Goal: Communication & Community: Answer question/provide support

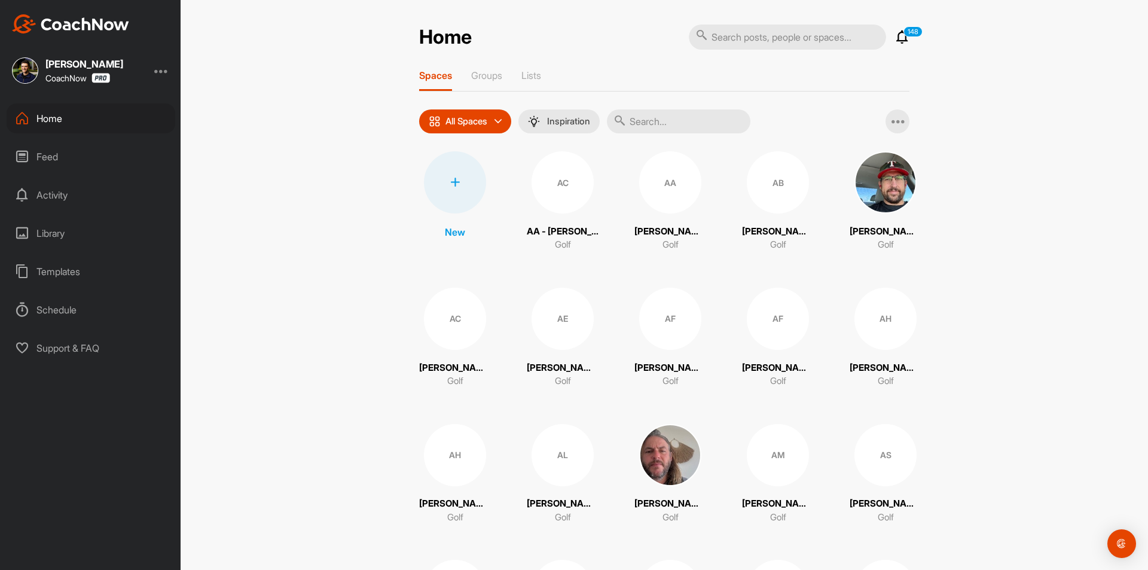
click at [445, 191] on div at bounding box center [455, 182] width 62 height 62
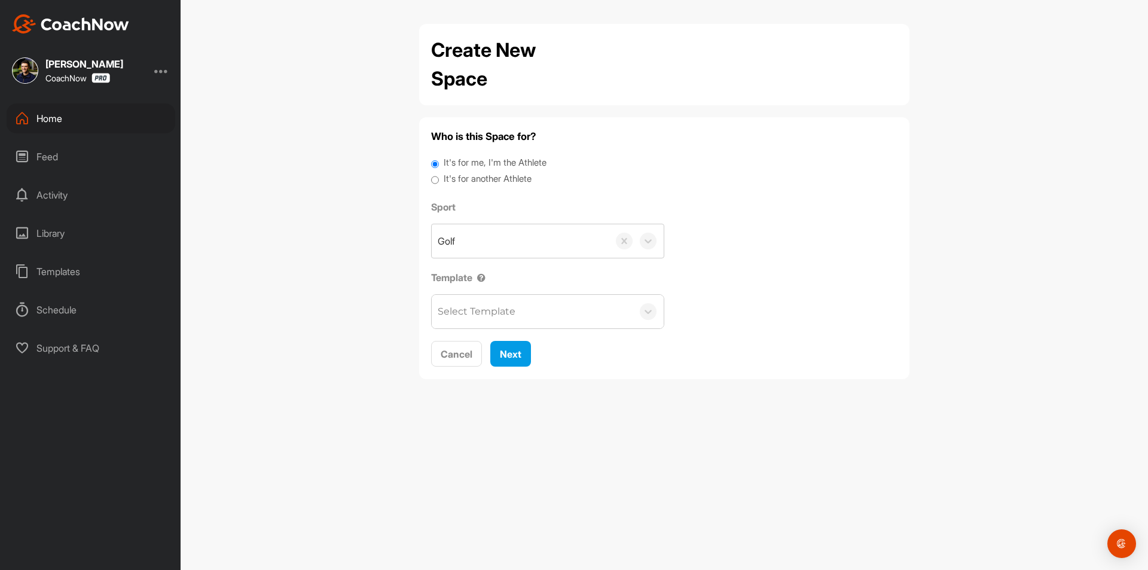
click at [465, 178] on label "It's for another Athlete" at bounding box center [487, 179] width 88 height 14
click at [439, 178] on input "It's for another Athlete" at bounding box center [435, 180] width 8 height 16
radio input "true"
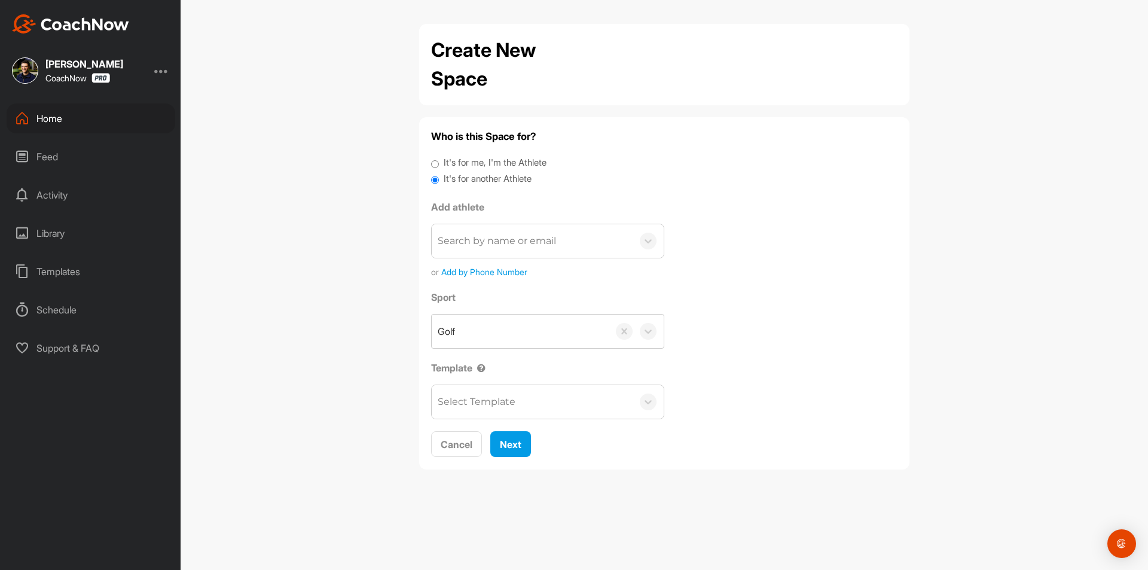
click at [476, 241] on div "Search by name or email" at bounding box center [497, 241] width 118 height 14
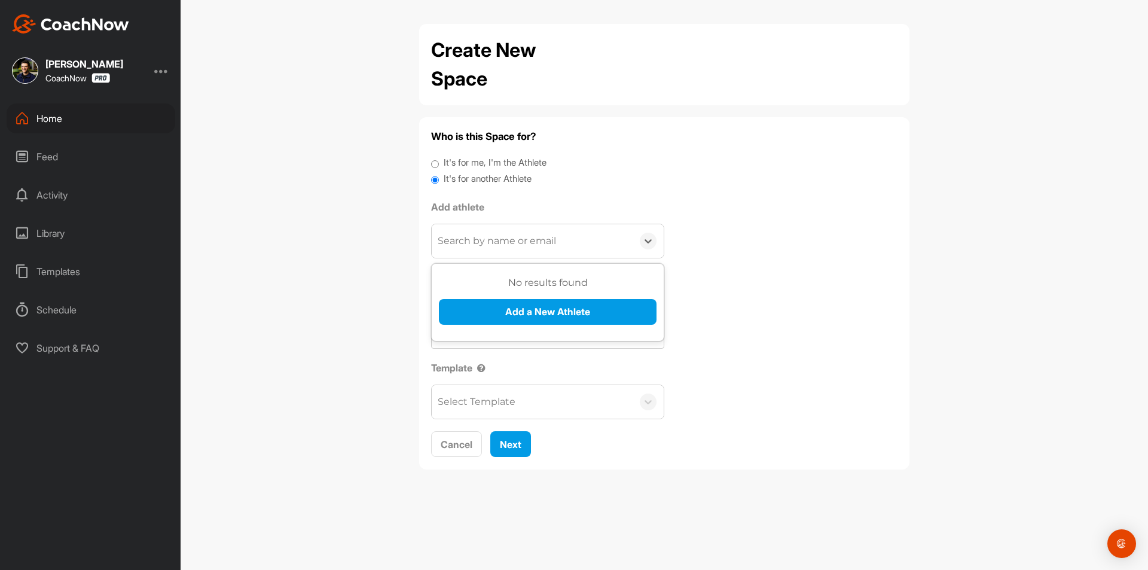
paste input "[PERSON_NAME]"
type input "[PERSON_NAME]"
click at [504, 311] on button "Add a New Athlete" at bounding box center [548, 312] width 218 height 26
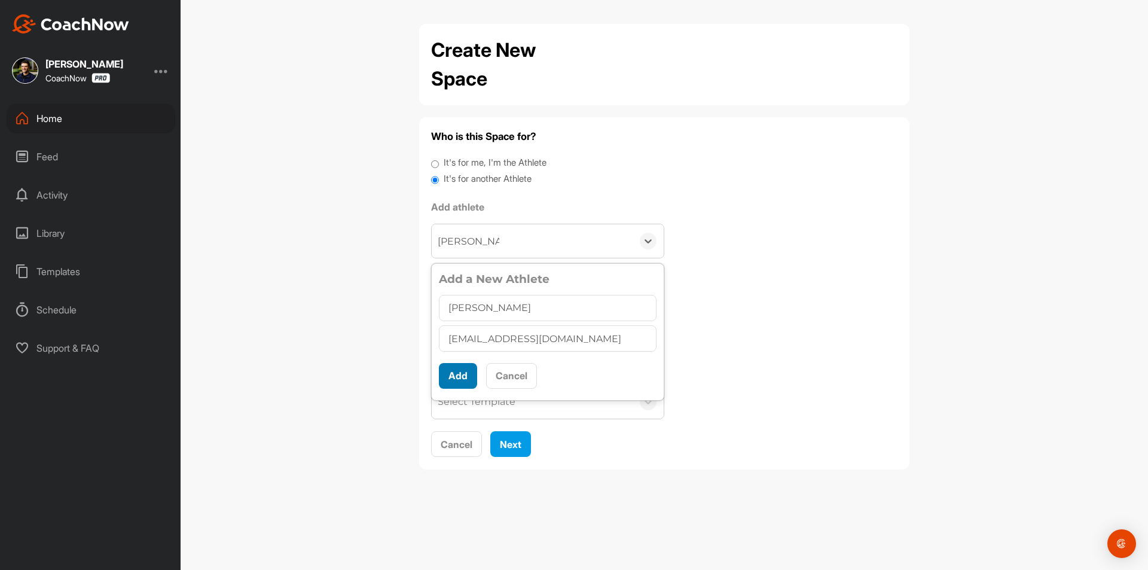
type input "[EMAIL_ADDRESS][DOMAIN_NAME]"
click at [450, 385] on button "Add" at bounding box center [458, 376] width 38 height 26
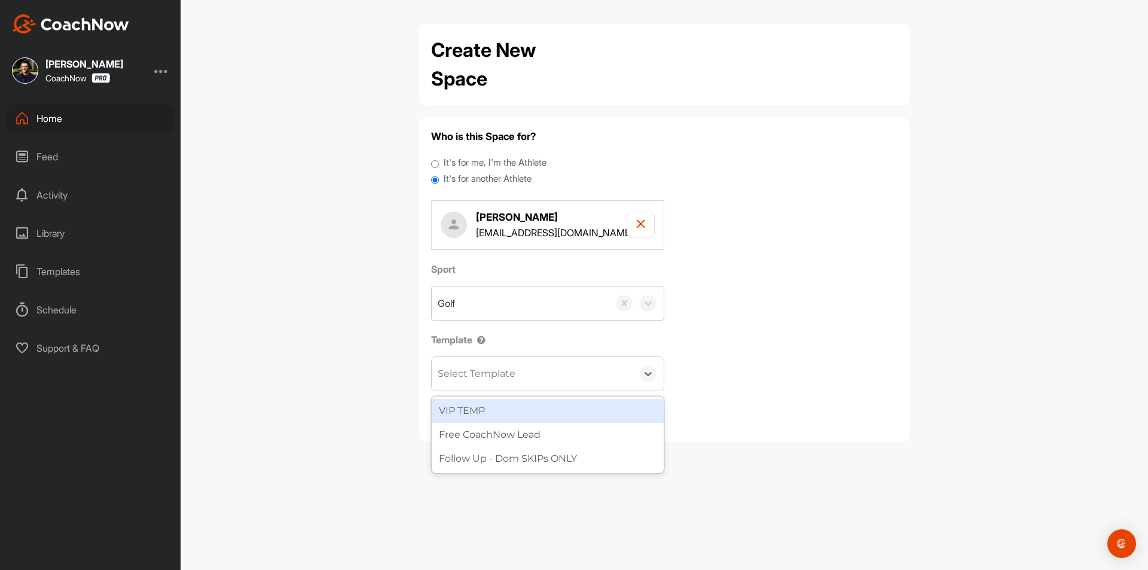
click at [495, 378] on div "Select Template" at bounding box center [477, 373] width 78 height 14
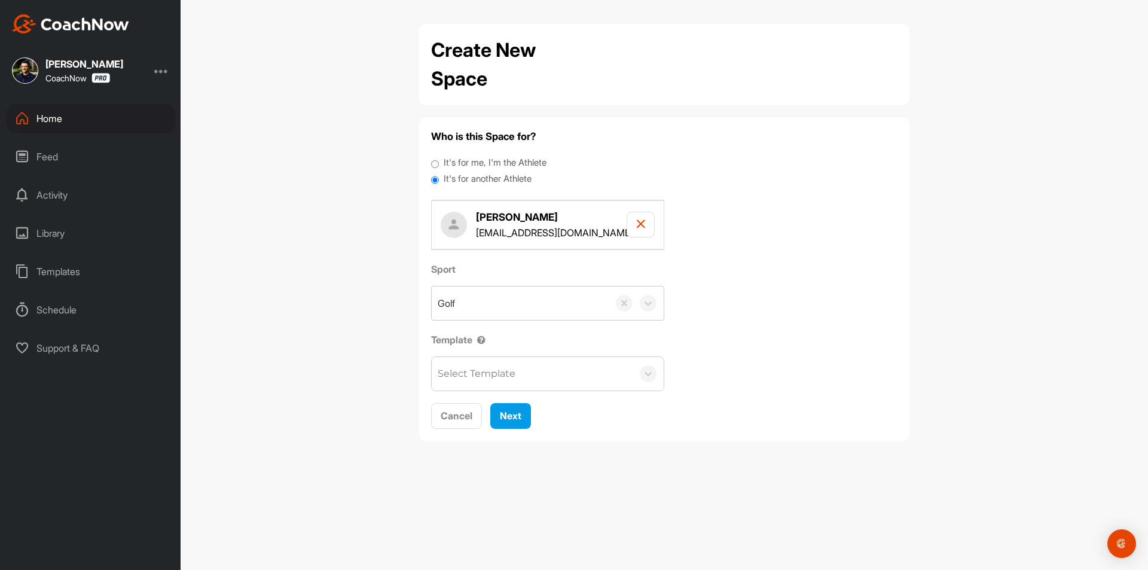
click at [377, 342] on div "Create New Space Who is this Space for? It's for me, I'm the Athlete It's for a…" at bounding box center [664, 285] width 967 height 570
click at [511, 420] on span "Next" at bounding box center [511, 415] width 22 height 12
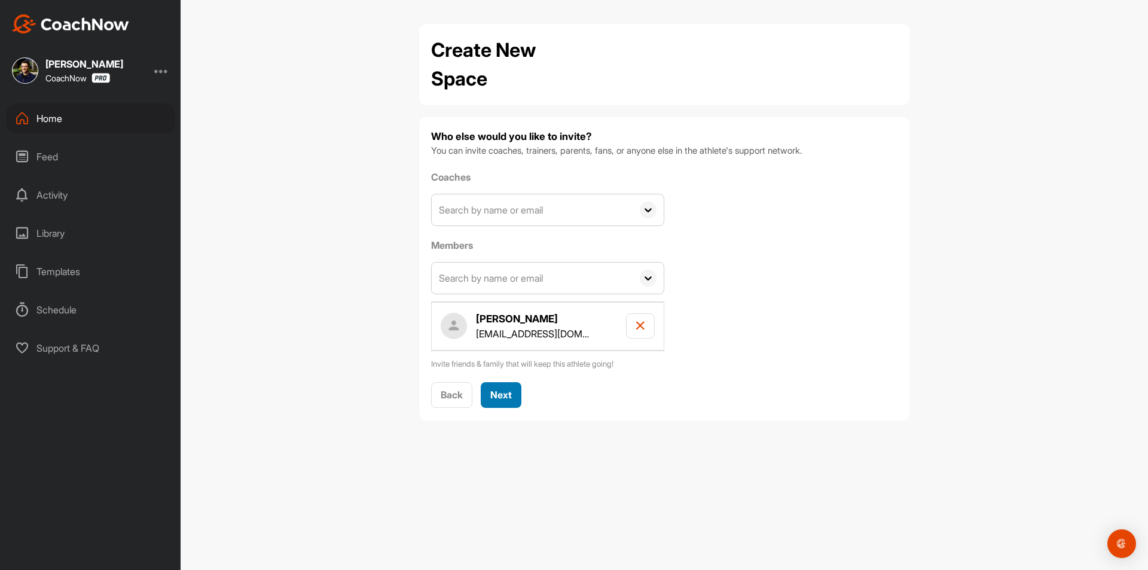
click at [494, 400] on span "Next" at bounding box center [501, 394] width 22 height 12
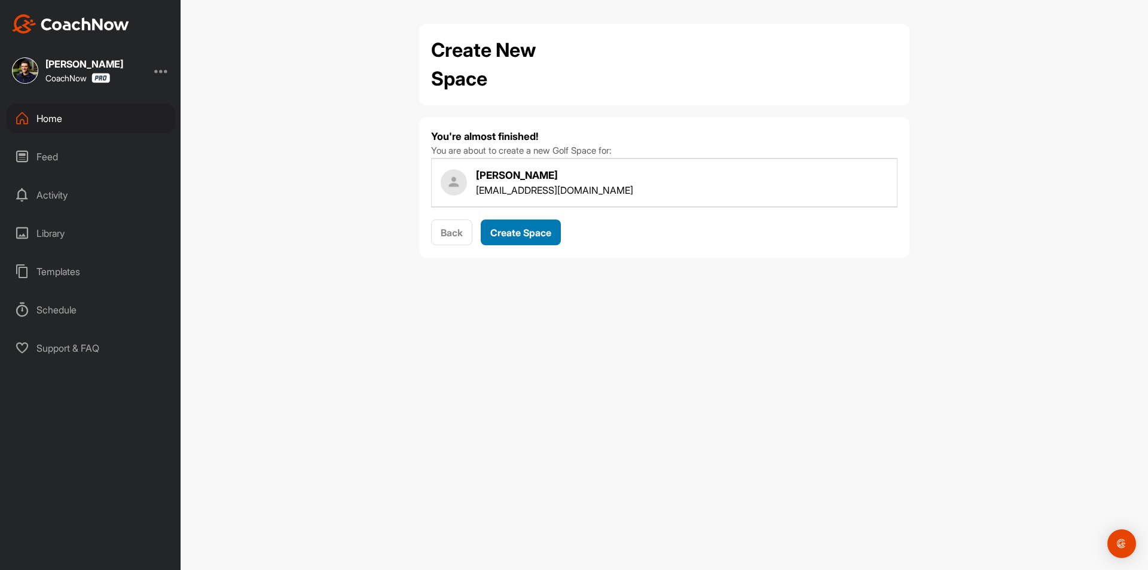
click at [531, 235] on span "Create Space" at bounding box center [520, 233] width 61 height 12
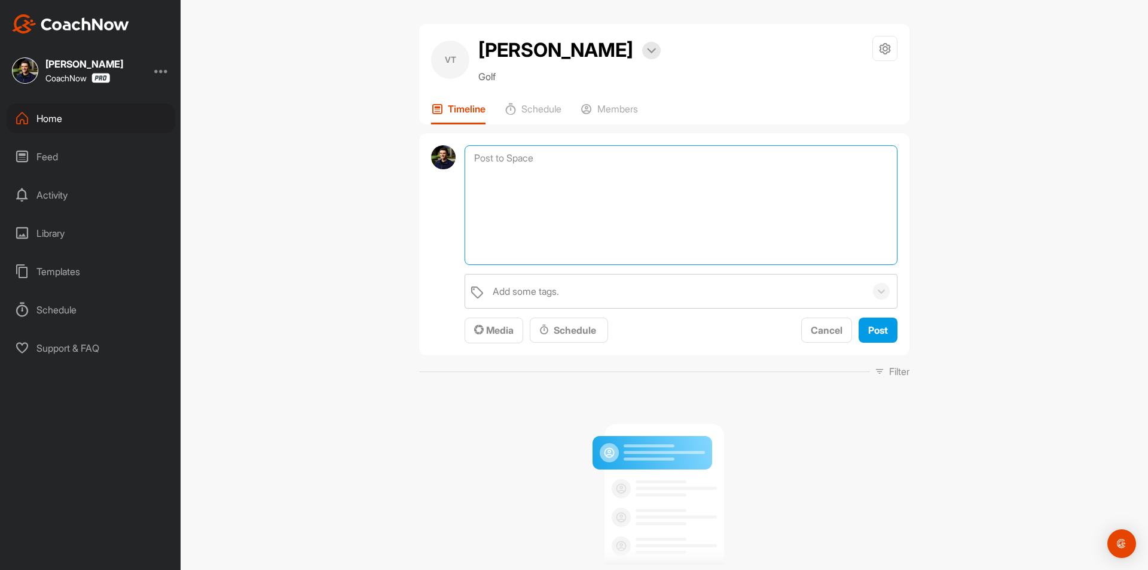
click at [573, 167] on textarea at bounding box center [680, 205] width 433 height 120
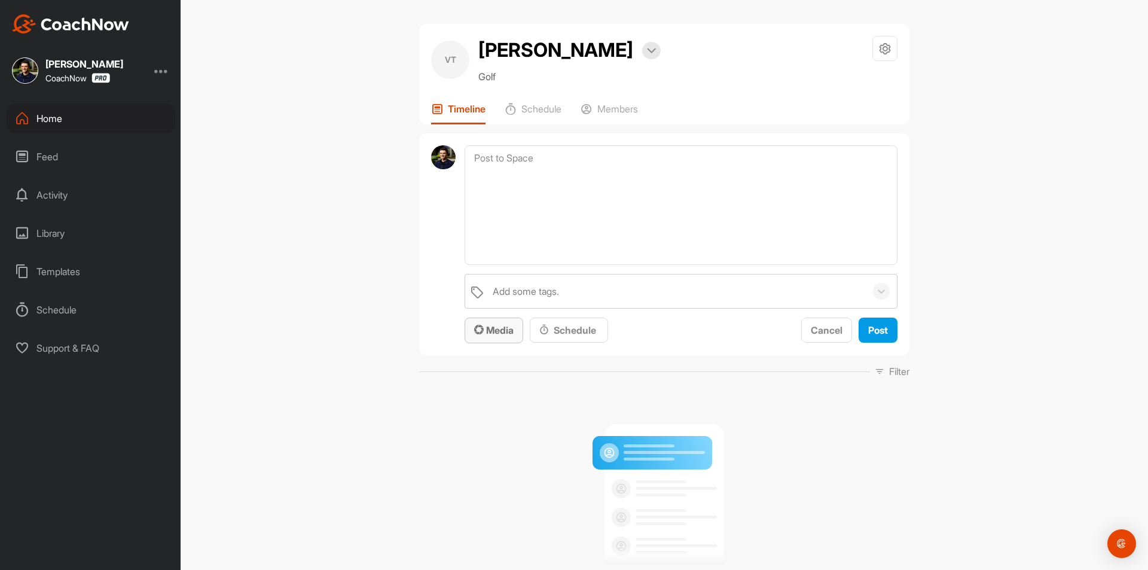
click at [484, 333] on span "Media" at bounding box center [493, 330] width 39 height 12
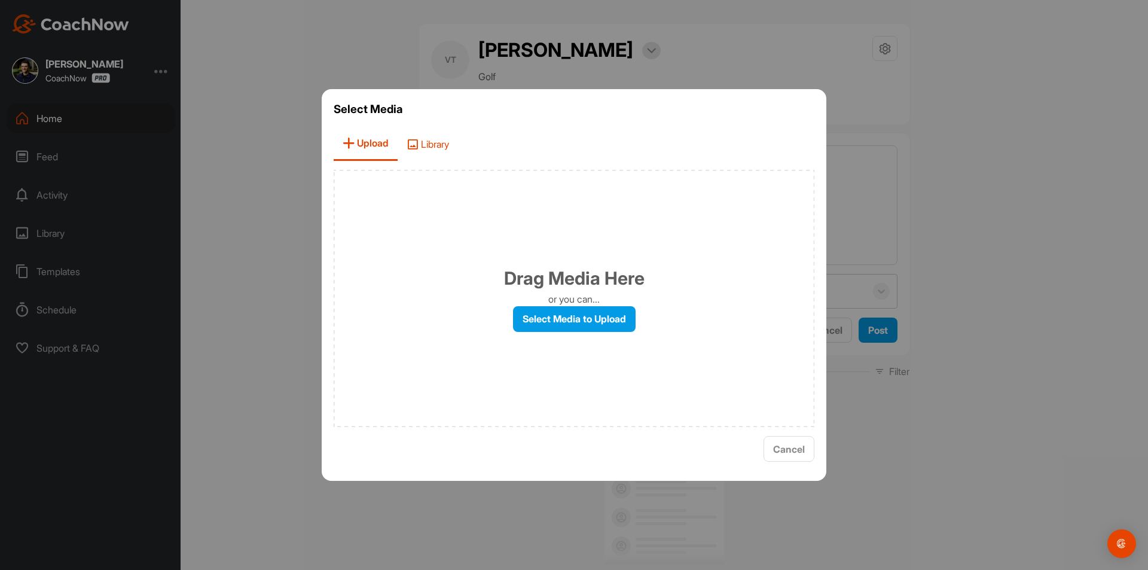
click at [433, 151] on span "Library" at bounding box center [427, 144] width 60 height 34
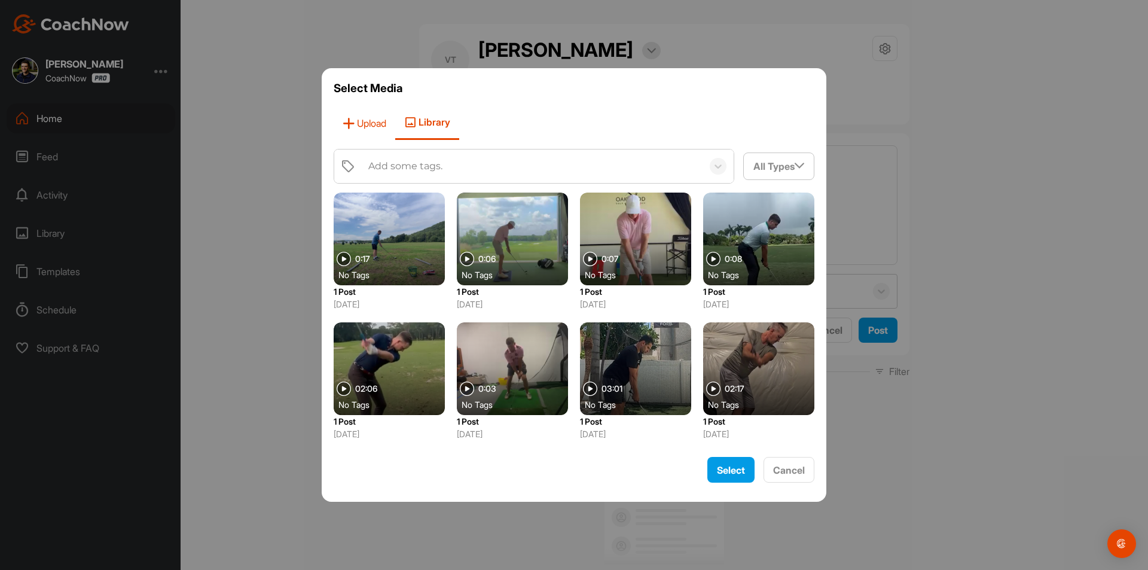
click at [365, 126] on span "Upload" at bounding box center [365, 123] width 62 height 34
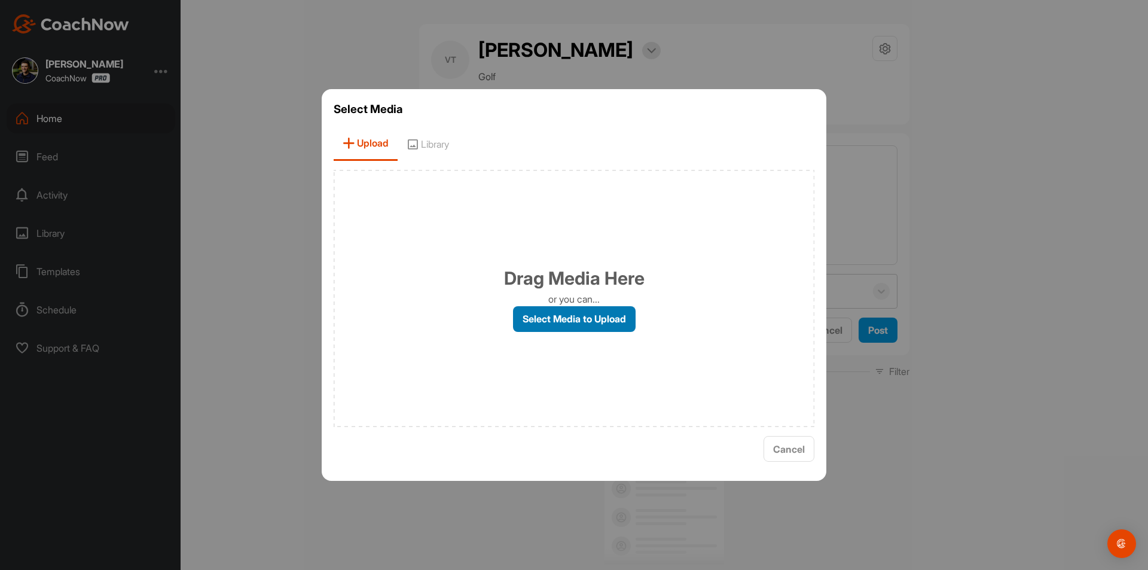
click at [591, 320] on label "Select Media to Upload" at bounding box center [574, 319] width 123 height 26
click at [0, 0] on input "Select Media to Upload" at bounding box center [0, 0] width 0 height 0
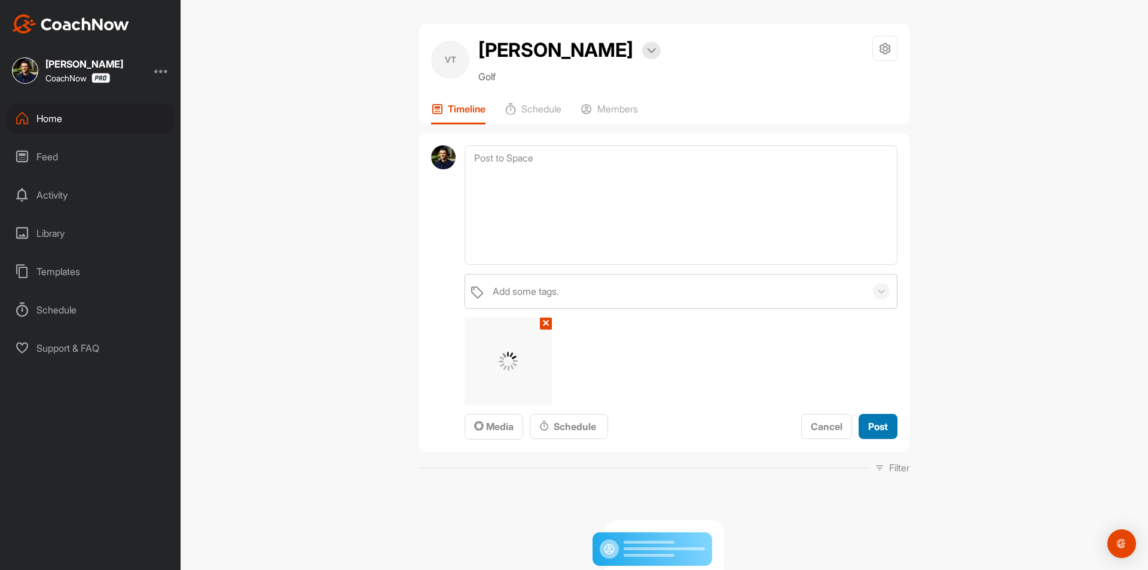
click at [882, 426] on span "Post" at bounding box center [878, 426] width 20 height 12
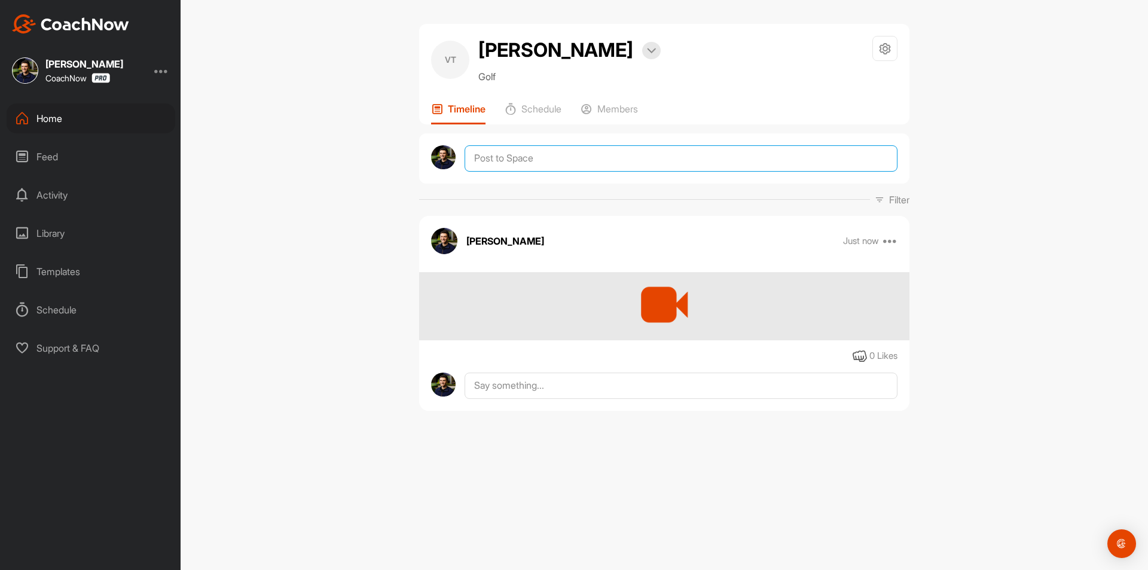
click at [533, 159] on textarea at bounding box center [680, 158] width 433 height 26
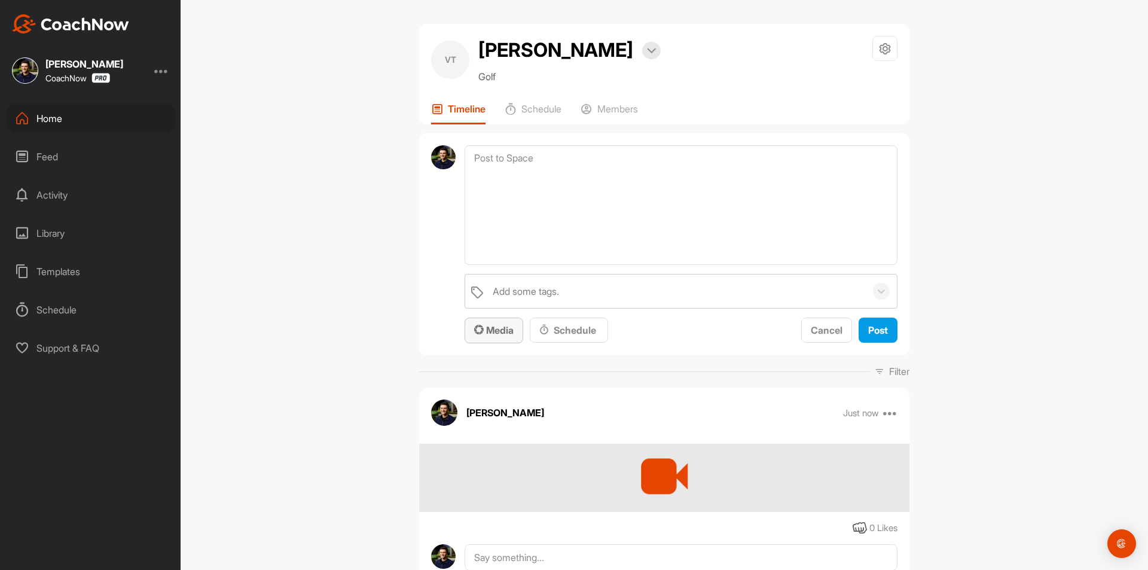
click at [494, 336] on div "Media" at bounding box center [493, 330] width 39 height 14
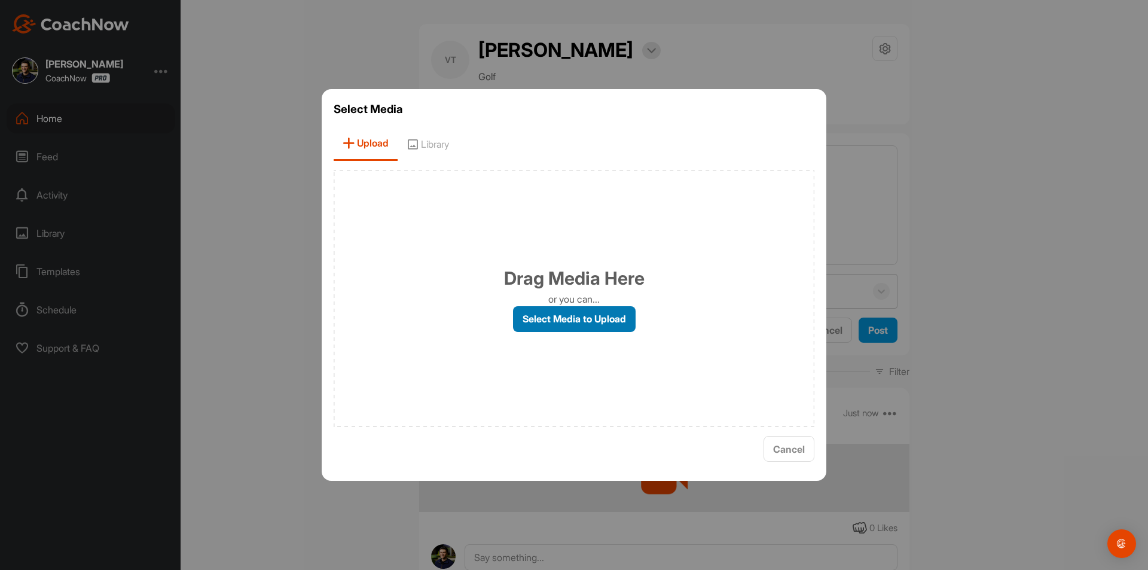
click at [570, 319] on label "Select Media to Upload" at bounding box center [574, 319] width 123 height 26
click at [0, 0] on input "Select Media to Upload" at bounding box center [0, 0] width 0 height 0
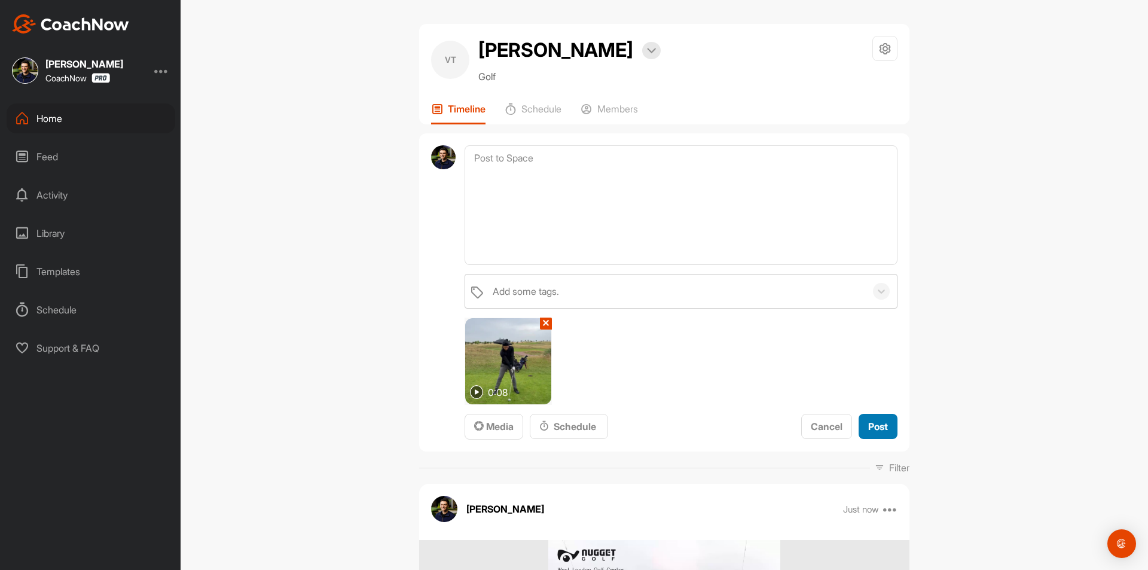
drag, startPoint x: 877, startPoint y: 429, endPoint x: 746, endPoint y: 440, distance: 131.3
click at [871, 429] on span "Post" at bounding box center [878, 426] width 20 height 12
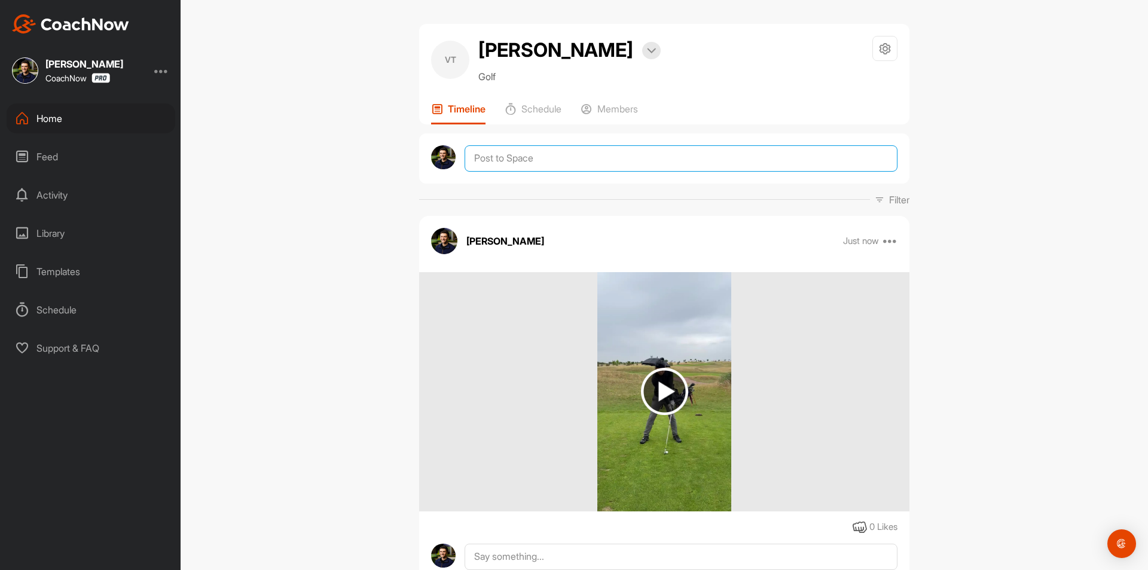
click at [614, 161] on textarea at bounding box center [680, 158] width 433 height 26
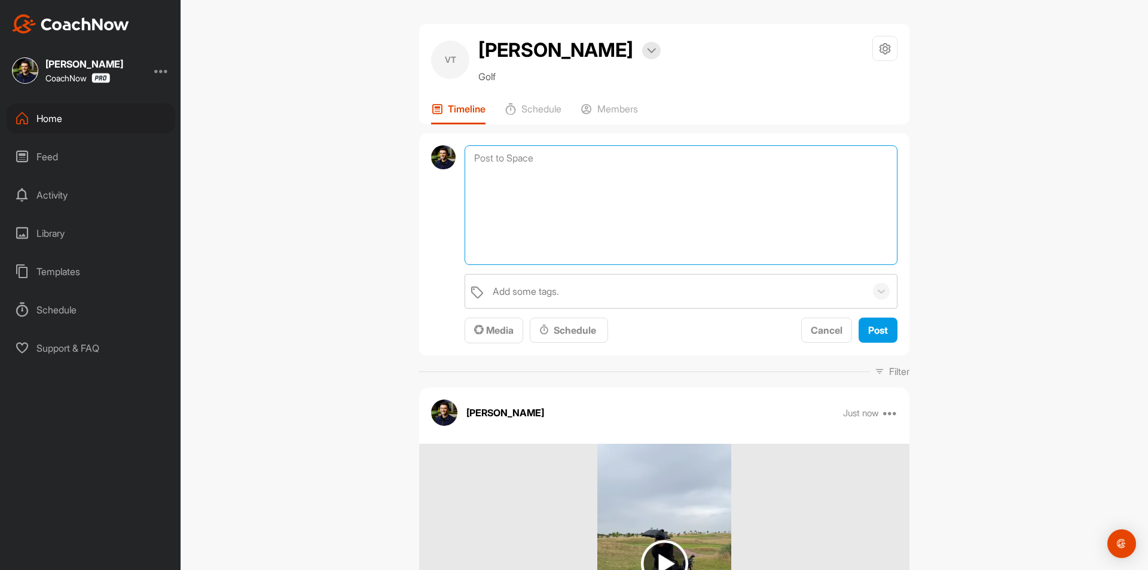
paste textarea ""Loremi dol sitamet co adip elits doe tempori ut lab e Dolo Magnaaliqu en admi …"
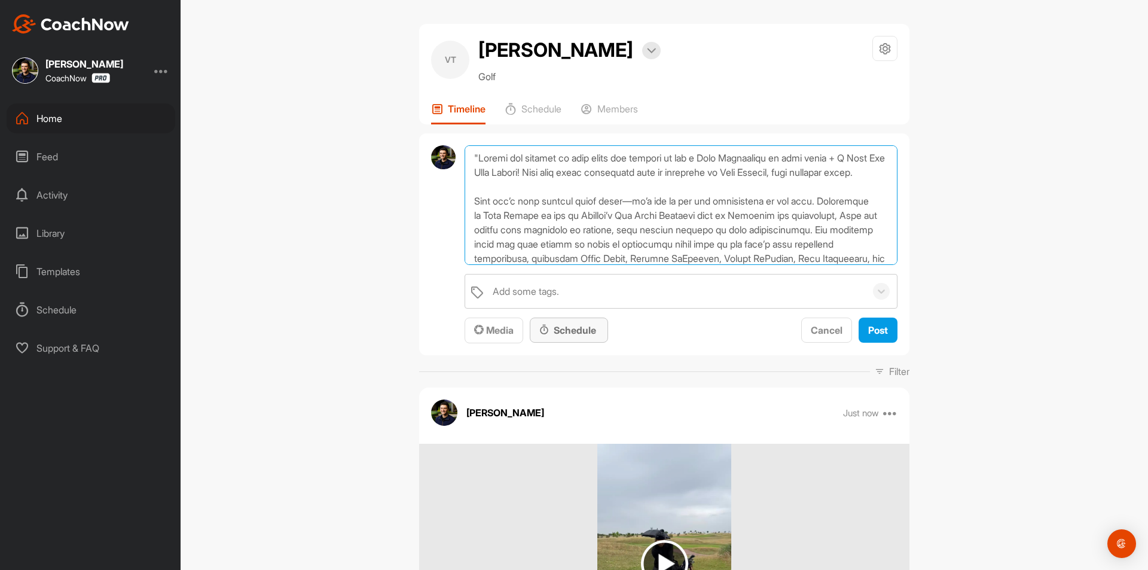
type textarea ""Loremi dol sitamet co adip elits doe tempori ut lab e Dolo Magnaaliqu en admi …"
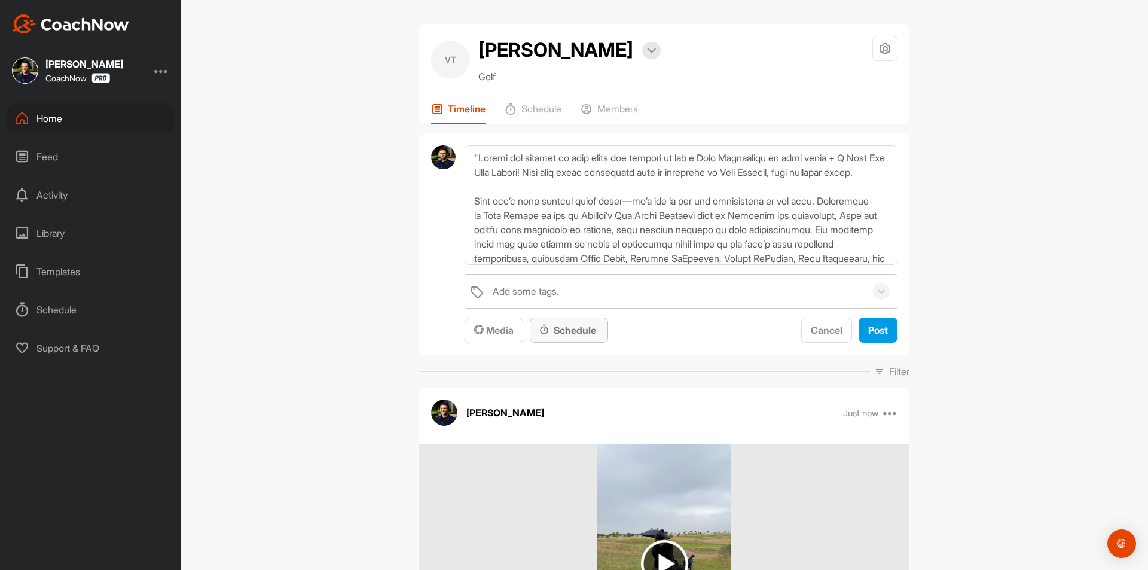
click at [570, 329] on div "Schedule" at bounding box center [568, 330] width 59 height 14
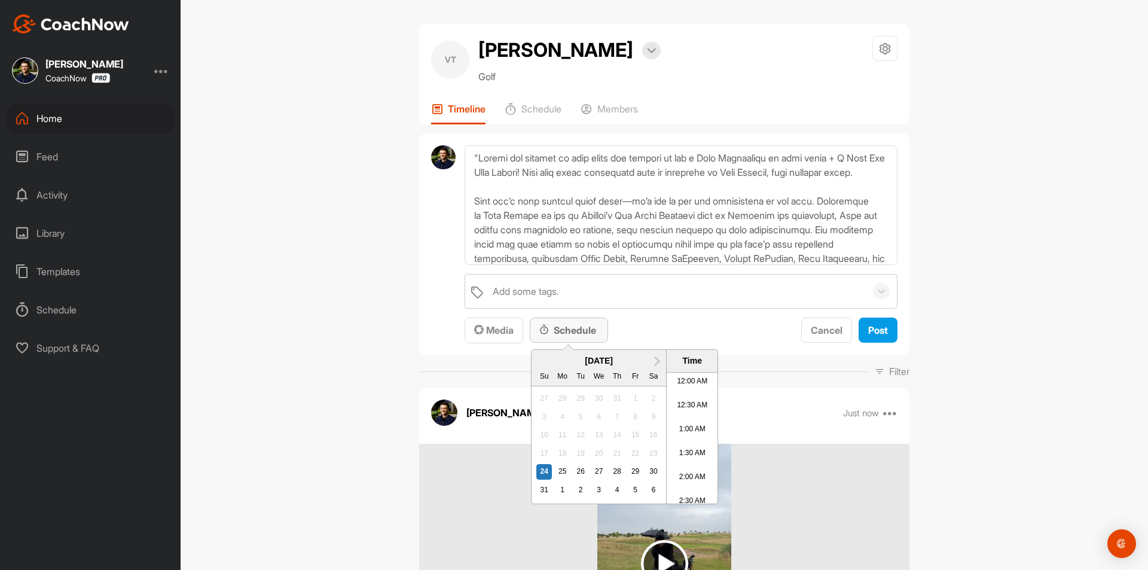
scroll to position [425, 0]
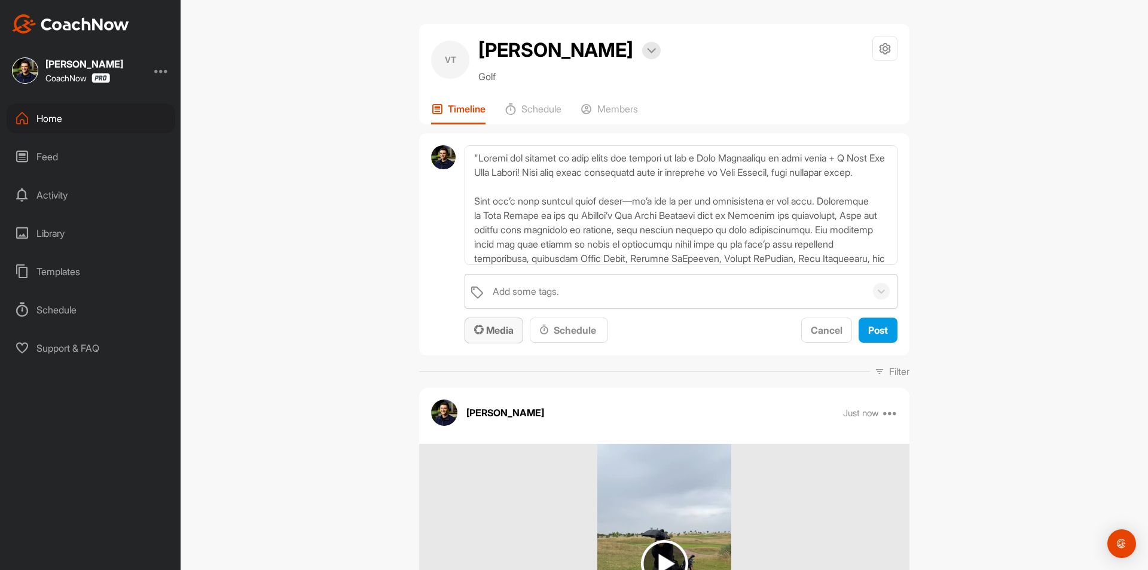
click at [483, 325] on span "Media" at bounding box center [493, 330] width 39 height 12
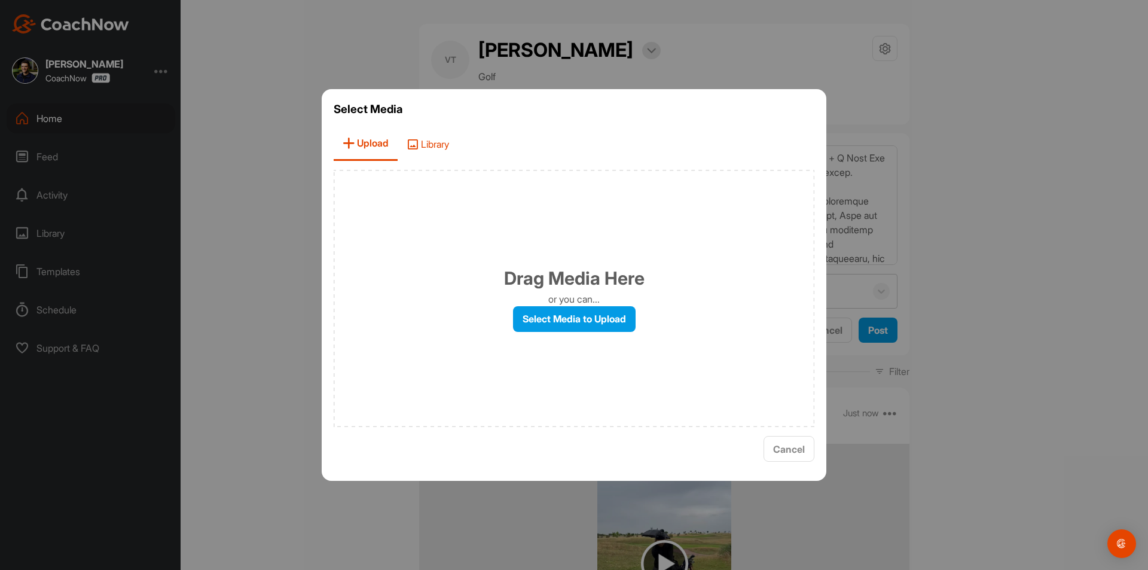
click at [448, 149] on span "Library" at bounding box center [427, 144] width 60 height 34
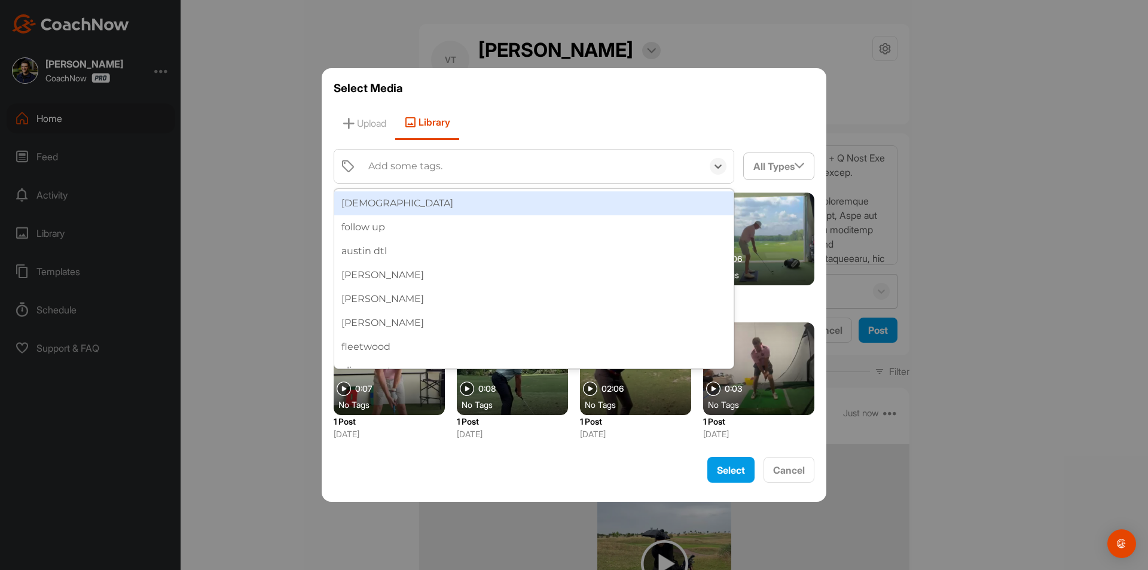
click at [414, 205] on div "[DEMOGRAPHIC_DATA]" at bounding box center [533, 203] width 399 height 24
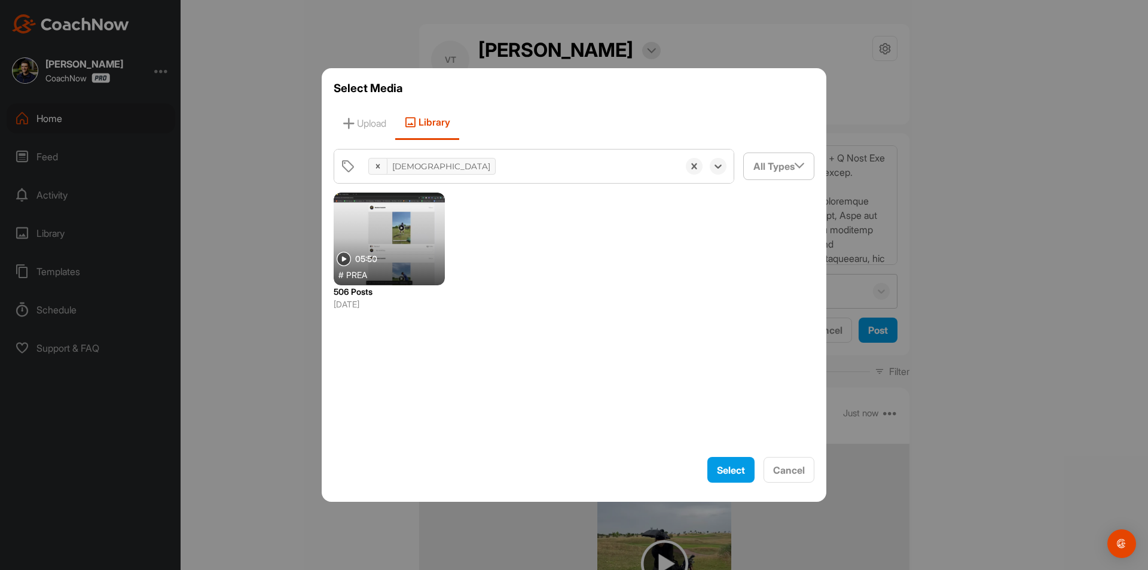
click at [390, 240] on div at bounding box center [389, 238] width 111 height 93
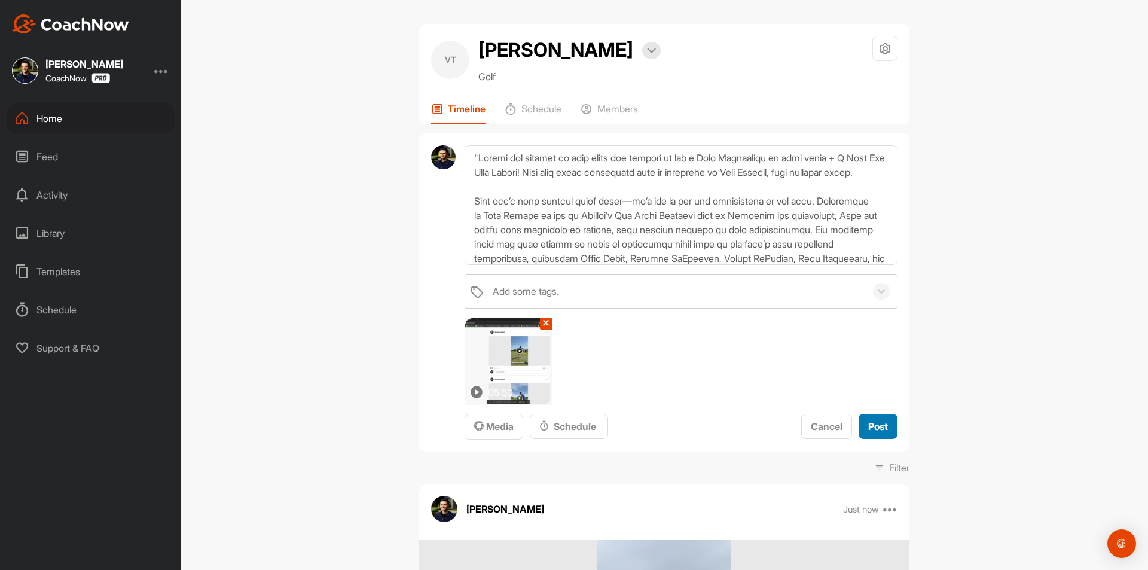
click at [872, 430] on span "Post" at bounding box center [878, 426] width 20 height 12
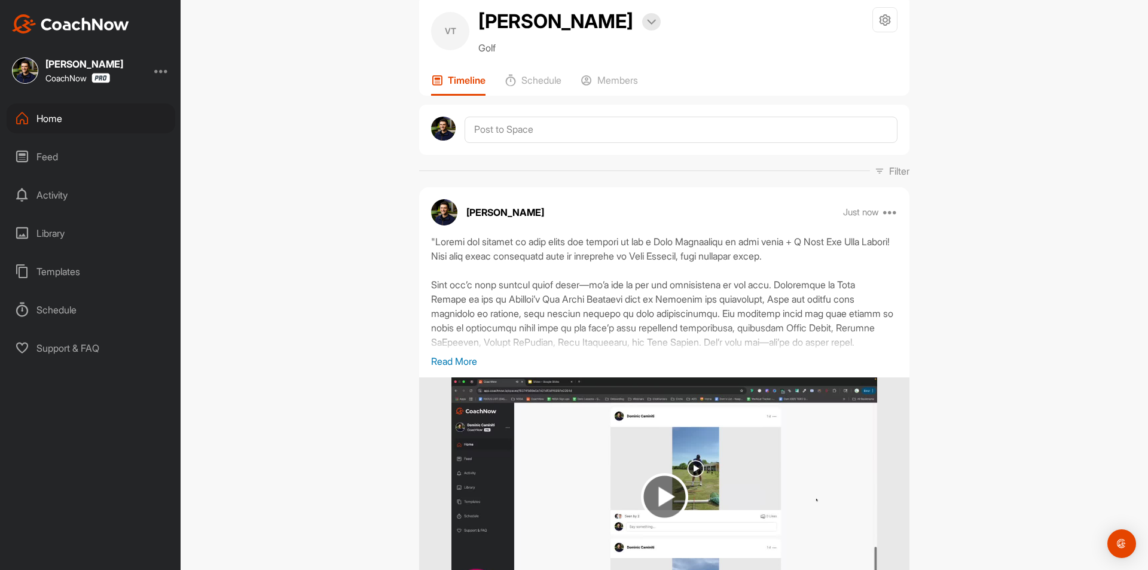
scroll to position [0, 0]
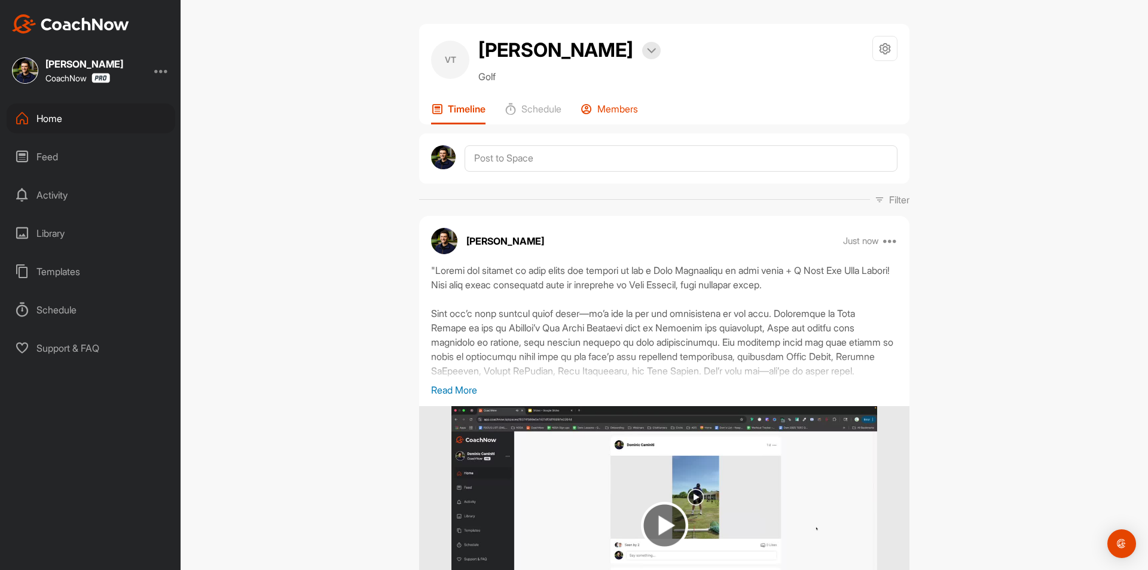
click at [605, 106] on p "Members" at bounding box center [617, 109] width 41 height 12
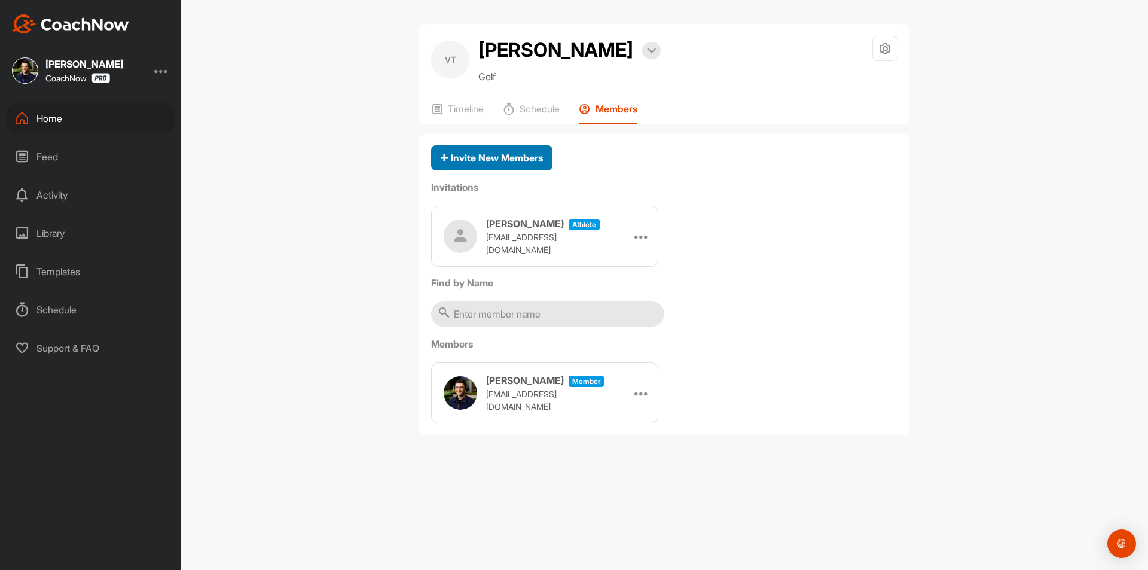
click at [513, 160] on span "Invite New Members" at bounding box center [491, 158] width 102 height 12
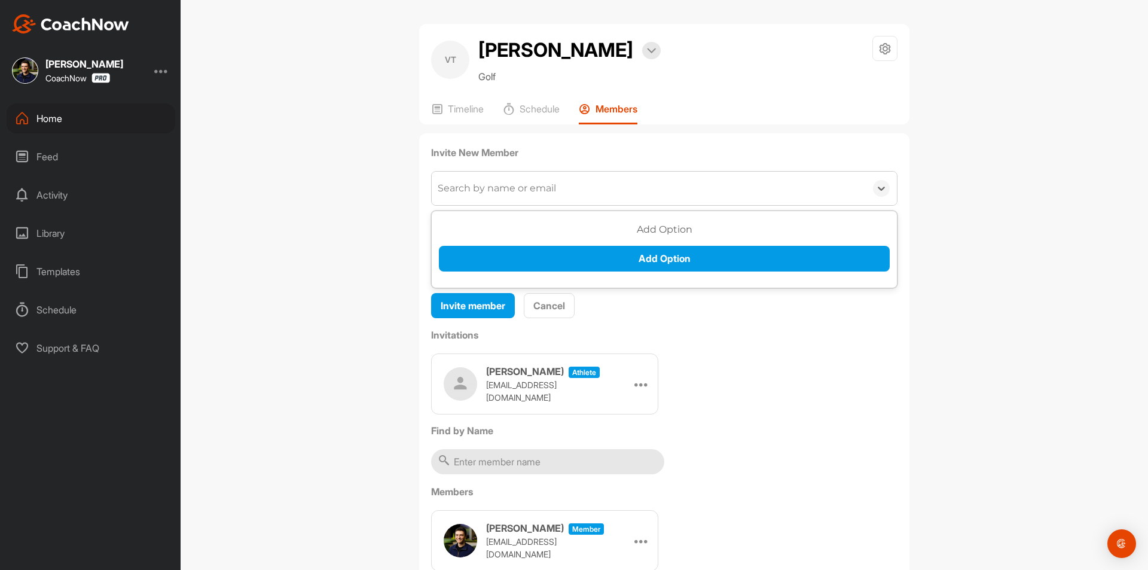
click at [528, 183] on div "Search by name or email" at bounding box center [497, 188] width 118 height 14
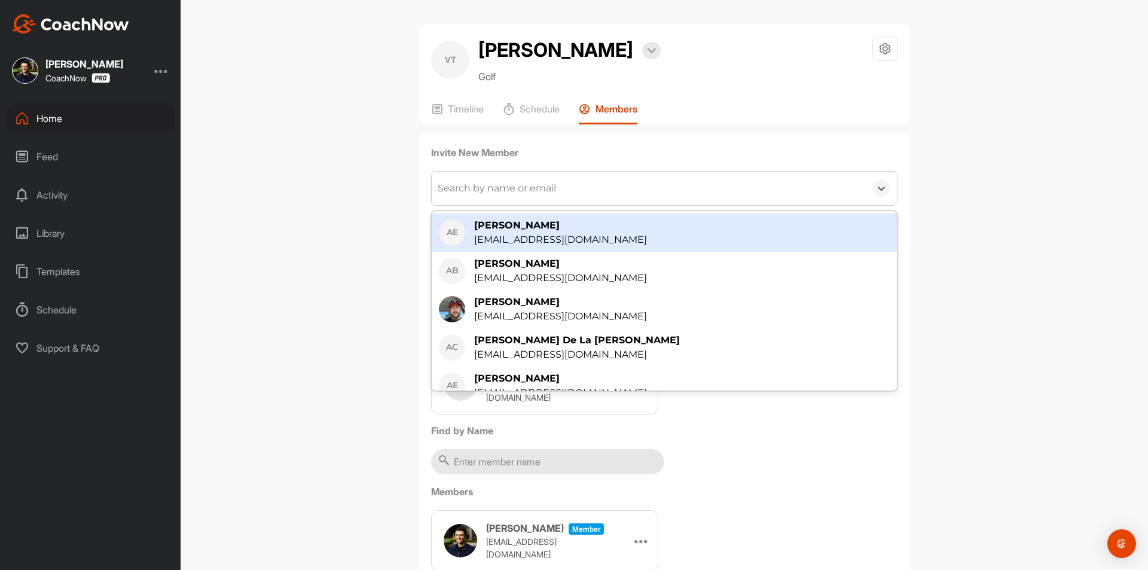
drag, startPoint x: 487, startPoint y: 207, endPoint x: 495, endPoint y: 186, distance: 22.2
click at [495, 187] on div "Invite New Member option [PERSON_NAME] [EMAIL_ADDRESS][DOMAIN_NAME] focused, 1 …" at bounding box center [664, 232] width 466 height 174
click at [495, 186] on div "Search by name or email" at bounding box center [497, 188] width 118 height 14
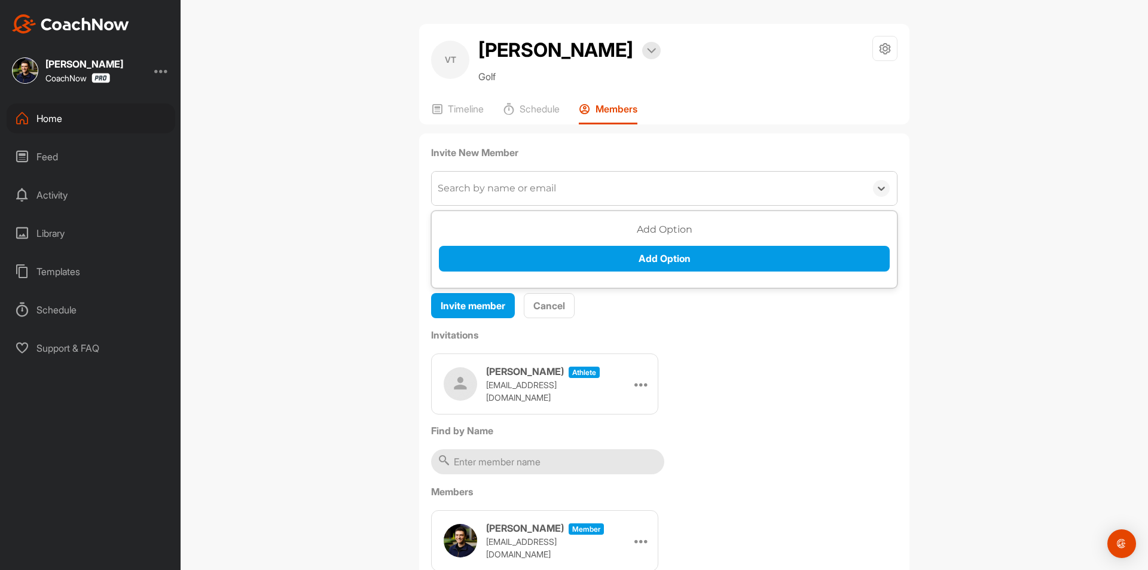
click at [465, 186] on div "Search by name or email" at bounding box center [497, 188] width 118 height 14
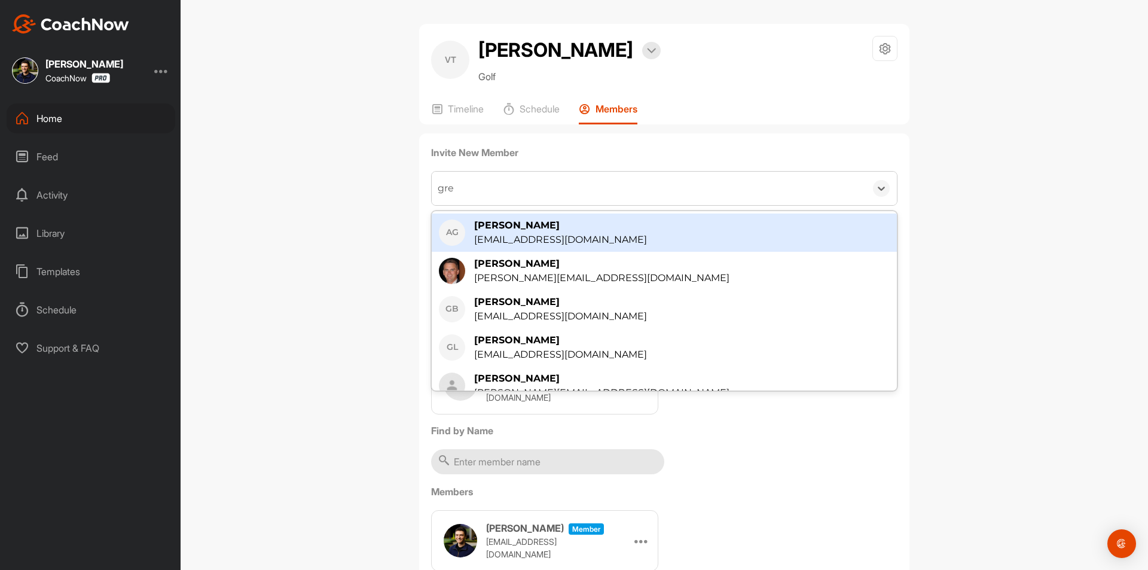
type input "[PERSON_NAME]"
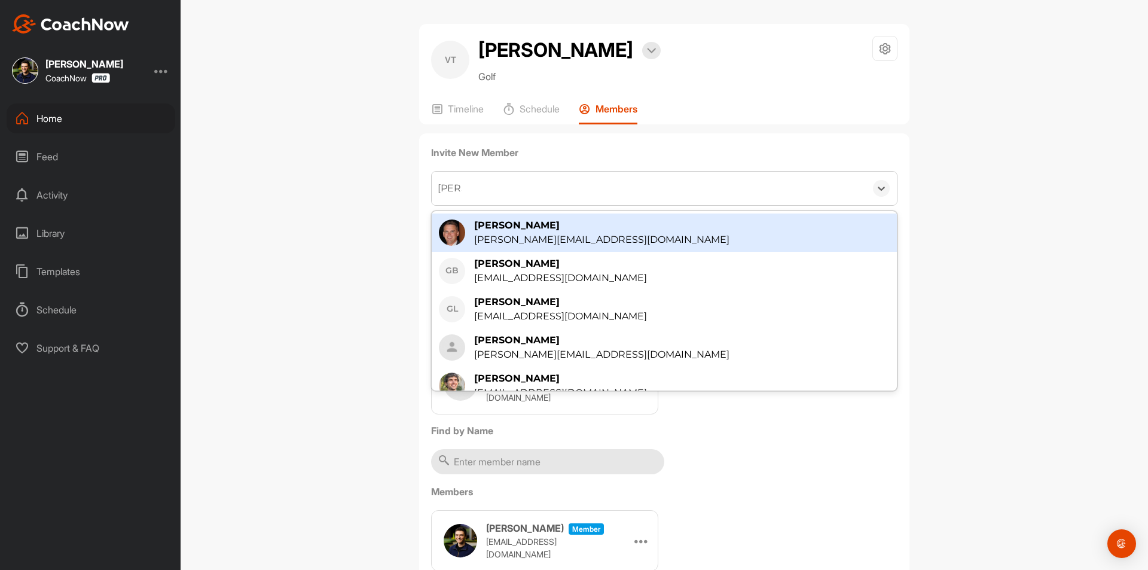
click at [529, 235] on div "[PERSON_NAME][EMAIL_ADDRESS][DOMAIN_NAME]" at bounding box center [601, 240] width 255 height 14
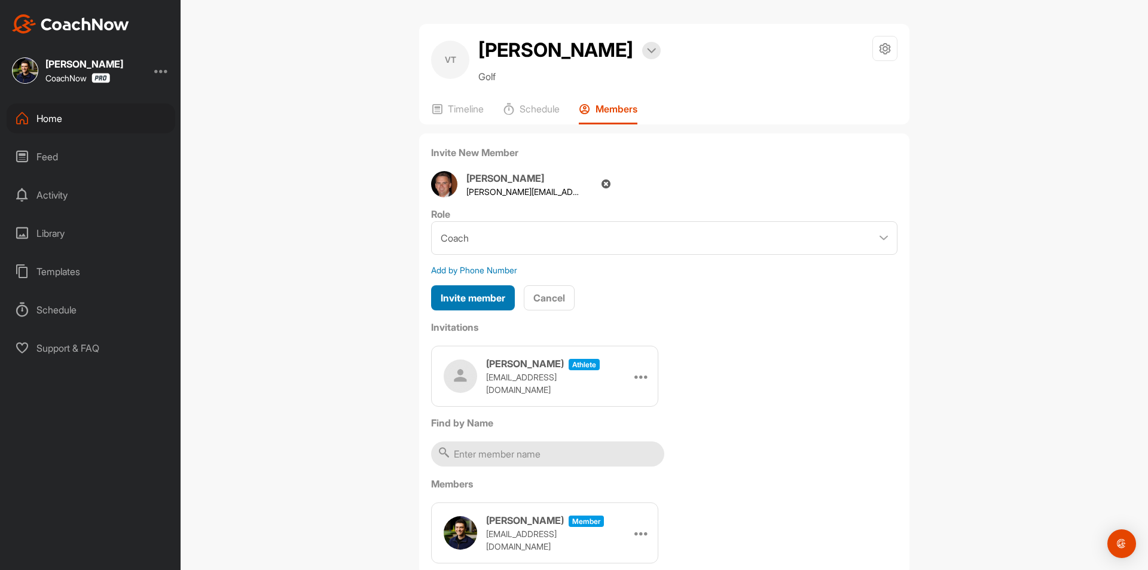
click at [453, 301] on span "Invite member" at bounding box center [472, 298] width 65 height 12
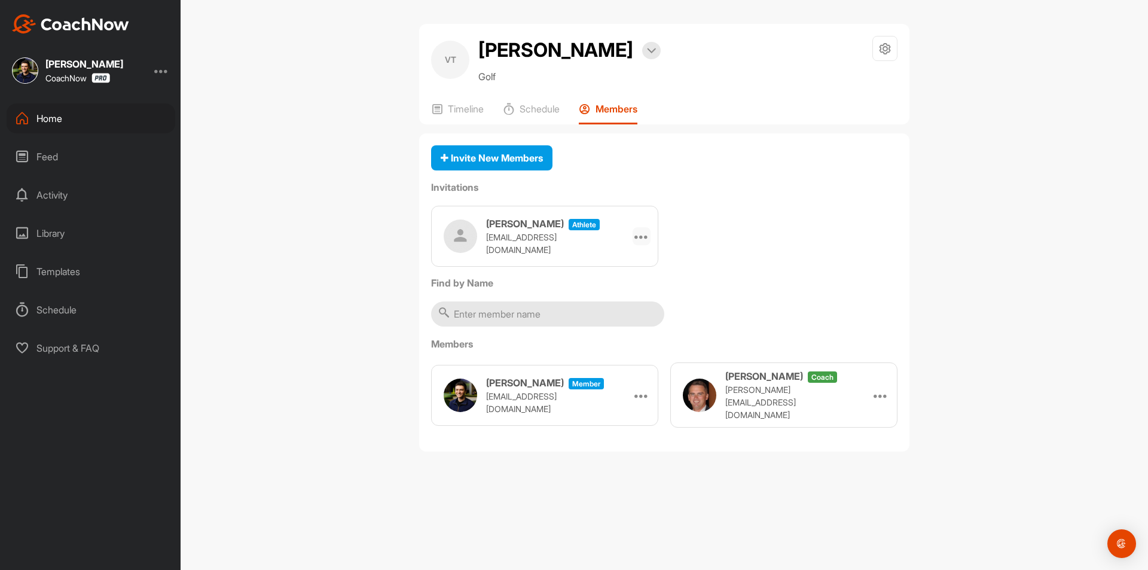
click at [645, 235] on icon at bounding box center [641, 236] width 14 height 14
click at [617, 342] on li "Copy Link" at bounding box center [618, 345] width 64 height 38
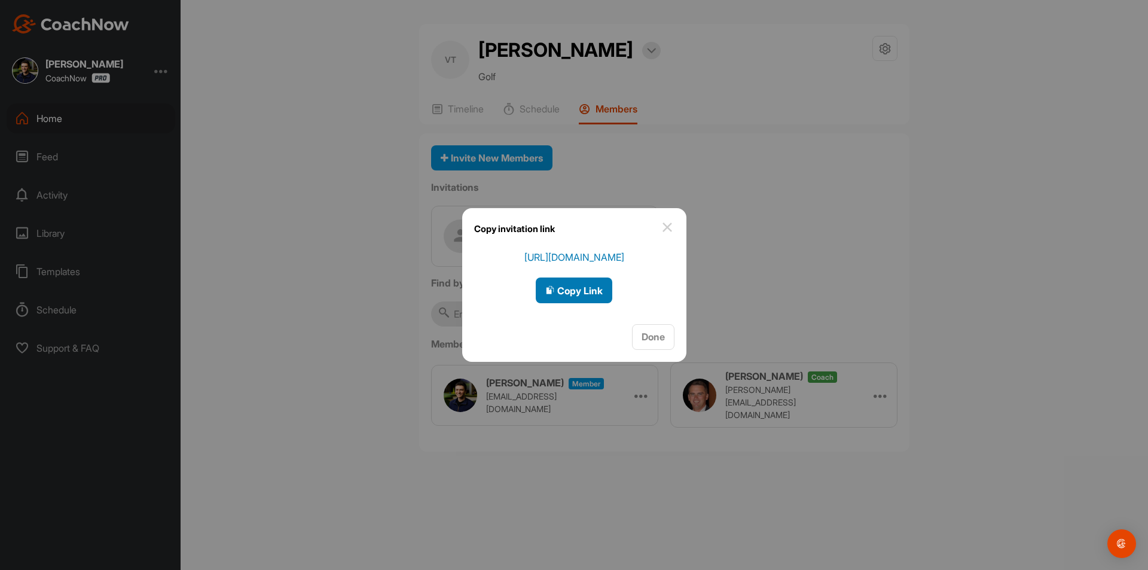
click at [574, 294] on span "Copy Link" at bounding box center [573, 291] width 57 height 12
click at [649, 340] on span "Done" at bounding box center [652, 337] width 23 height 12
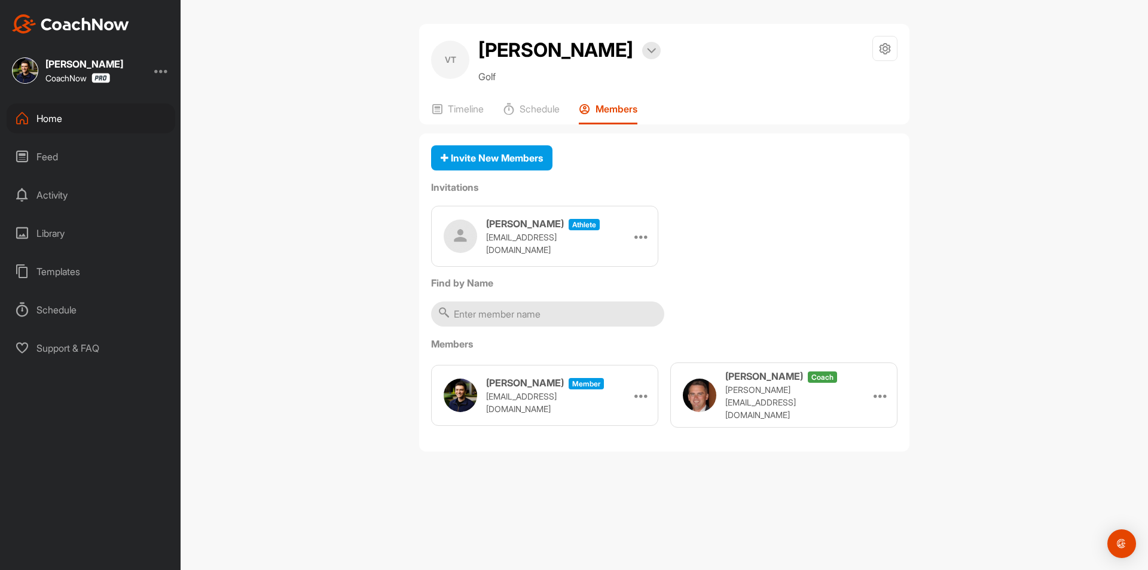
click at [69, 121] on div "Home" at bounding box center [91, 118] width 169 height 30
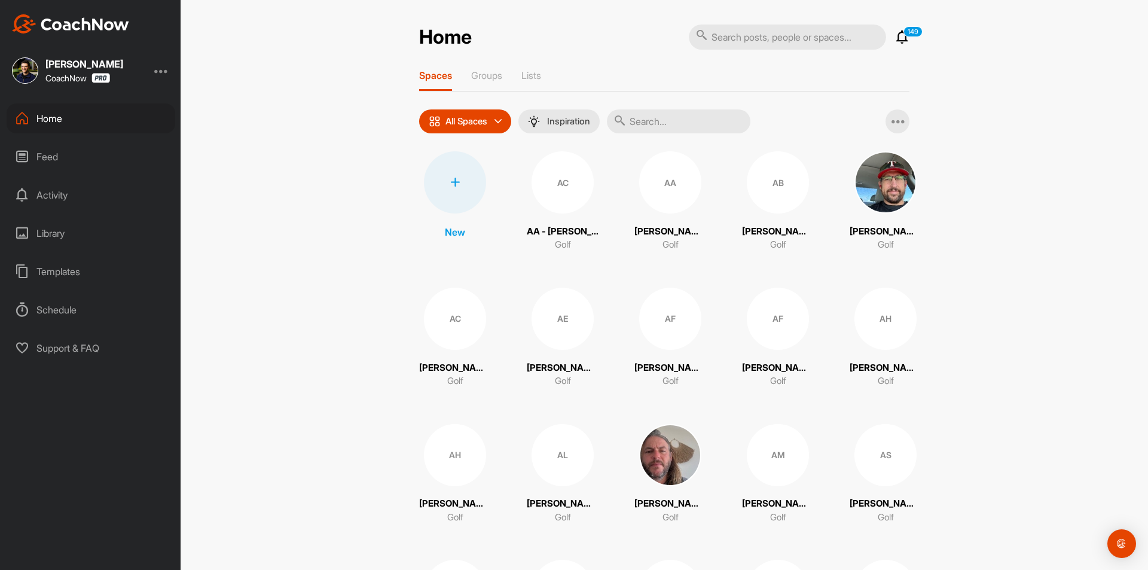
click at [458, 187] on div at bounding box center [455, 182] width 62 height 62
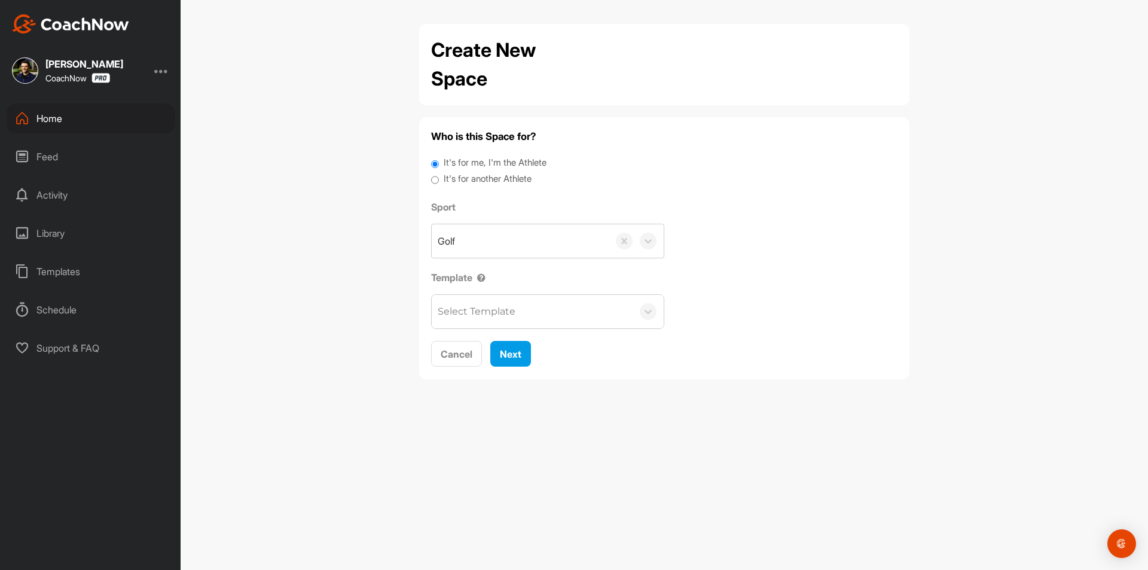
click at [457, 176] on label "It's for another Athlete" at bounding box center [487, 179] width 88 height 14
click at [439, 176] on input "It's for another Athlete" at bounding box center [435, 180] width 8 height 16
radio input "true"
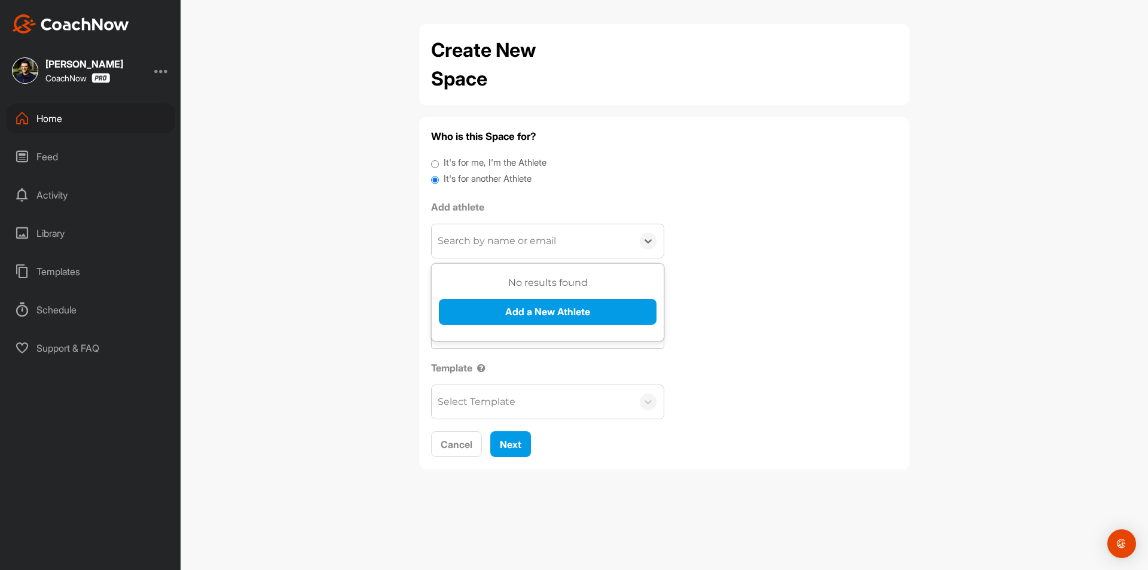
click at [475, 230] on div "Search by name or email" at bounding box center [532, 240] width 201 height 33
paste input "[PERSON_NAME]"
type input "[PERSON_NAME]"
click at [499, 316] on button "Add a New Athlete" at bounding box center [548, 312] width 218 height 26
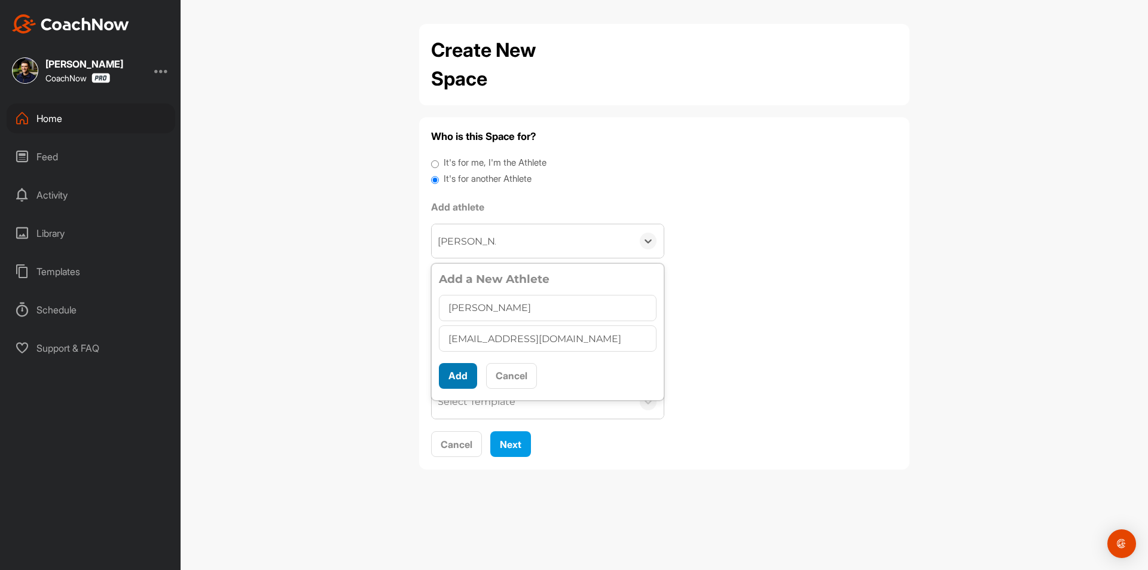
type input "[EMAIL_ADDRESS][DOMAIN_NAME]"
click at [462, 380] on button "Add" at bounding box center [458, 376] width 38 height 26
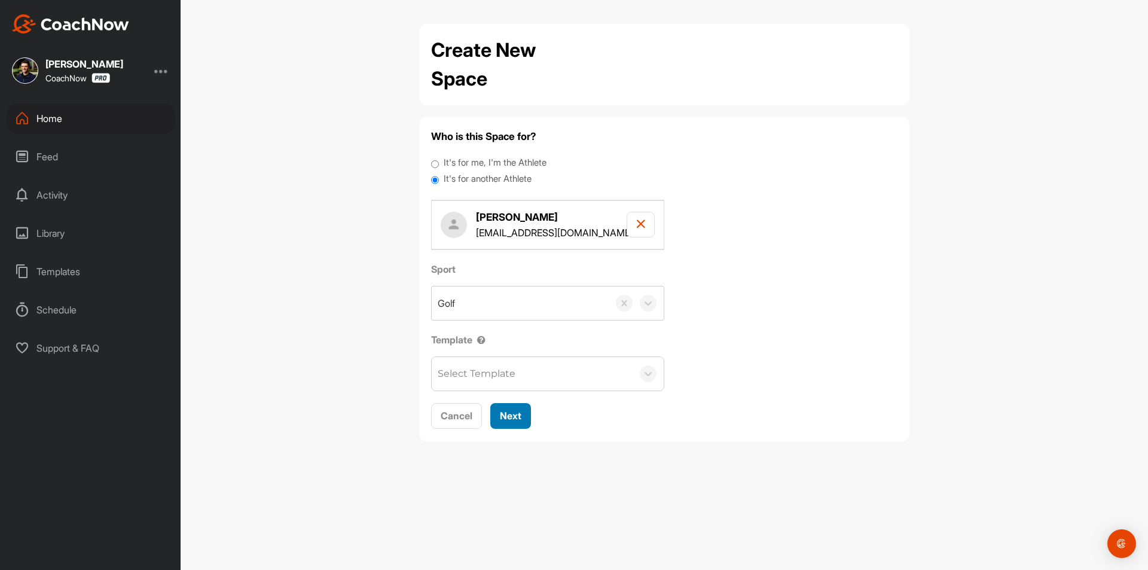
click at [507, 415] on span "Next" at bounding box center [511, 415] width 22 height 12
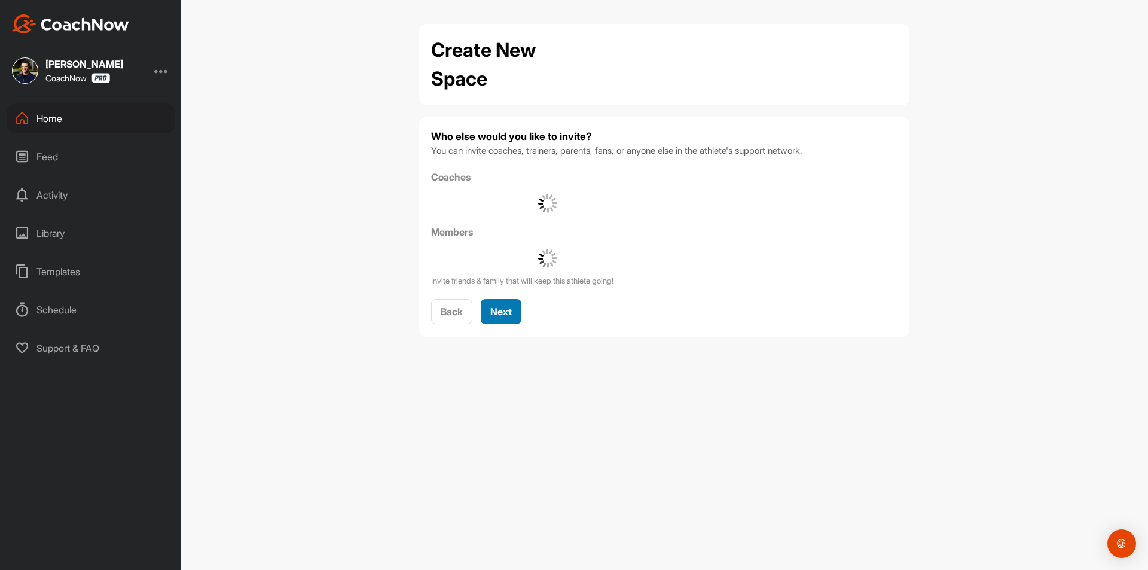
click at [506, 307] on span "Next" at bounding box center [501, 311] width 22 height 12
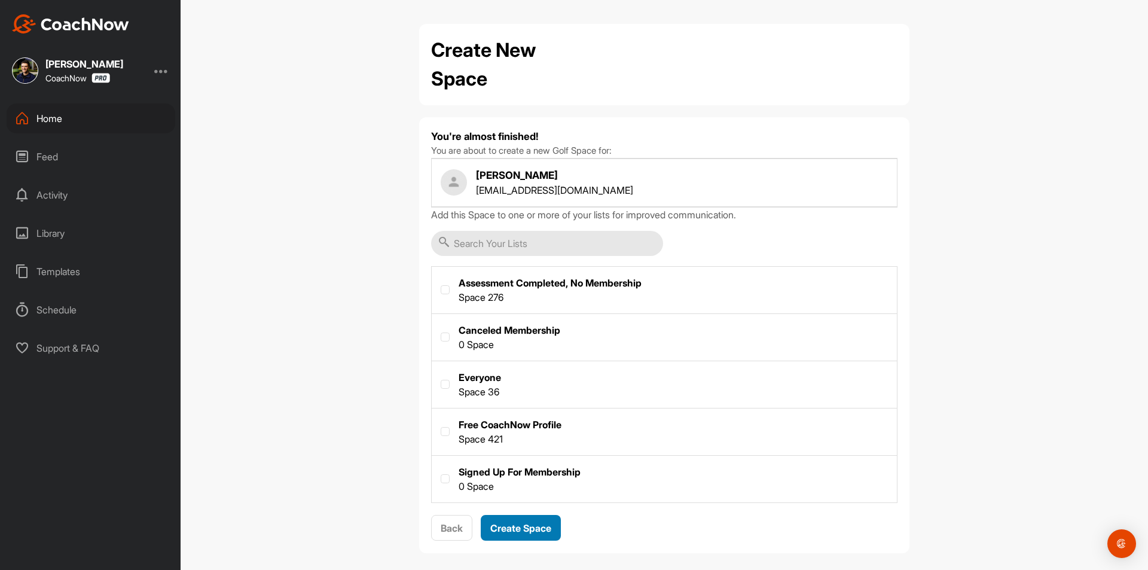
click at [529, 231] on input "text" at bounding box center [547, 243] width 232 height 25
click at [530, 531] on span "Create Space" at bounding box center [520, 528] width 61 height 12
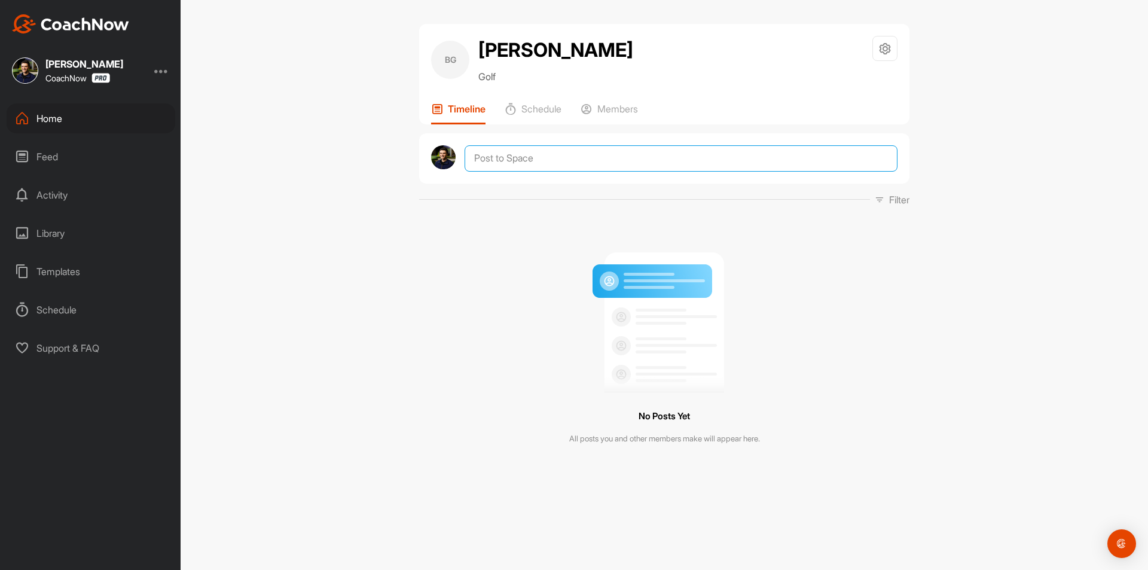
click at [544, 157] on textarea at bounding box center [680, 158] width 433 height 26
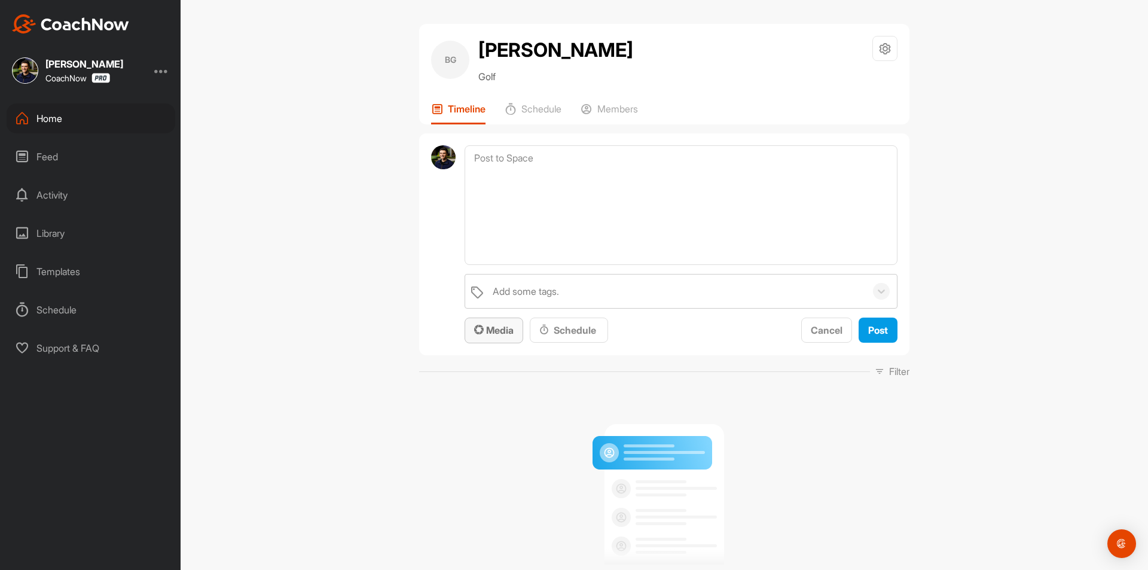
click at [475, 330] on icon "button" at bounding box center [479, 330] width 10 height 10
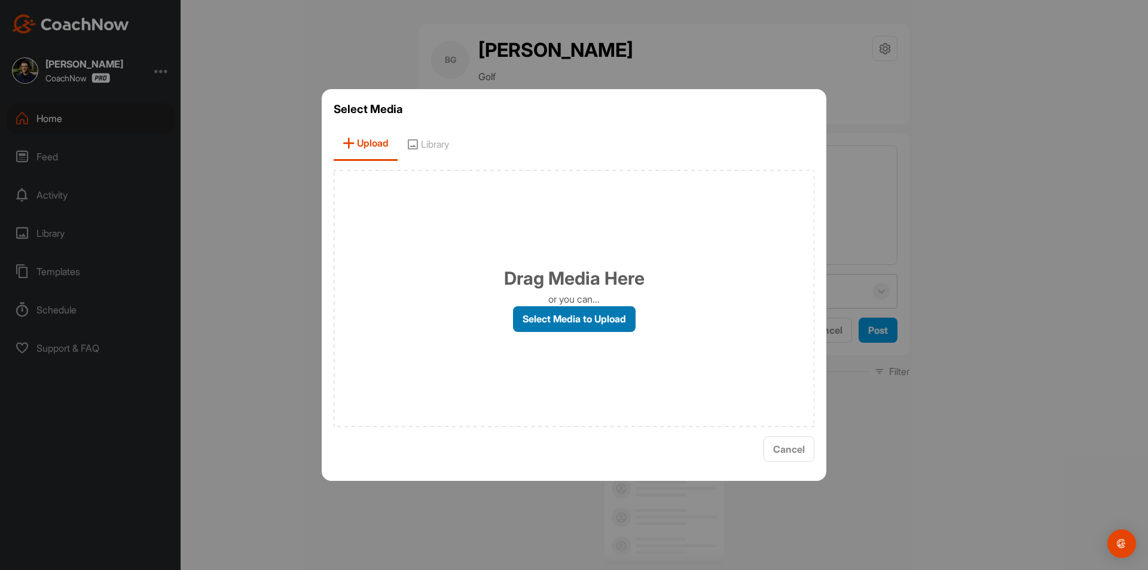
click at [591, 323] on label "Select Media to Upload" at bounding box center [574, 319] width 123 height 26
click at [0, 0] on input "Select Media to Upload" at bounding box center [0, 0] width 0 height 0
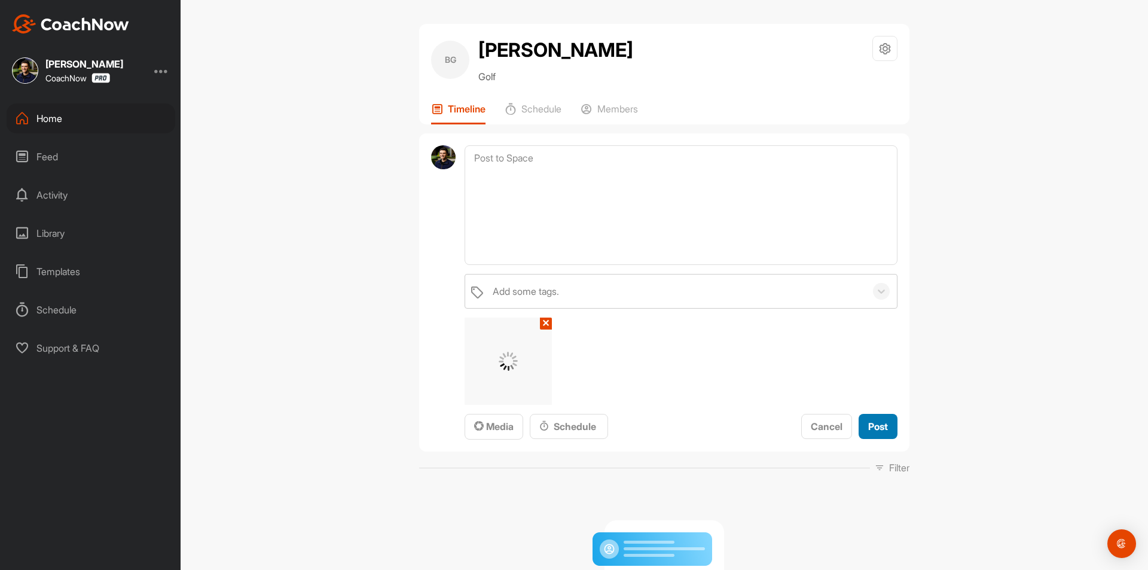
drag, startPoint x: 882, startPoint y: 426, endPoint x: 870, endPoint y: 423, distance: 12.9
click at [874, 424] on span "Post" at bounding box center [878, 426] width 20 height 12
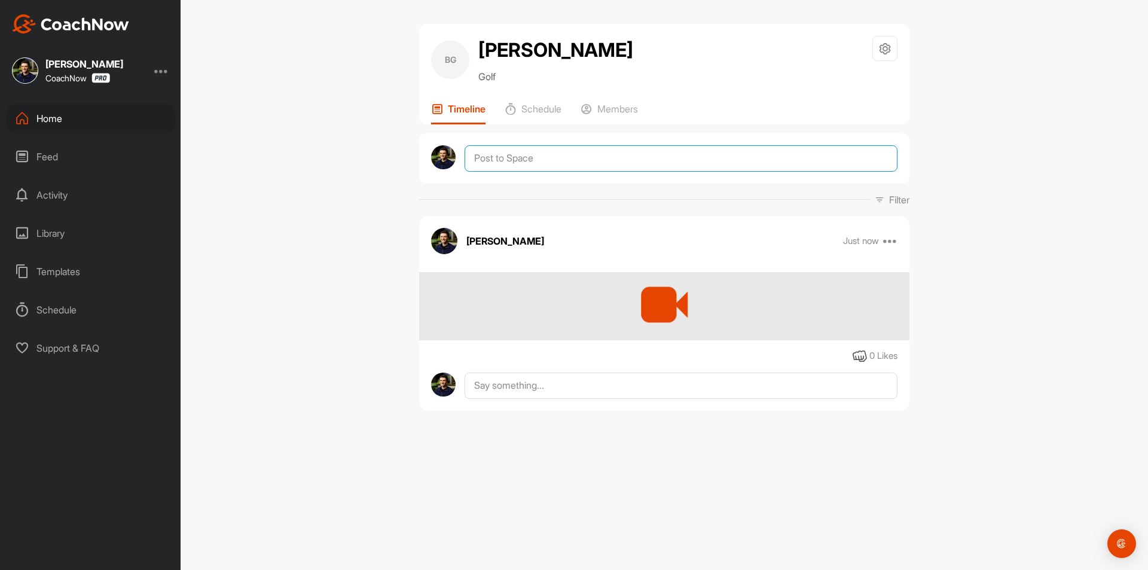
click at [538, 163] on textarea at bounding box center [680, 158] width 433 height 26
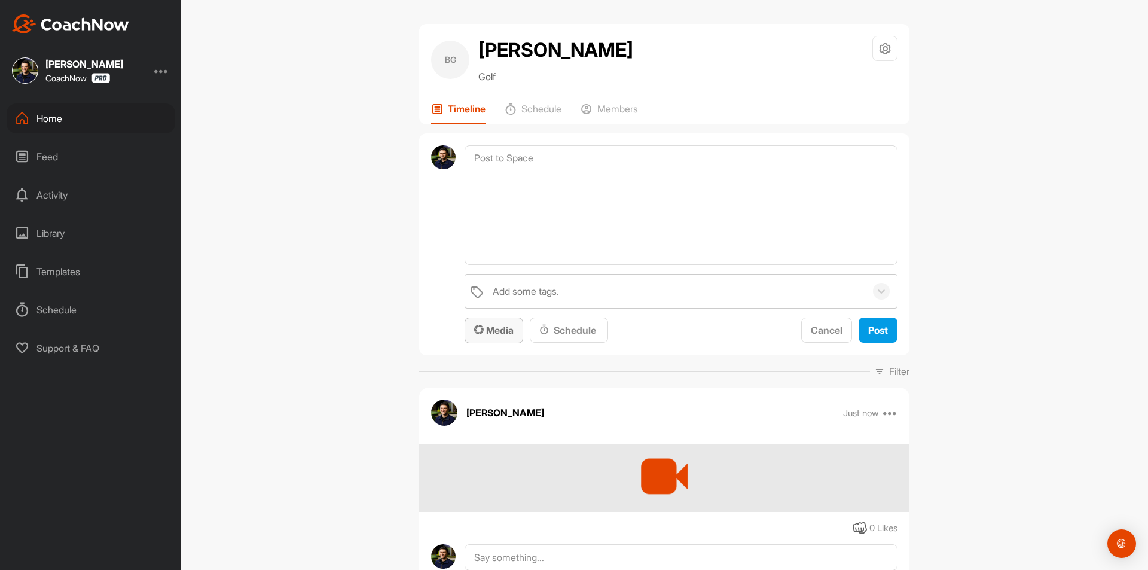
click at [503, 327] on span "Media" at bounding box center [493, 330] width 39 height 12
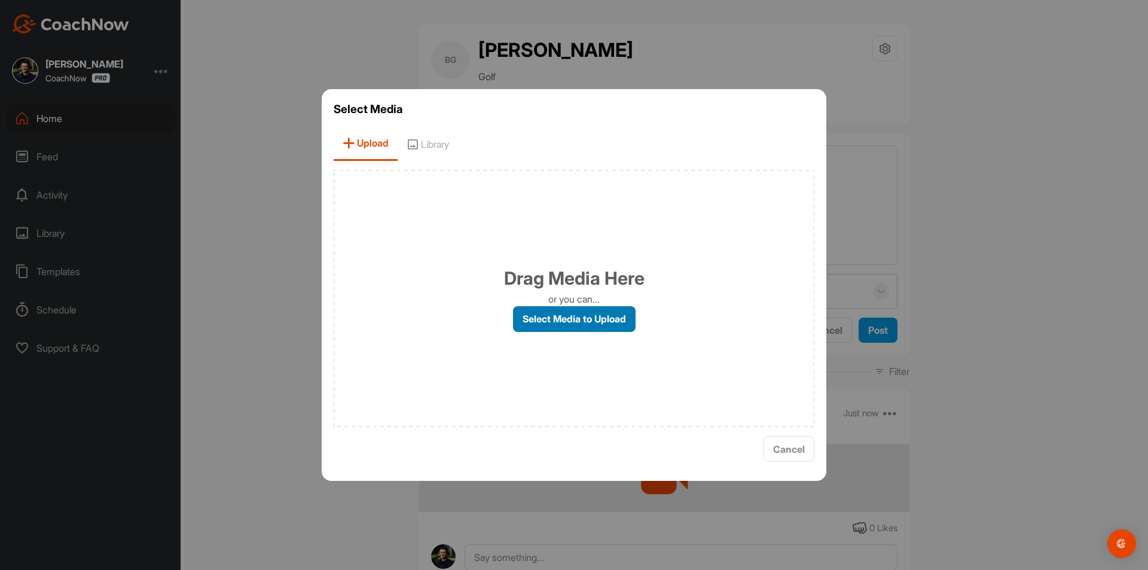
click at [582, 313] on label "Select Media to Upload" at bounding box center [574, 319] width 123 height 26
click at [0, 0] on input "Select Media to Upload" at bounding box center [0, 0] width 0 height 0
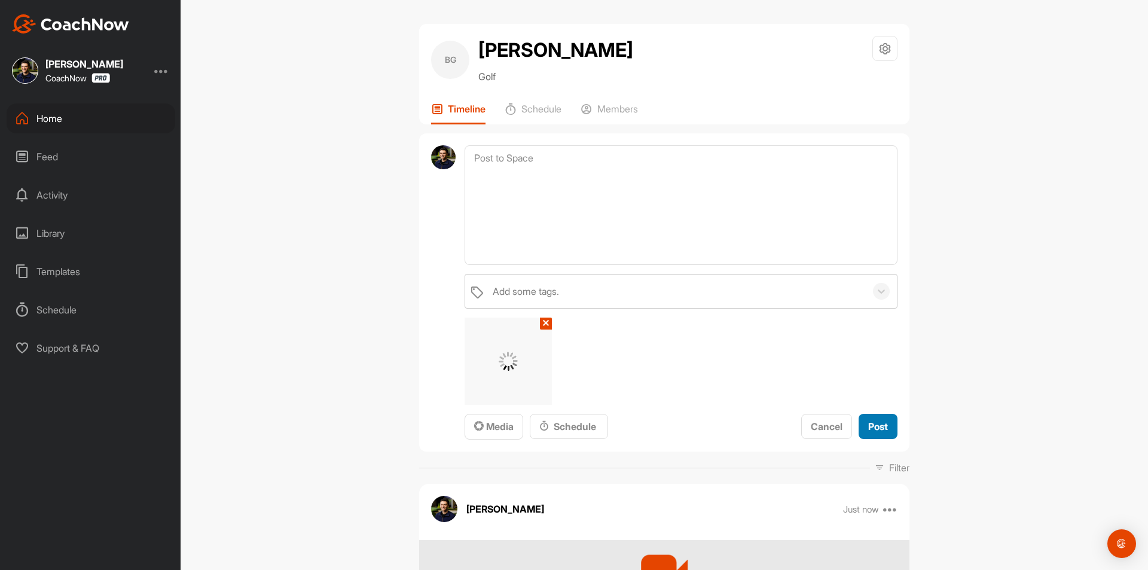
click at [879, 430] on span "Post" at bounding box center [878, 426] width 20 height 12
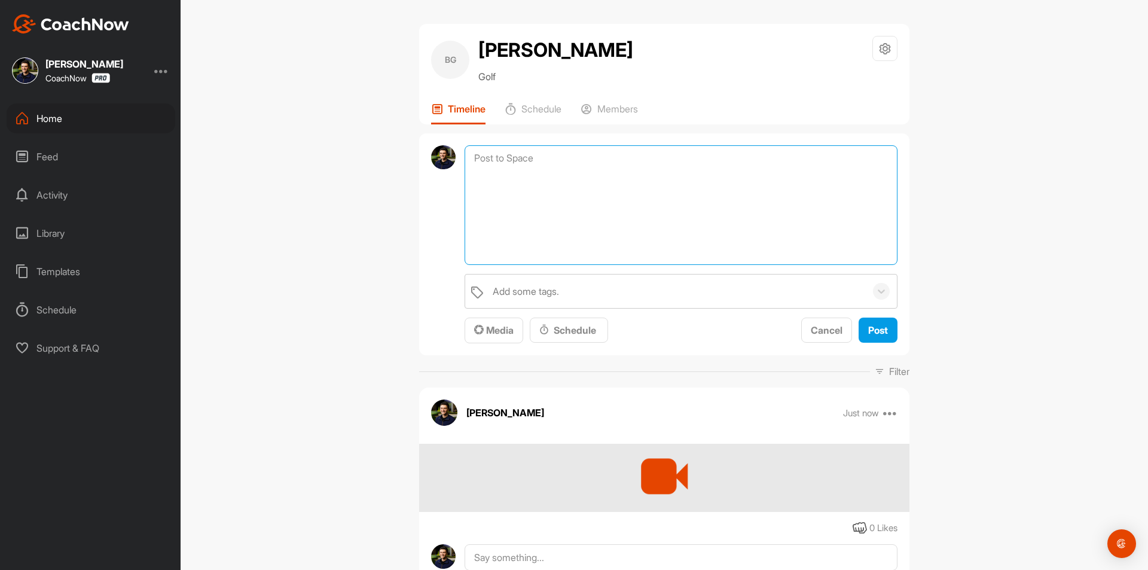
click at [533, 161] on textarea at bounding box center [680, 205] width 433 height 120
click at [587, 189] on textarea at bounding box center [680, 205] width 433 height 120
paste textarea ""Thanks for sending in your video and signing up for a Full Assessment of your …"
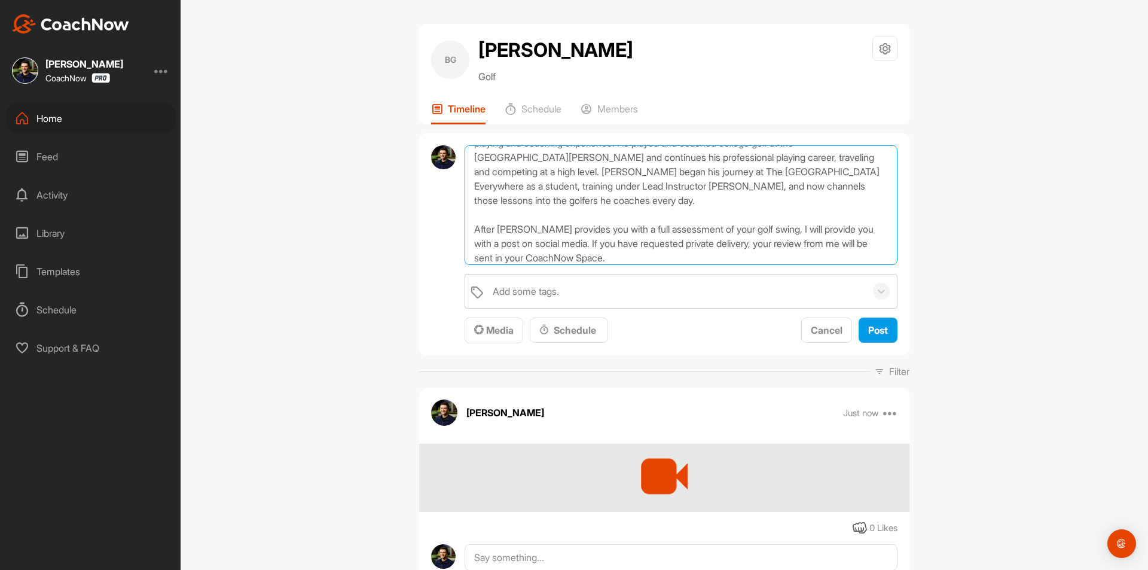
scroll to position [164, 0]
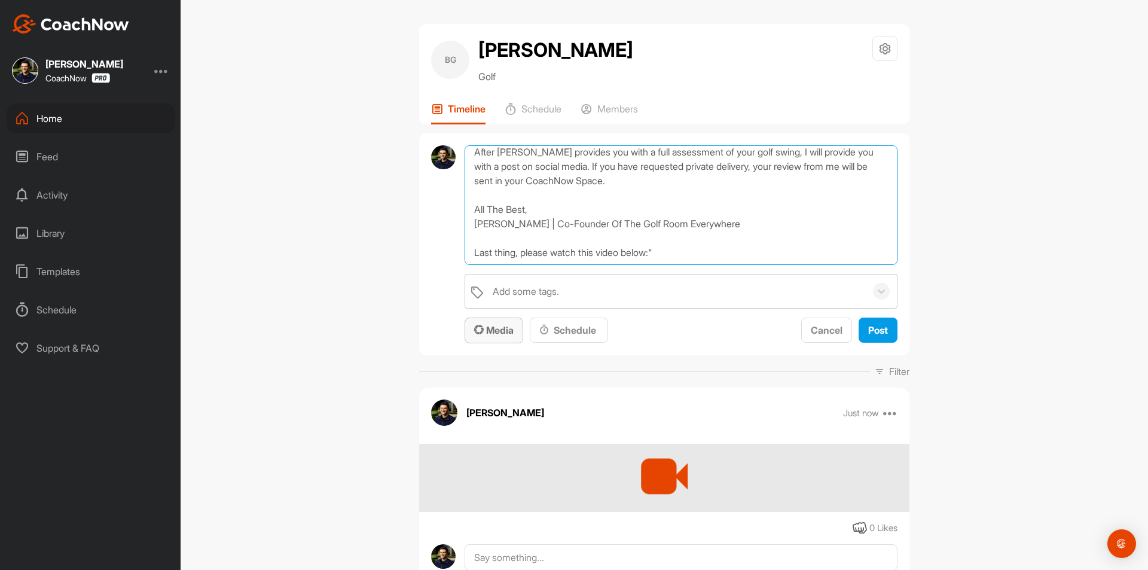
type textarea ""Thanks for sending in your video and signing up for a Full Assessment of your …"
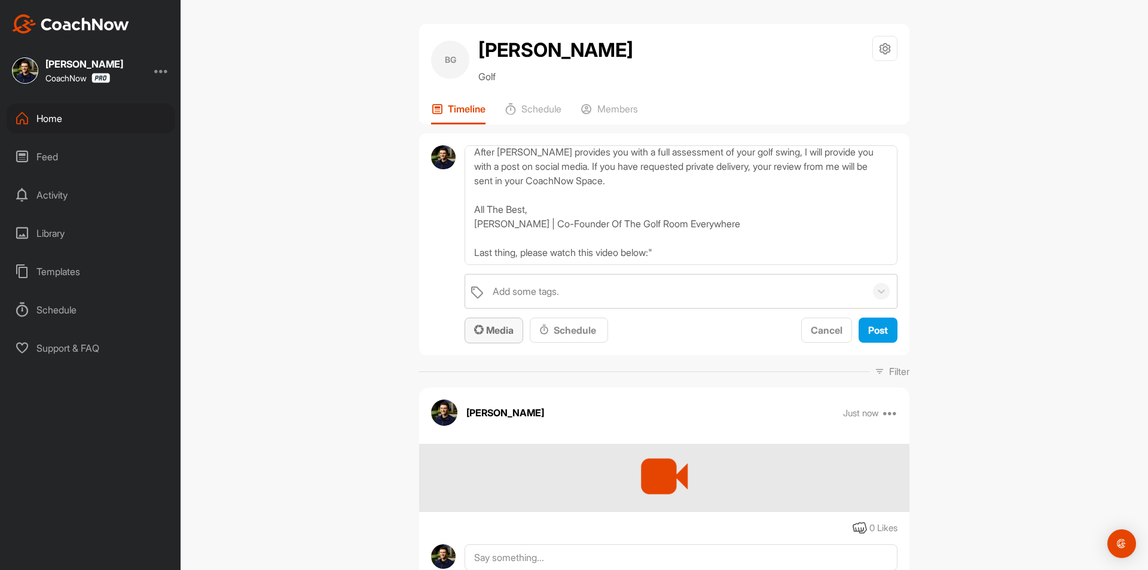
click at [503, 330] on span "Media" at bounding box center [493, 330] width 39 height 12
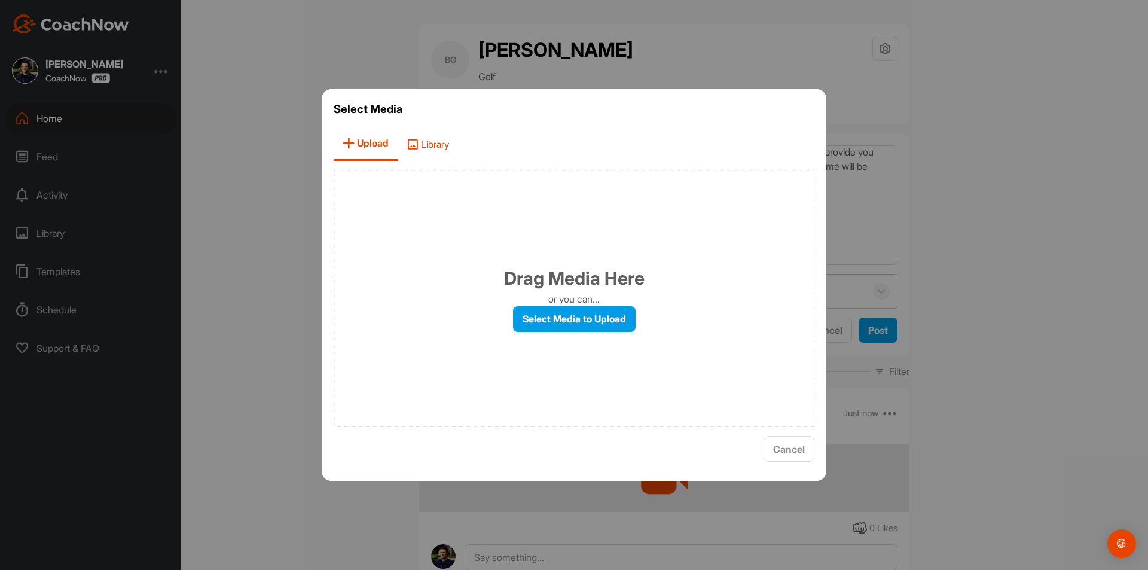
click at [424, 137] on span "Library" at bounding box center [427, 144] width 60 height 34
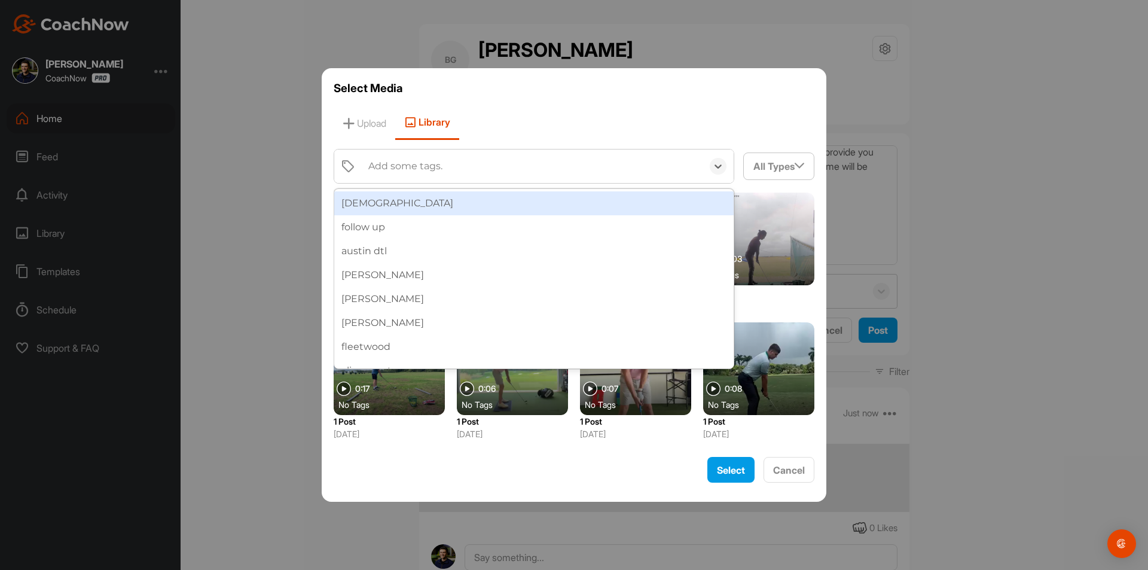
click at [422, 195] on div "[DEMOGRAPHIC_DATA]" at bounding box center [533, 203] width 399 height 24
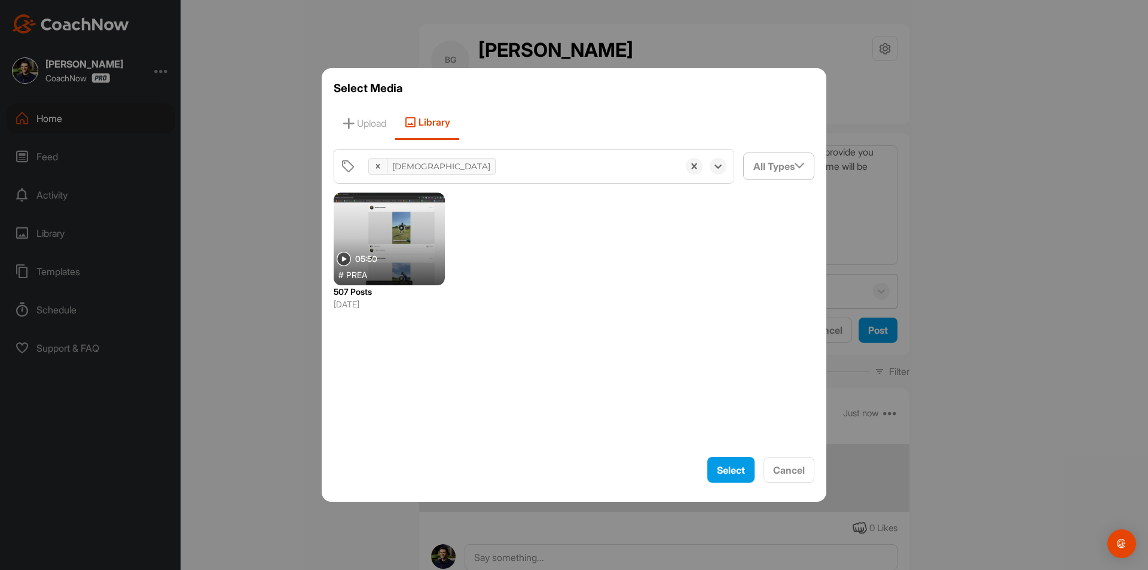
click at [387, 247] on div at bounding box center [389, 238] width 111 height 93
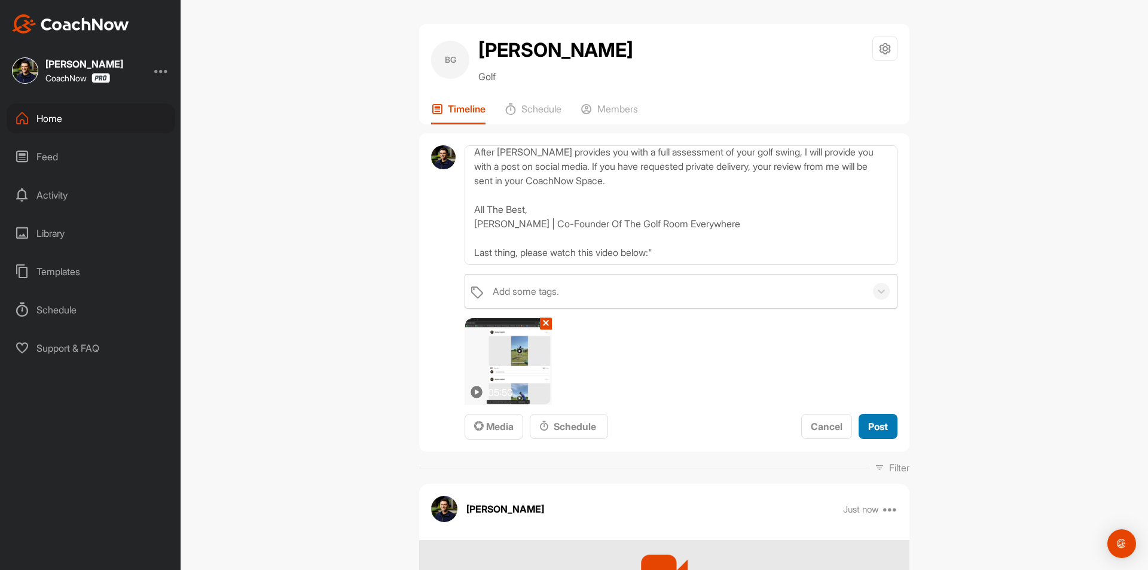
click at [874, 421] on span "Post" at bounding box center [878, 426] width 20 height 12
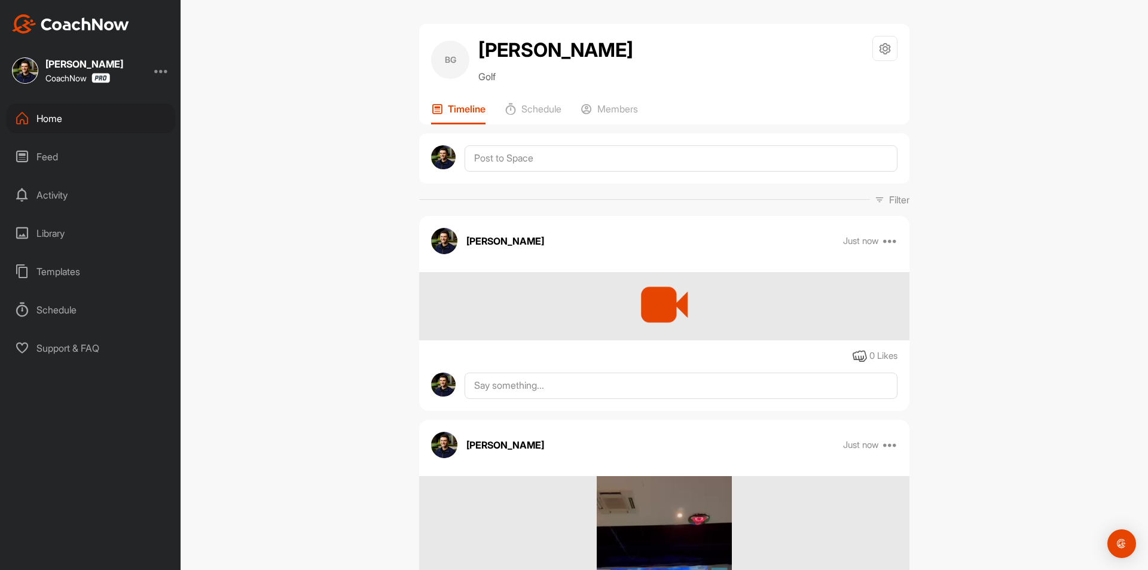
scroll to position [0, 0]
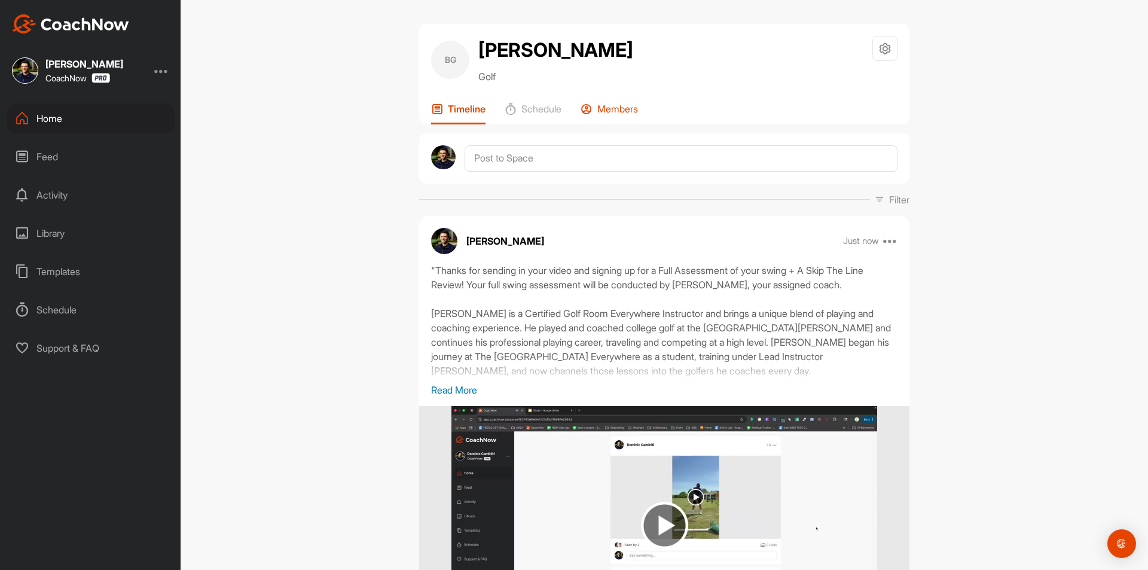
click at [620, 109] on p "Members" at bounding box center [617, 109] width 41 height 12
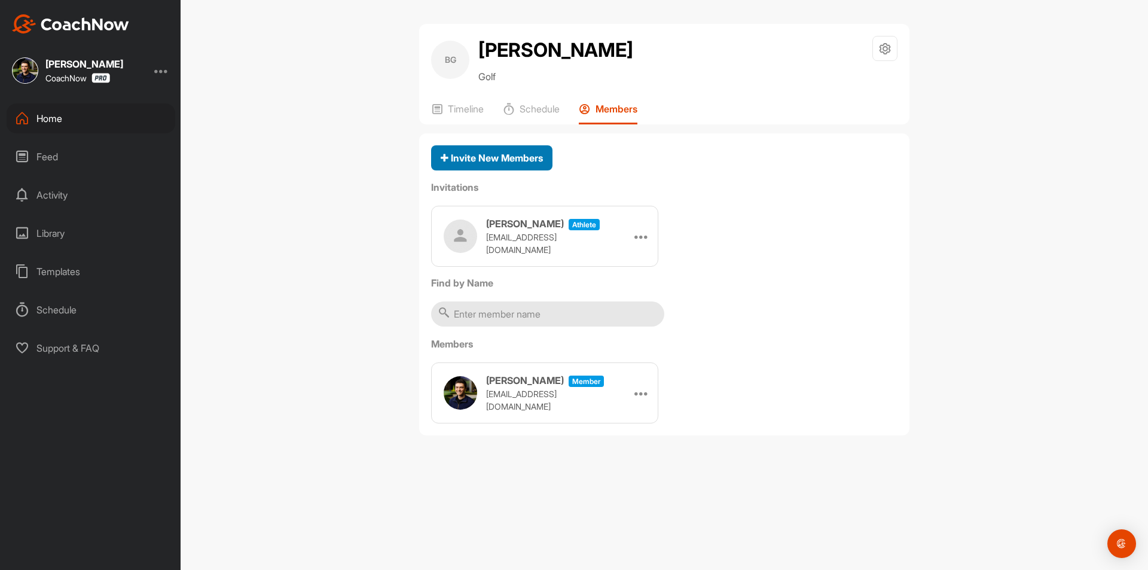
click at [500, 149] on button "Invite New Members" at bounding box center [491, 158] width 121 height 26
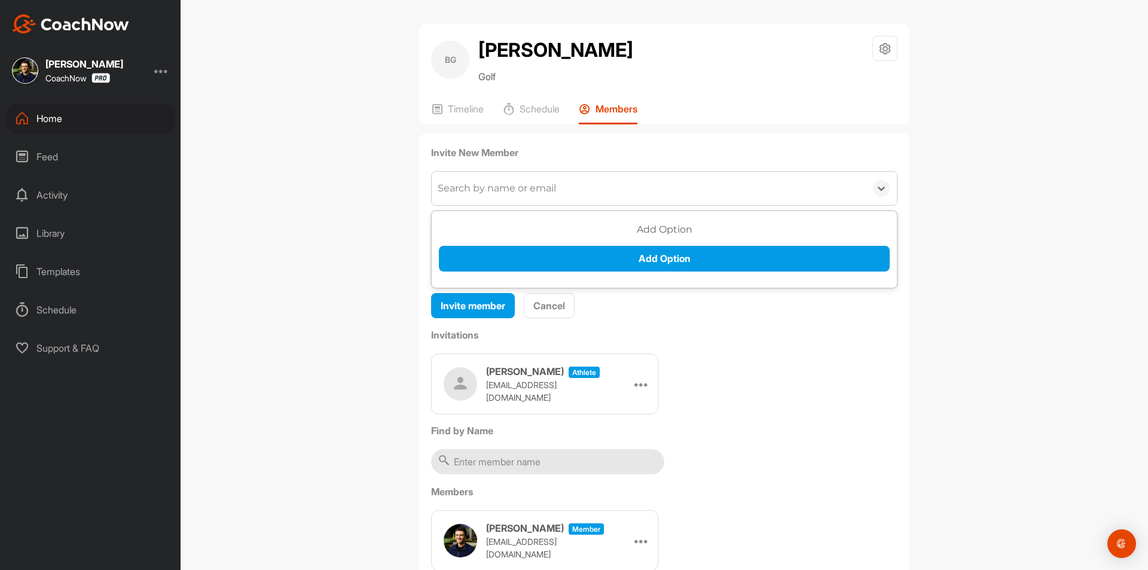
click at [502, 174] on div "Search by name or email" at bounding box center [649, 188] width 434 height 33
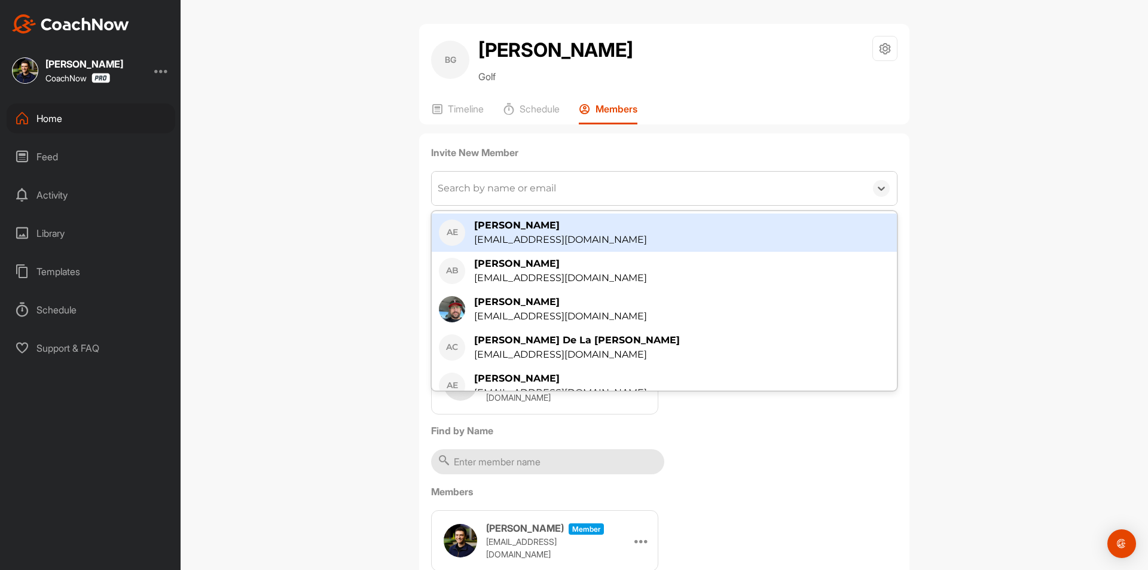
click at [494, 185] on div "Search by name or email" at bounding box center [497, 188] width 118 height 14
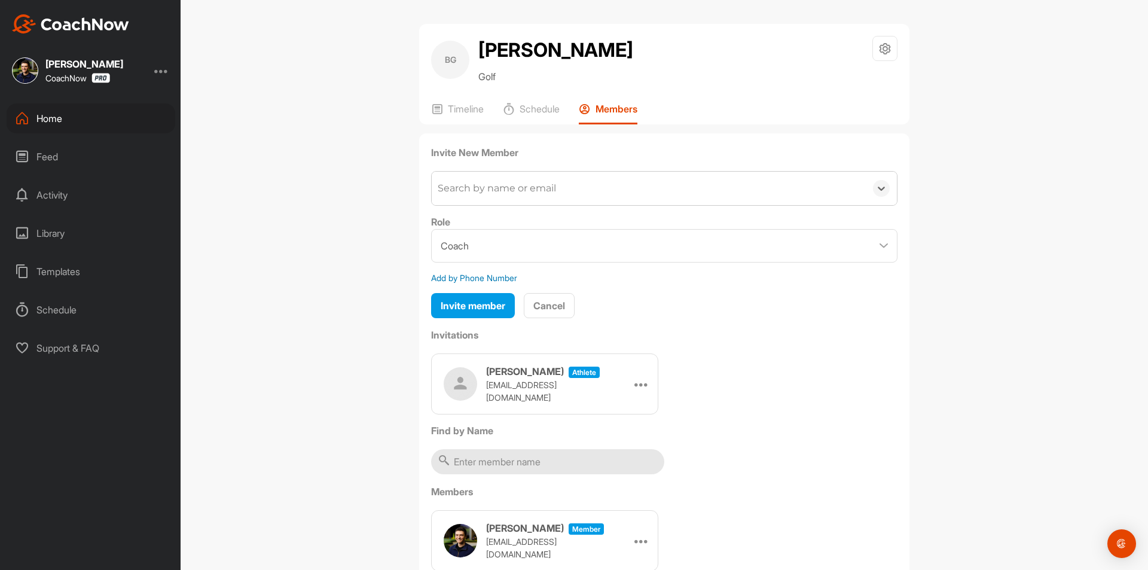
click at [494, 185] on div "Search by name or email" at bounding box center [497, 188] width 118 height 14
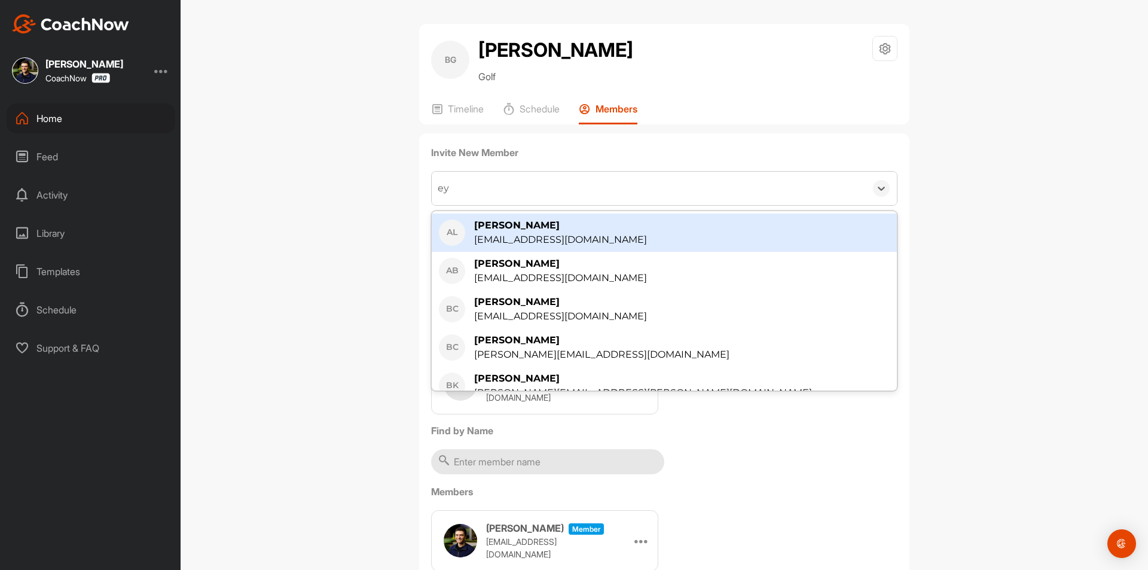
type input "e"
type input "wy"
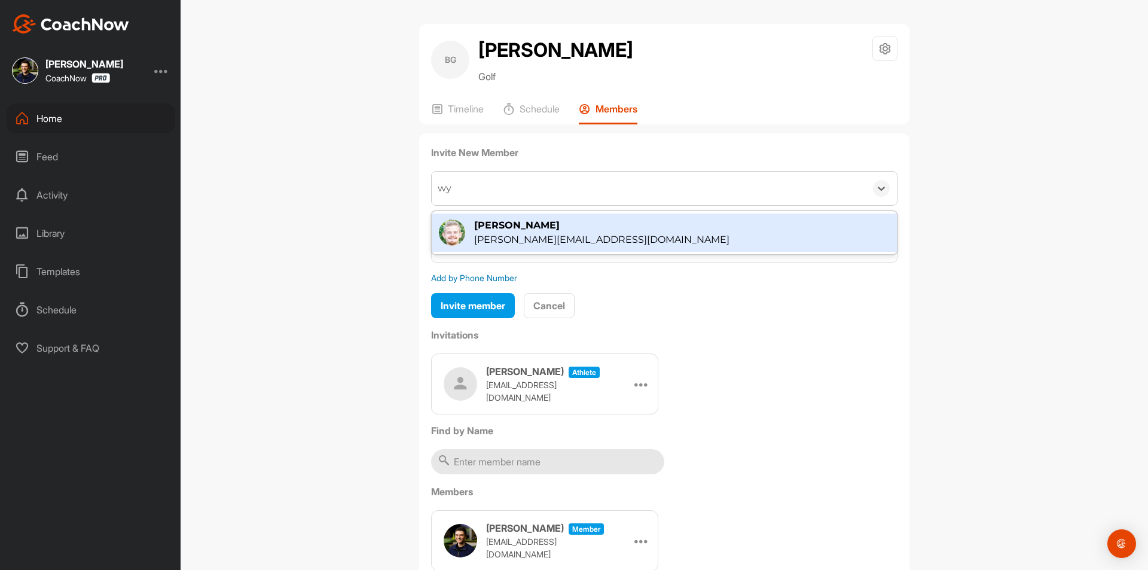
click at [577, 234] on div "[PERSON_NAME][EMAIL_ADDRESS][DOMAIN_NAME]" at bounding box center [601, 240] width 255 height 14
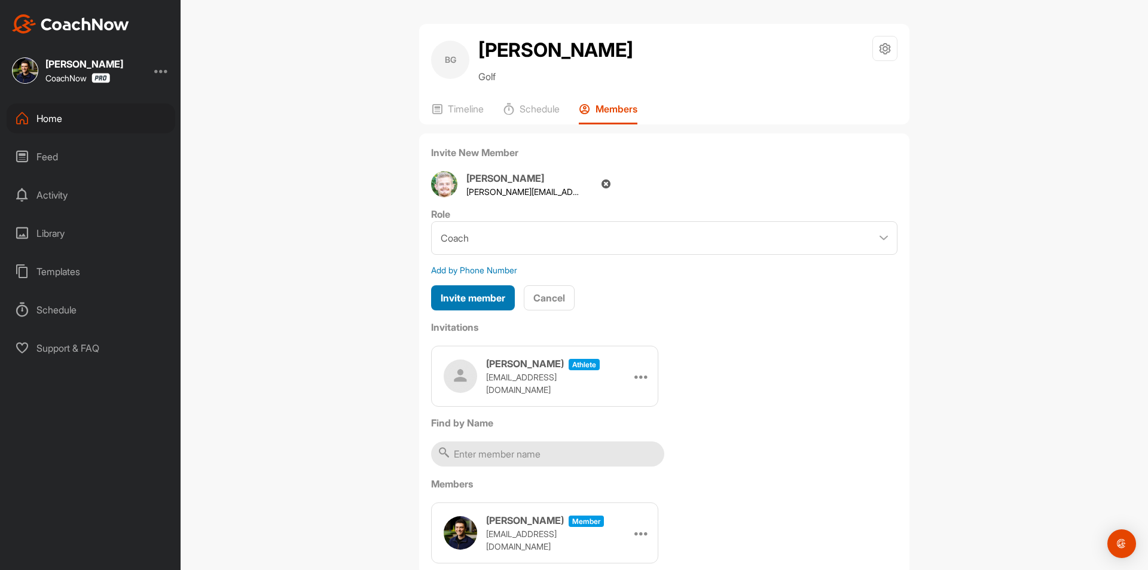
click at [475, 306] on button "Invite member" at bounding box center [473, 298] width 84 height 26
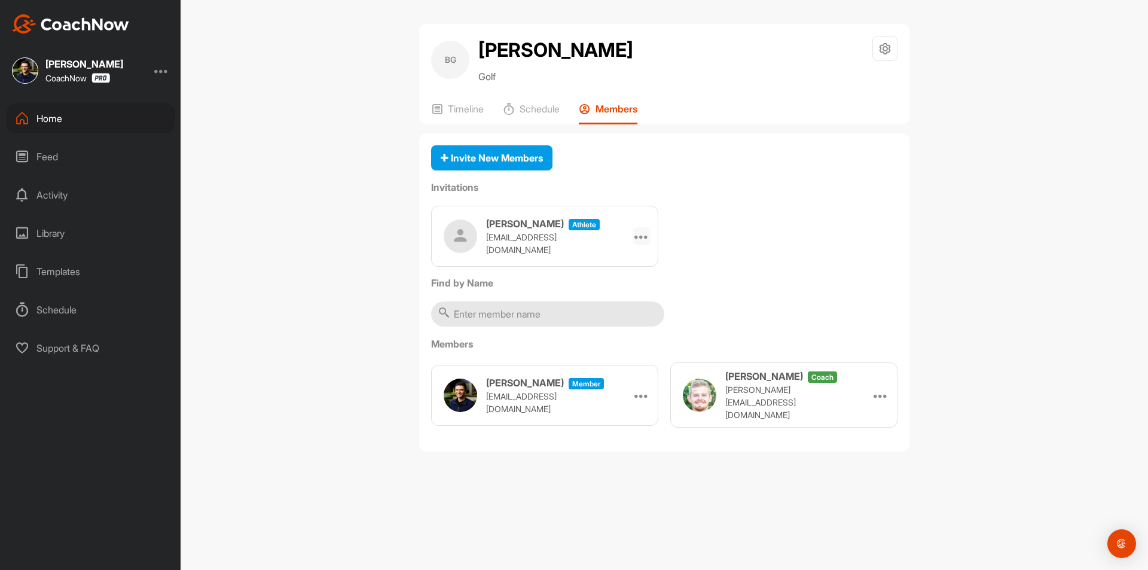
click at [642, 237] on icon at bounding box center [641, 236] width 14 height 14
click at [615, 341] on li "Copy Link" at bounding box center [618, 345] width 64 height 38
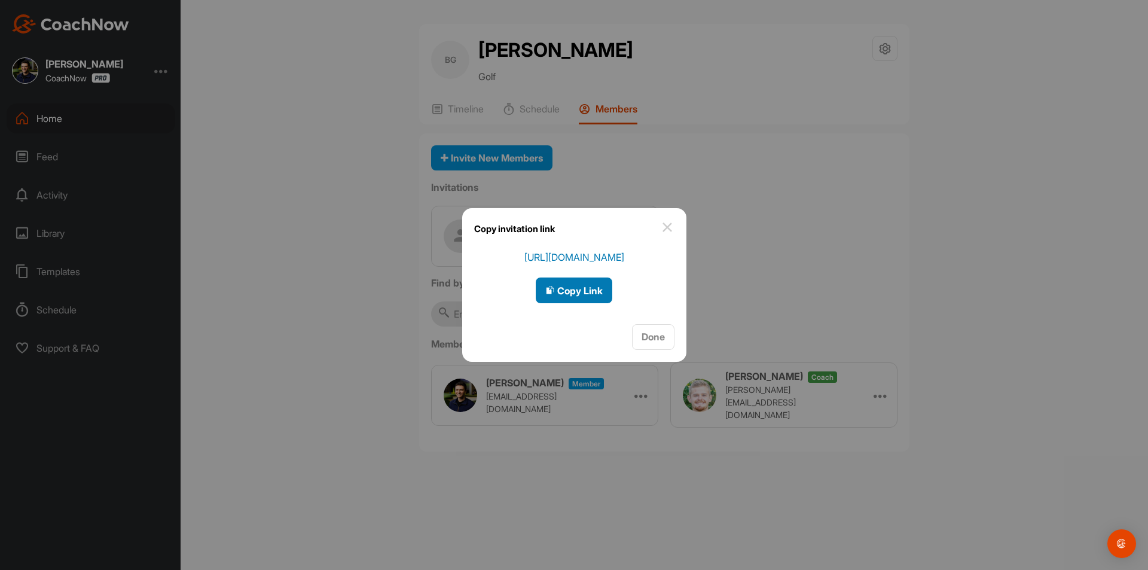
click at [583, 287] on span "Copy Link" at bounding box center [573, 291] width 57 height 12
drag, startPoint x: 663, startPoint y: 342, endPoint x: 650, endPoint y: 332, distance: 16.7
click at [657, 337] on span "Done" at bounding box center [652, 337] width 23 height 12
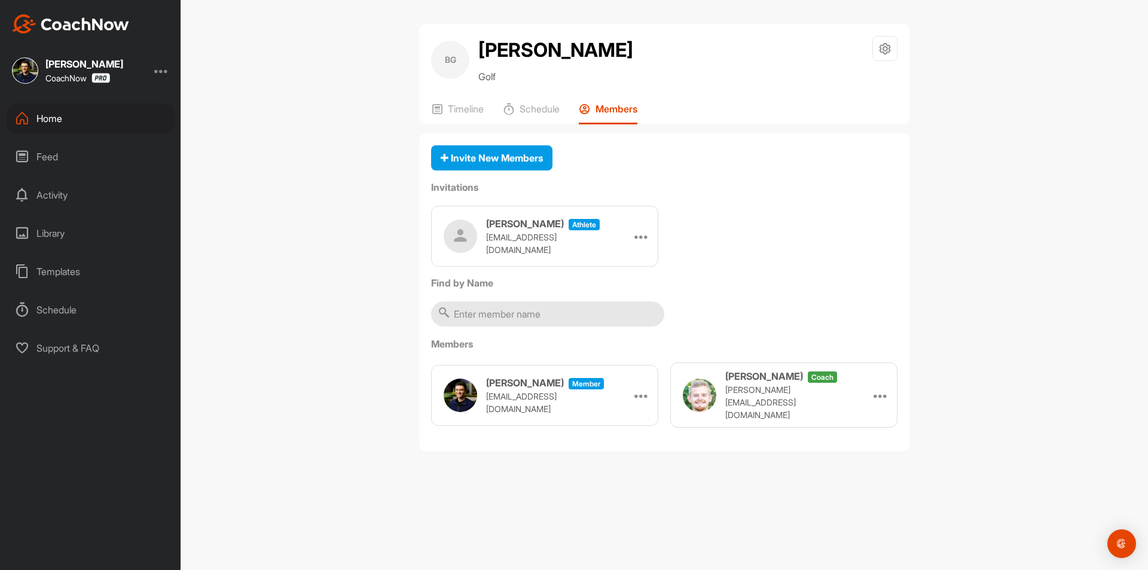
click at [120, 116] on div "Home" at bounding box center [91, 118] width 169 height 30
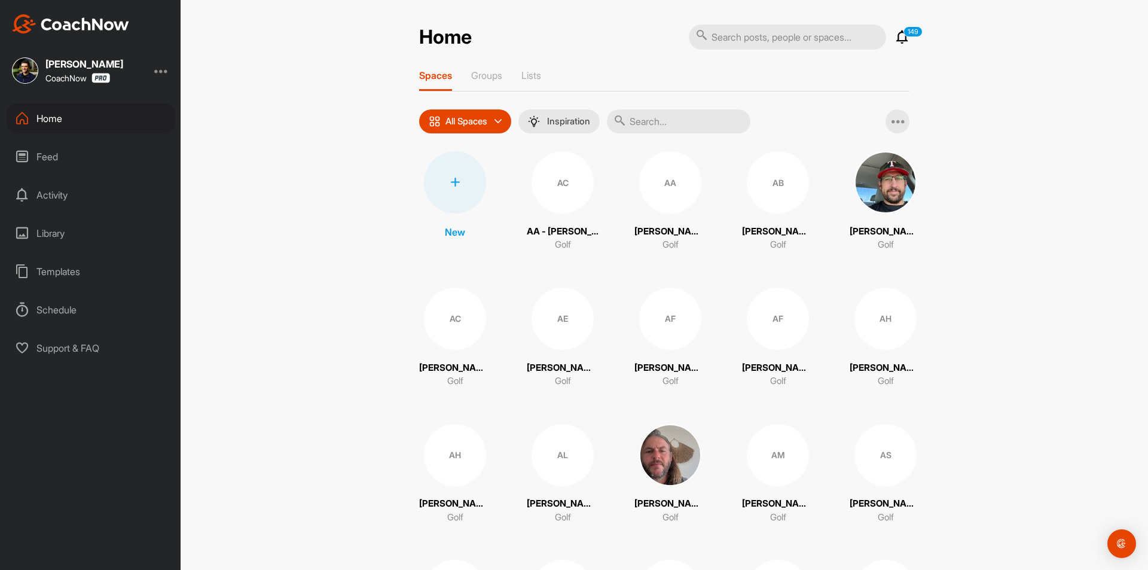
click at [770, 41] on input "text" at bounding box center [787, 37] width 197 height 25
paste input "Trip [PERSON_NAME]"
type input "Trip [PERSON_NAME]"
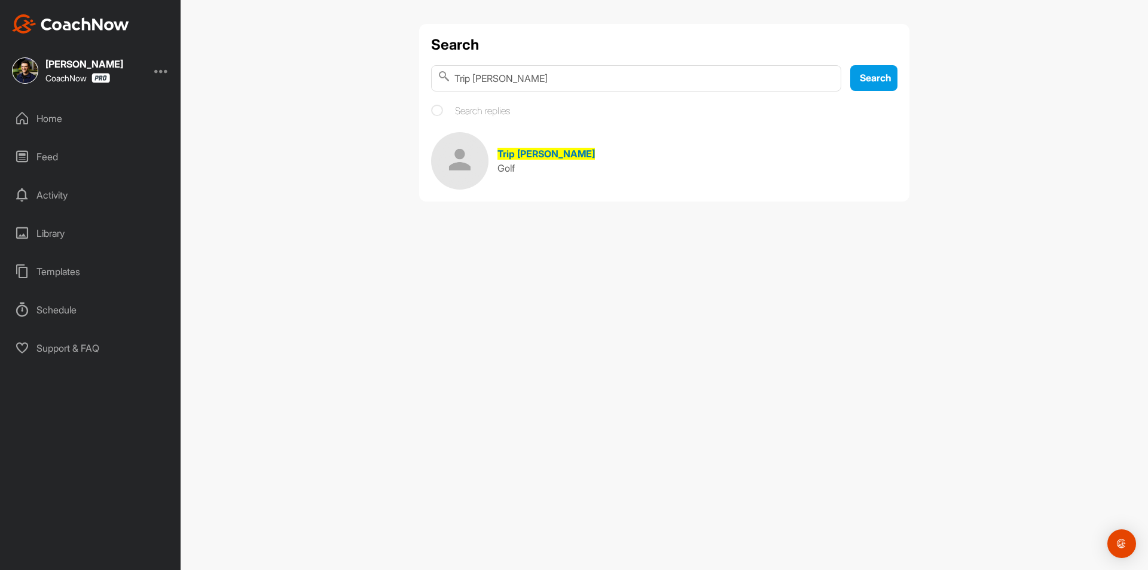
click at [510, 158] on span "Trip [PERSON_NAME]" at bounding box center [545, 154] width 97 height 12
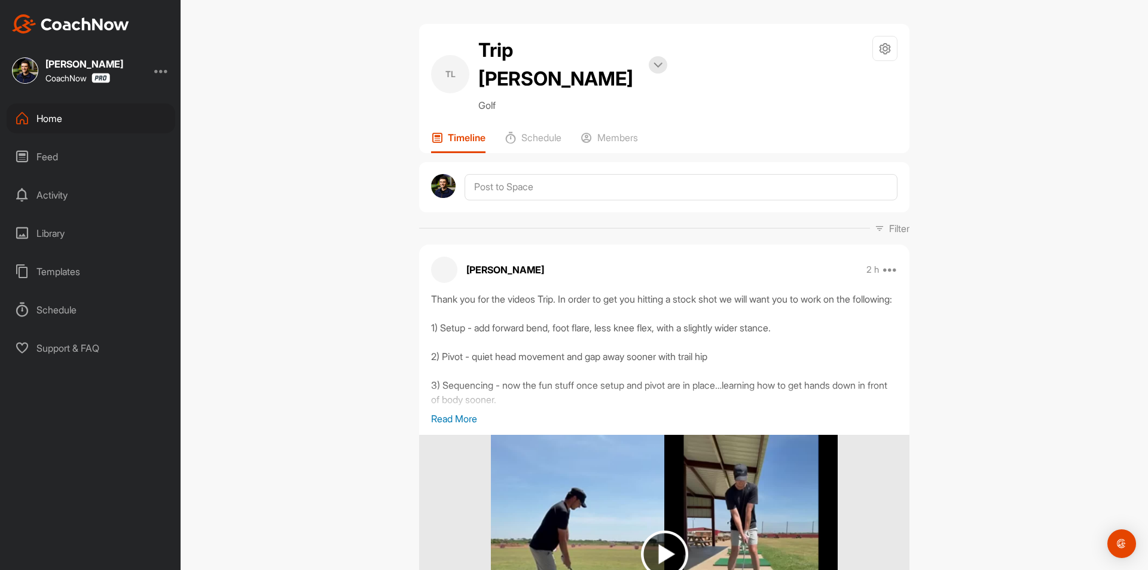
click at [90, 111] on div "Home" at bounding box center [91, 118] width 169 height 30
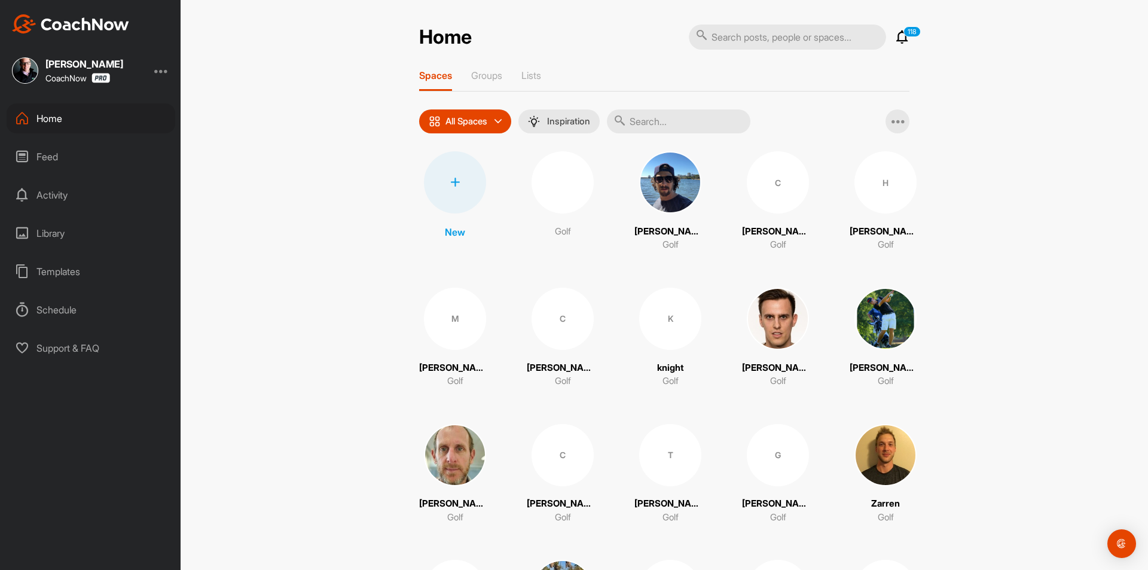
click at [167, 69] on div at bounding box center [161, 70] width 14 height 14
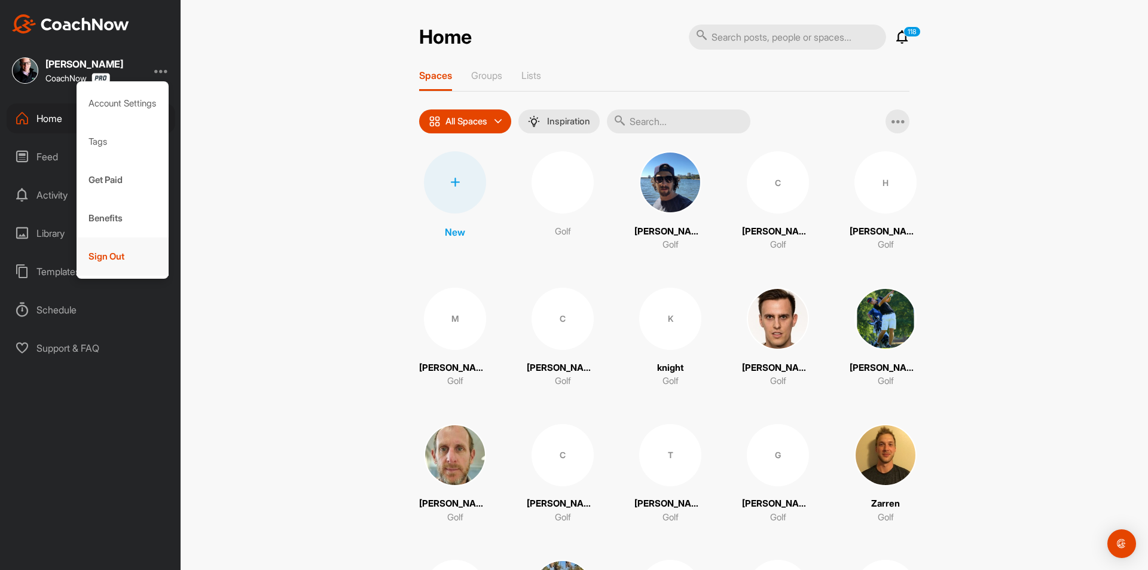
click at [124, 253] on div "Sign Out" at bounding box center [123, 256] width 93 height 38
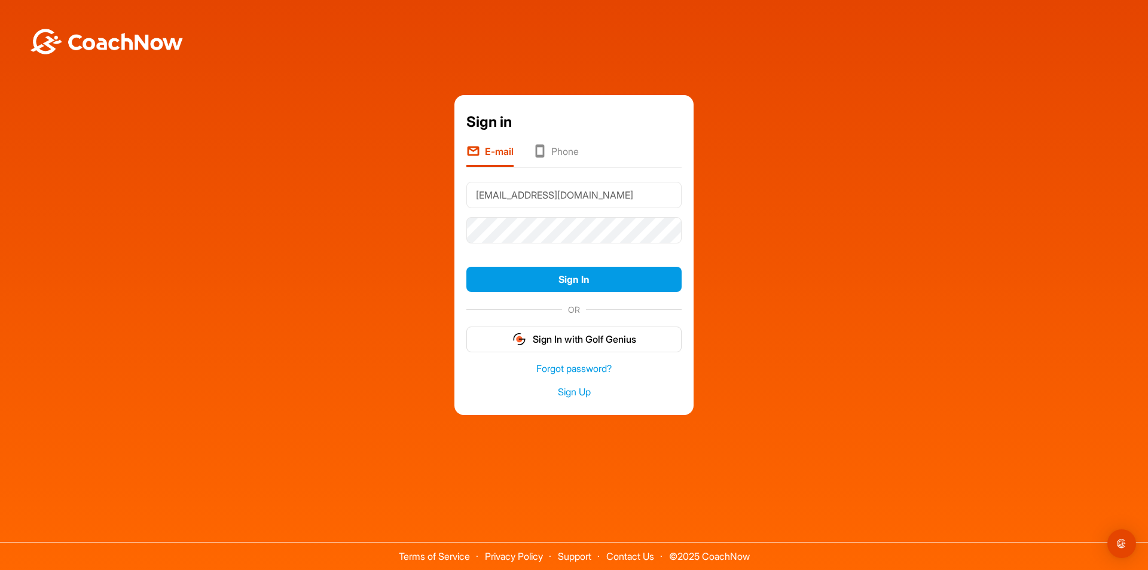
click at [655, 200] on input "[EMAIL_ADDRESS][DOMAIN_NAME]" at bounding box center [573, 195] width 215 height 26
type input "[EMAIL_ADDRESS][DOMAIN_NAME]"
click at [566, 272] on button "Sign In" at bounding box center [573, 280] width 215 height 26
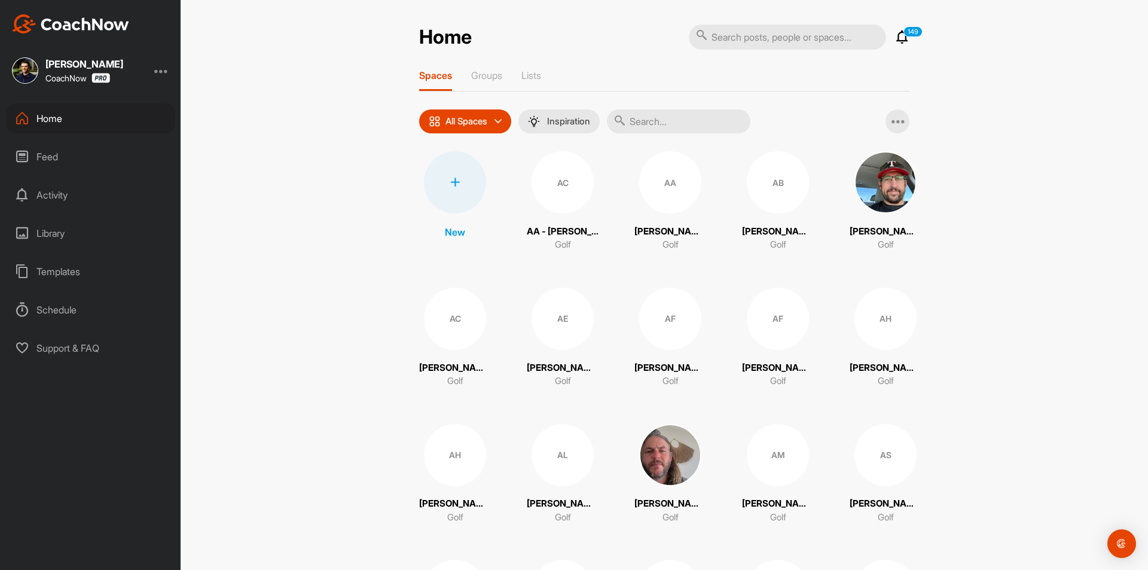
click at [166, 70] on div at bounding box center [161, 70] width 14 height 14
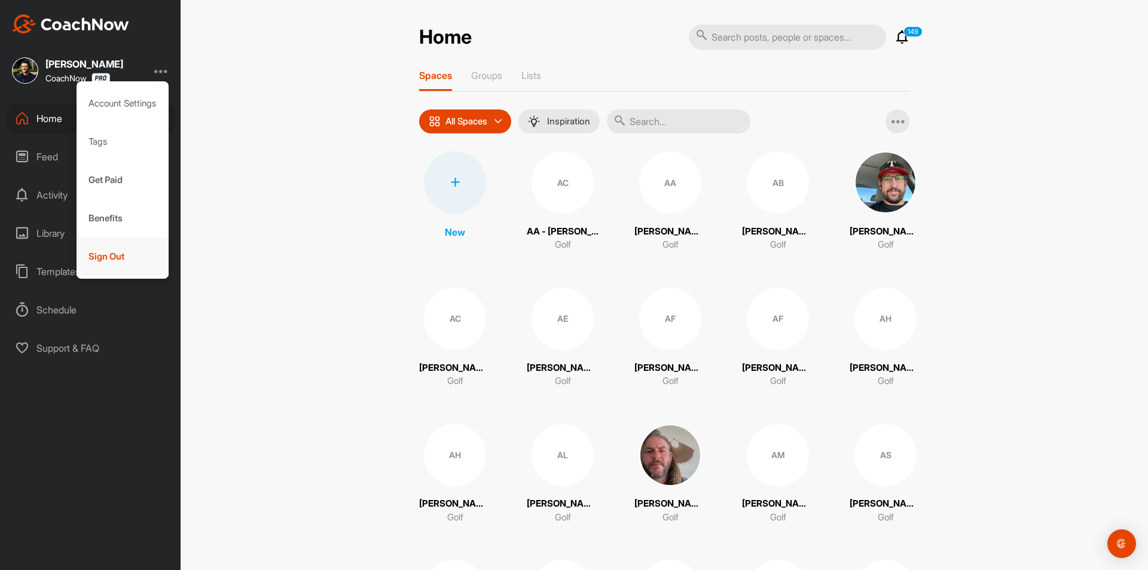
click at [108, 253] on div "Sign Out" at bounding box center [123, 256] width 93 height 38
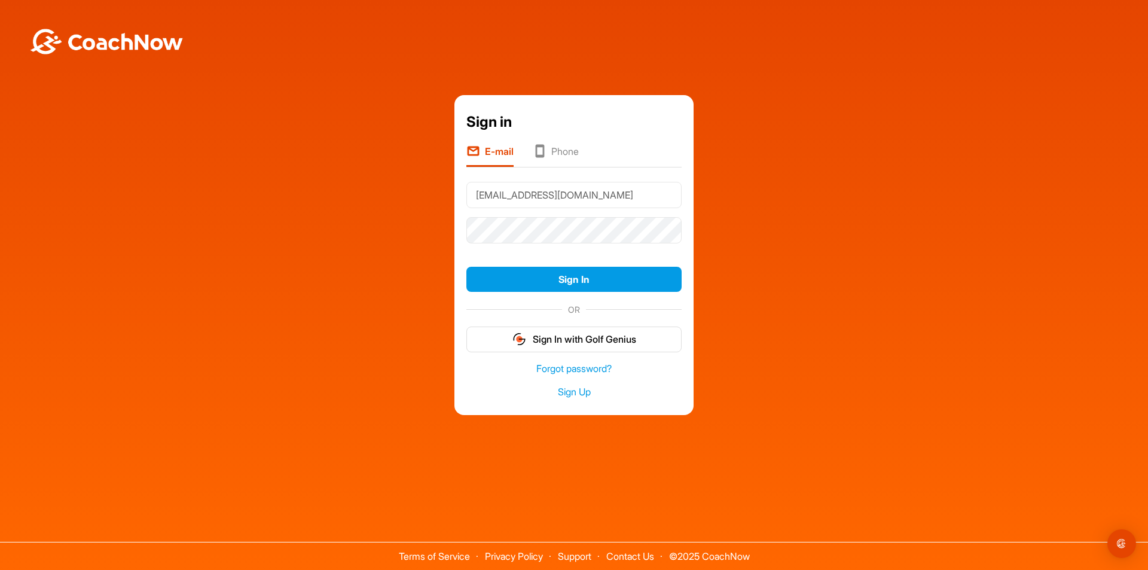
click at [641, 199] on input "[EMAIL_ADDRESS][DOMAIN_NAME]" at bounding box center [573, 195] width 215 height 26
type input "[EMAIL_ADDRESS][DOMAIN_NAME]"
click at [520, 279] on button "Sign In" at bounding box center [573, 280] width 215 height 26
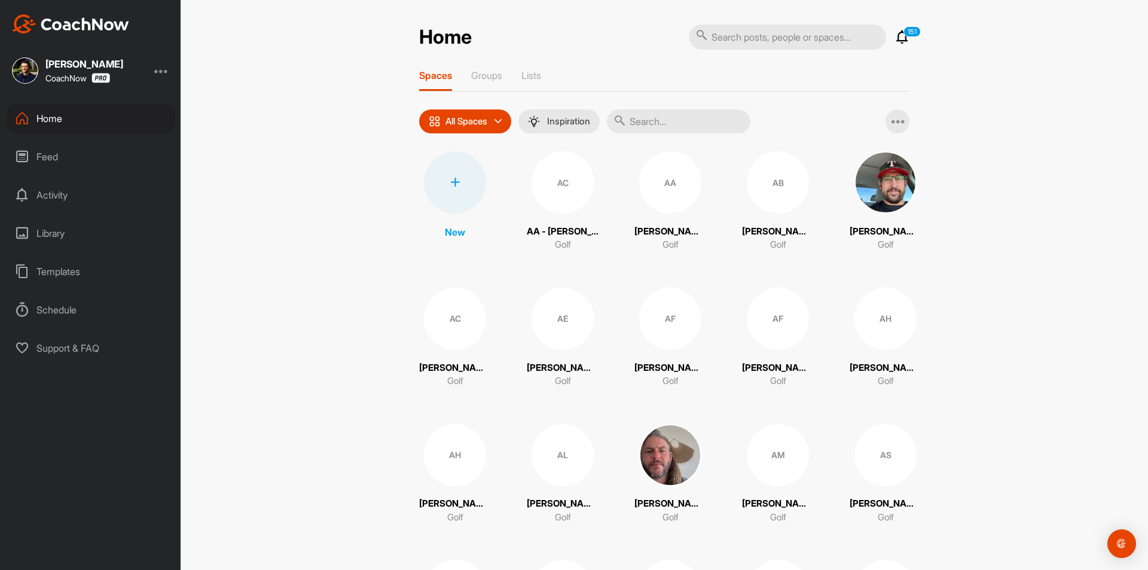
click at [459, 188] on div at bounding box center [455, 182] width 62 height 62
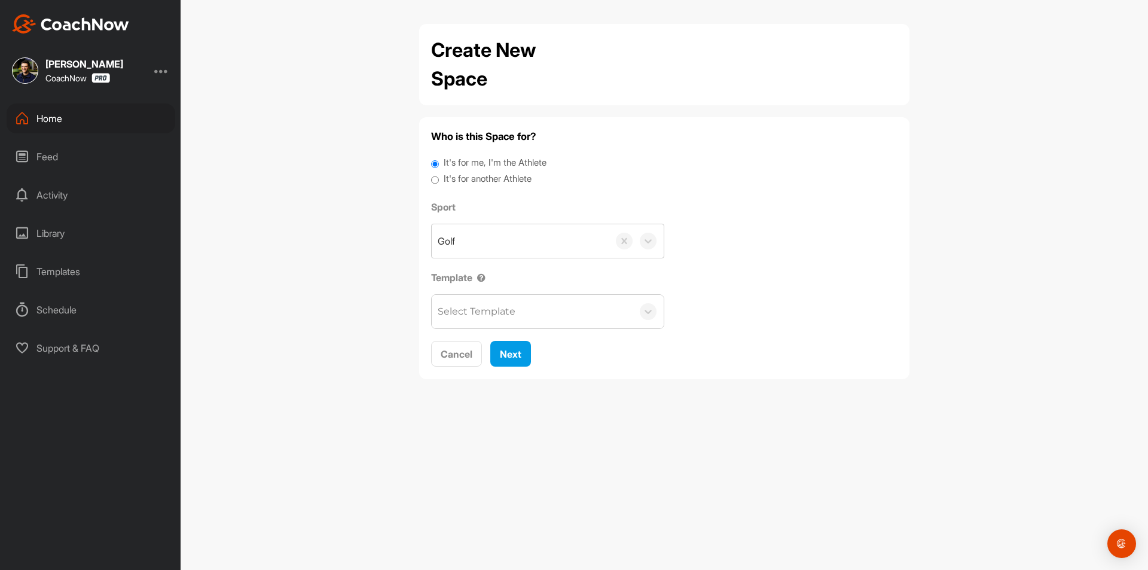
click at [443, 173] on label "It's for another Athlete" at bounding box center [487, 179] width 88 height 14
click at [439, 173] on input "It's for another Athlete" at bounding box center [435, 180] width 8 height 16
radio input "true"
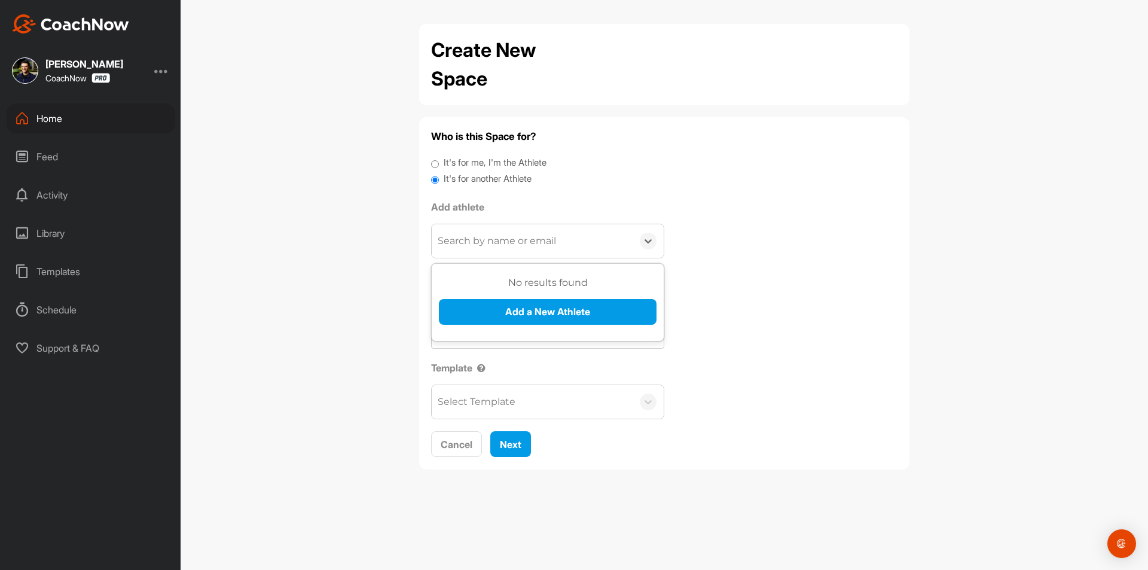
click at [478, 228] on div "Search by name or email" at bounding box center [532, 240] width 201 height 33
paste input "Leone.tyler@gmail.com"
type input "Leone.tyler@gmail.com"
click at [491, 302] on button "Add a New Athlete" at bounding box center [548, 312] width 218 height 26
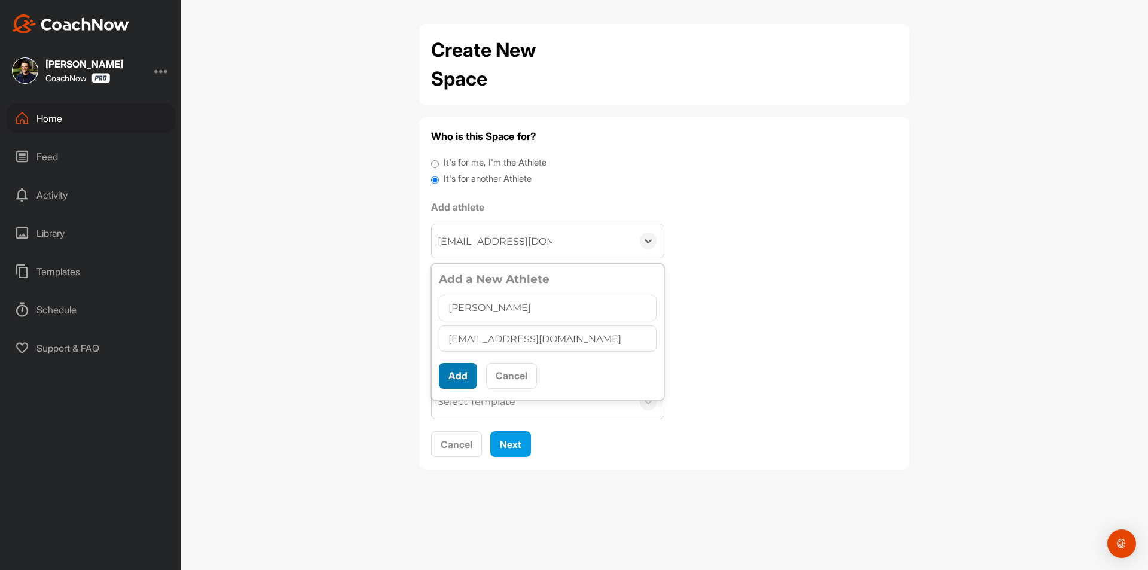
type input "Tyler L"
click at [450, 378] on button "Add" at bounding box center [458, 376] width 38 height 26
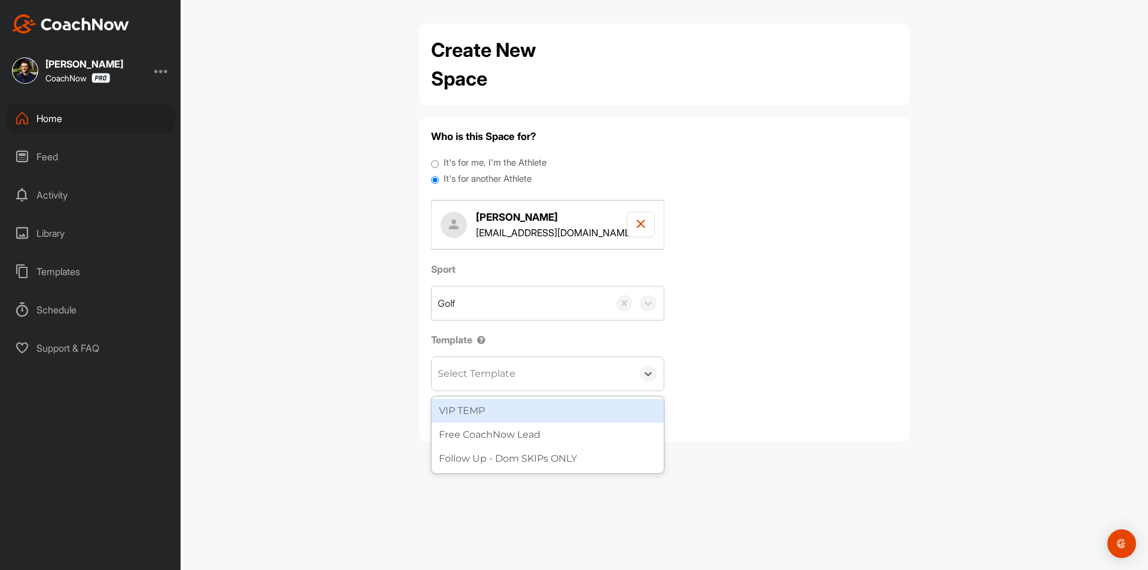
click at [477, 377] on div "Select Template" at bounding box center [477, 373] width 78 height 14
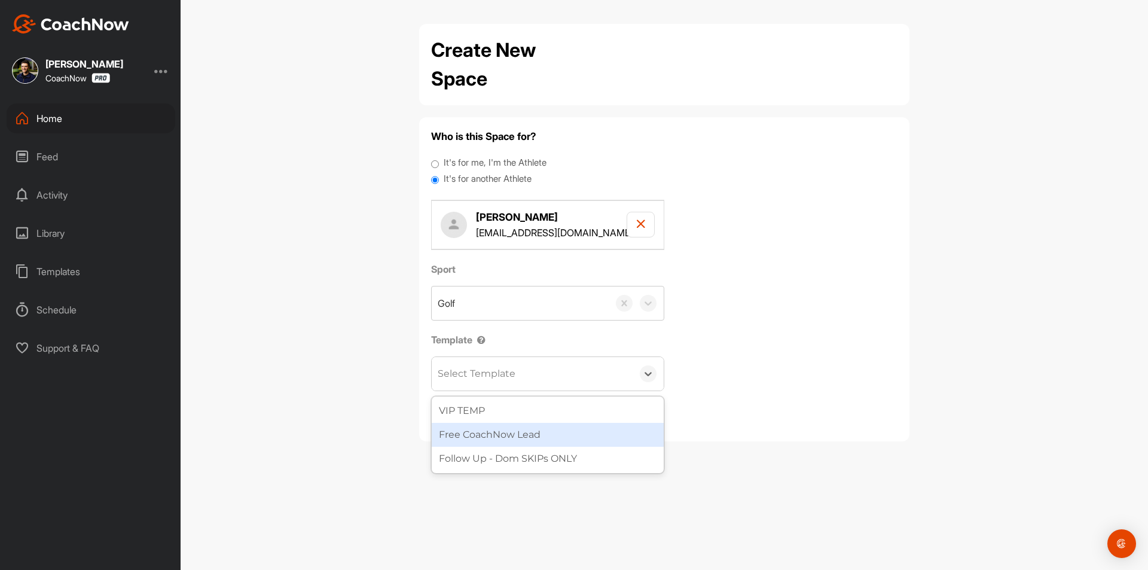
click at [486, 433] on div "Free CoachNow Lead" at bounding box center [548, 435] width 232 height 24
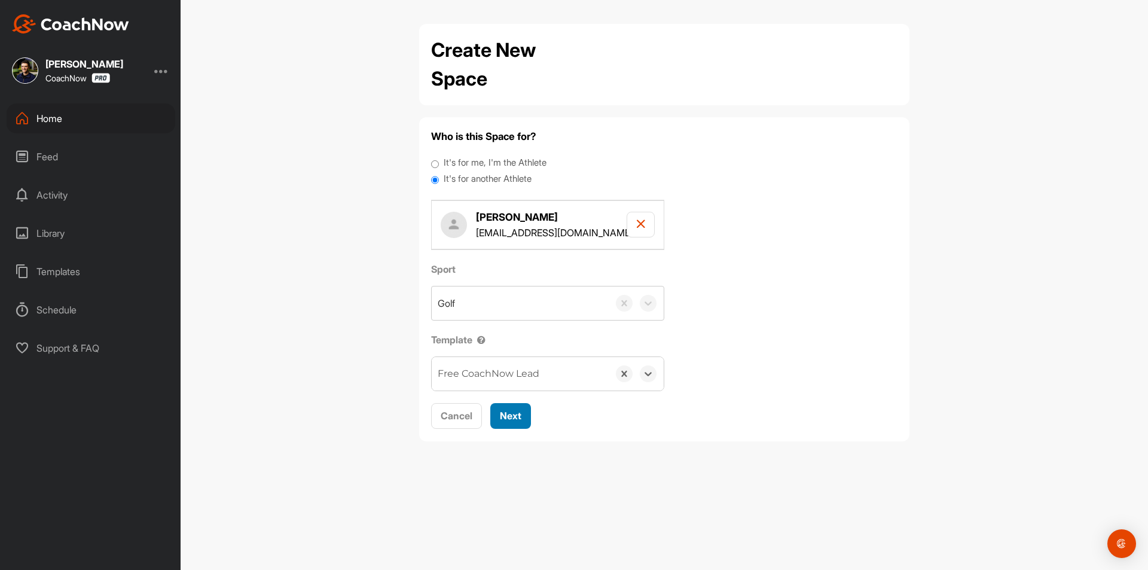
click at [507, 417] on span "Next" at bounding box center [511, 415] width 22 height 12
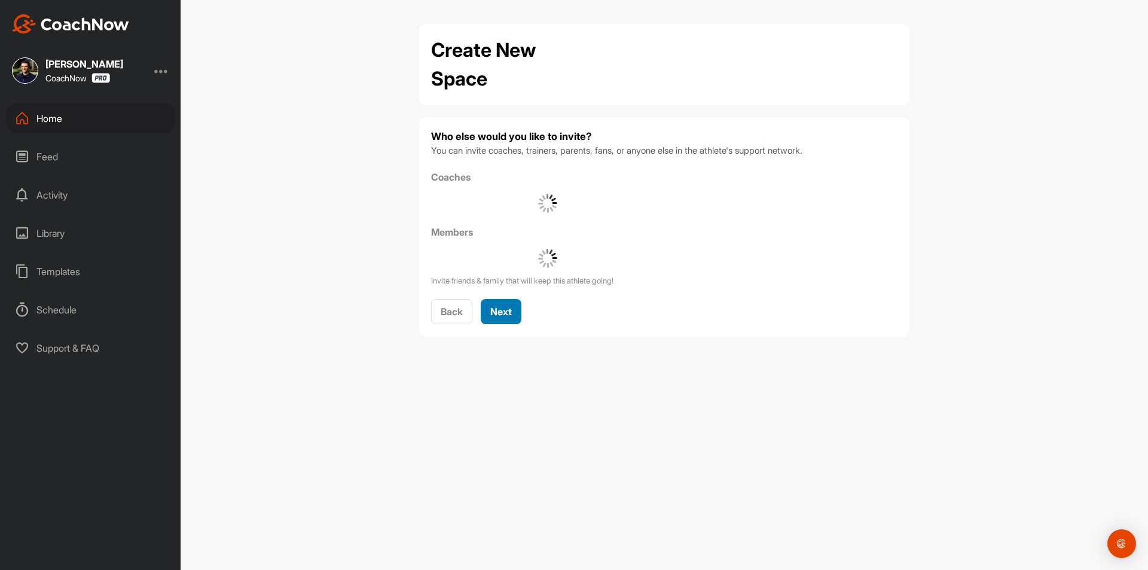
click at [500, 304] on div "Next" at bounding box center [501, 311] width 22 height 14
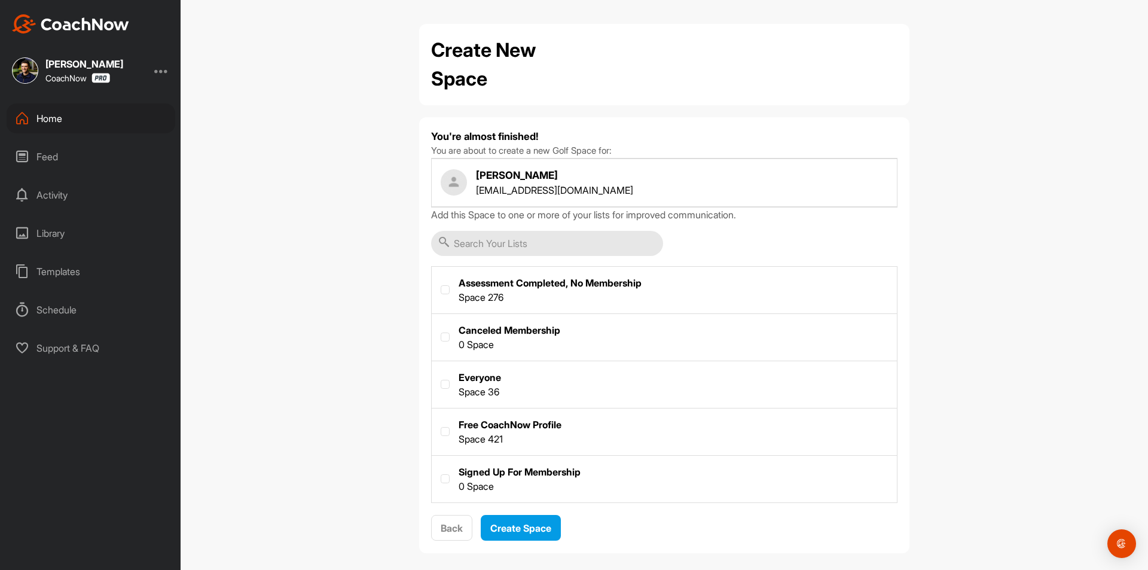
click at [527, 235] on input "text" at bounding box center [547, 243] width 232 height 25
click at [488, 425] on label at bounding box center [664, 430] width 465 height 44
click at [441, 427] on input "checkbox" at bounding box center [440, 427] width 1 height 1
checkbox input "true"
click at [525, 522] on span "Create Space" at bounding box center [520, 528] width 61 height 12
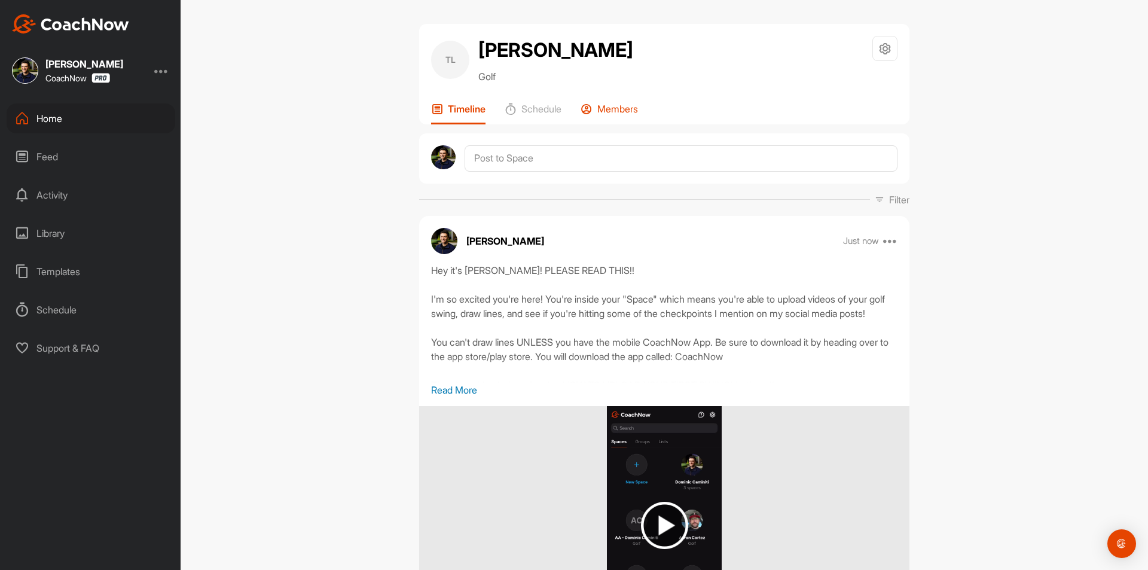
click at [620, 111] on p "Members" at bounding box center [617, 109] width 41 height 12
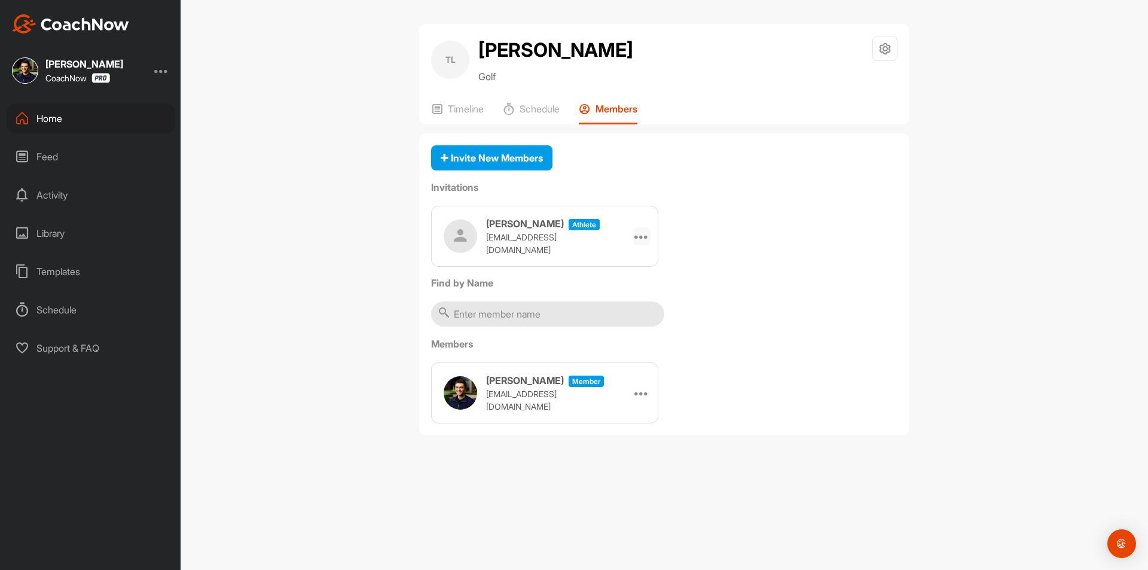
click at [647, 234] on div at bounding box center [641, 236] width 18 height 18
click at [616, 350] on li "Copy Link" at bounding box center [618, 345] width 64 height 38
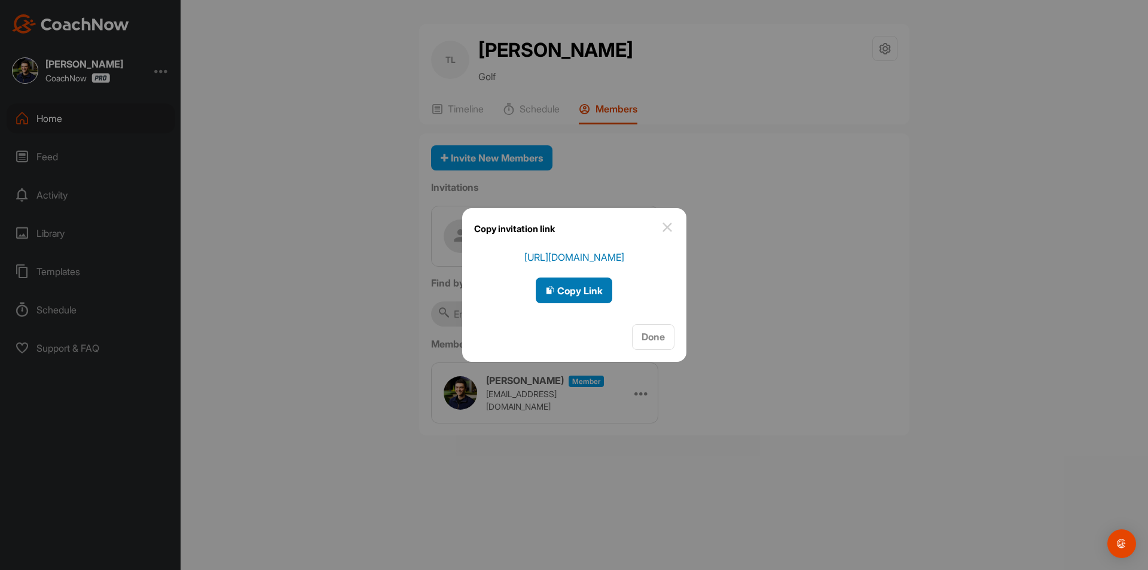
click at [574, 296] on div "Copy Link" at bounding box center [573, 290] width 57 height 14
click at [656, 341] on span "Done" at bounding box center [652, 337] width 23 height 12
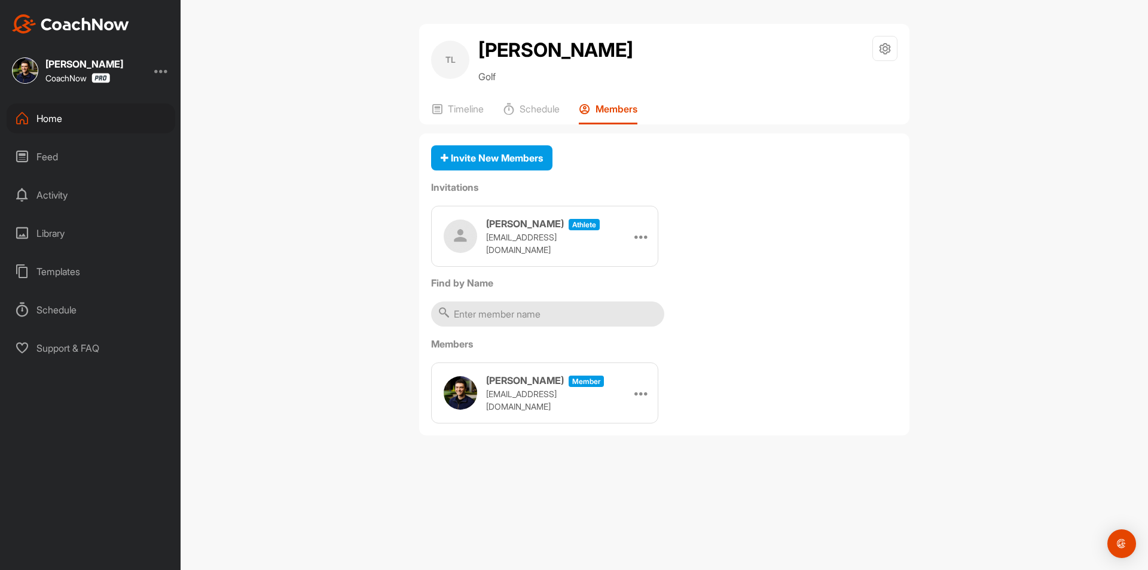
click at [137, 115] on div "Home" at bounding box center [91, 118] width 169 height 30
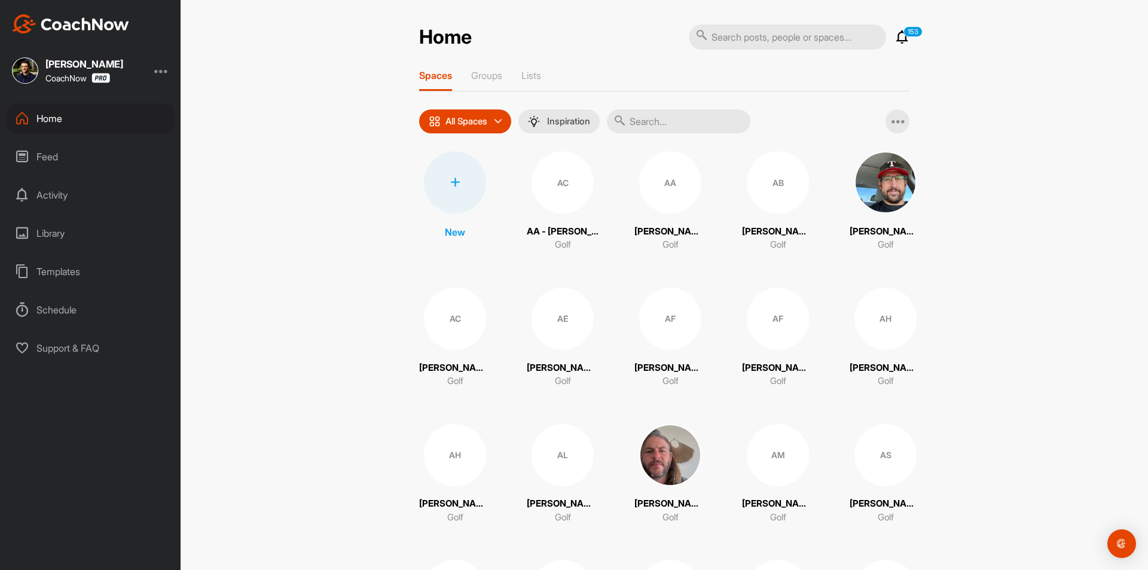
click at [86, 118] on div "Home" at bounding box center [91, 118] width 169 height 30
click at [113, 111] on div "Home" at bounding box center [91, 118] width 169 height 30
click at [758, 38] on input "text" at bounding box center [787, 37] width 197 height 25
paste input "[PERSON_NAME]"
type input "[PERSON_NAME]"
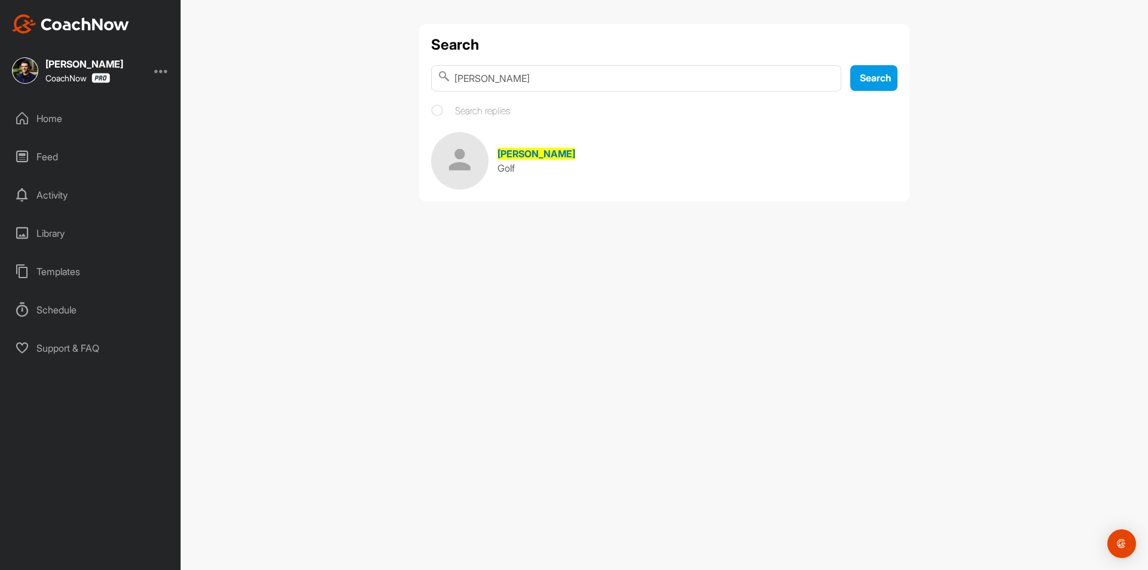
click at [537, 151] on span "[PERSON_NAME]" at bounding box center [536, 154] width 78 height 12
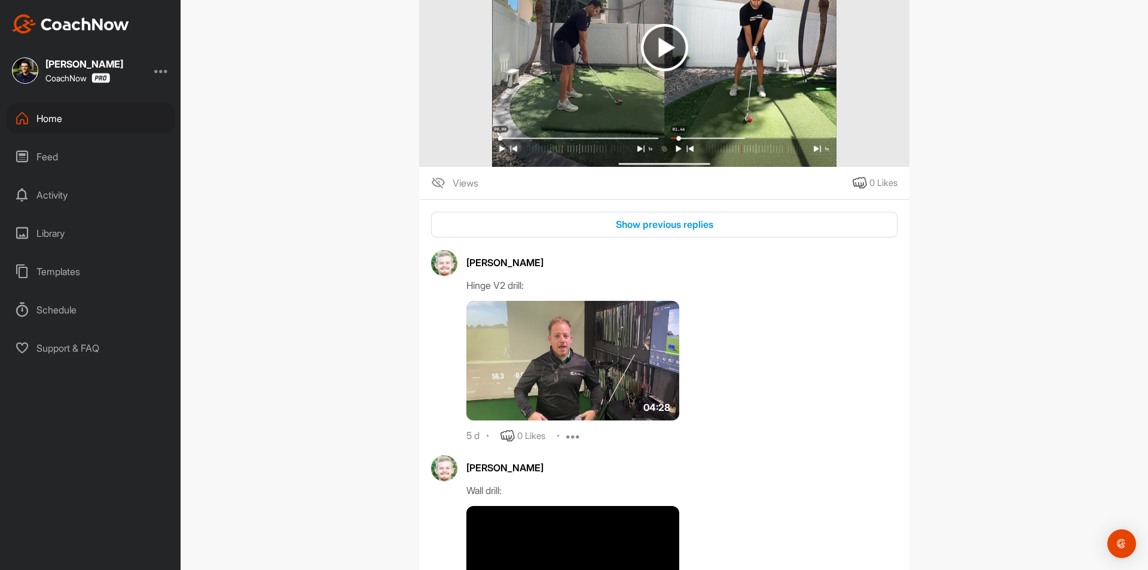
scroll to position [1016, 0]
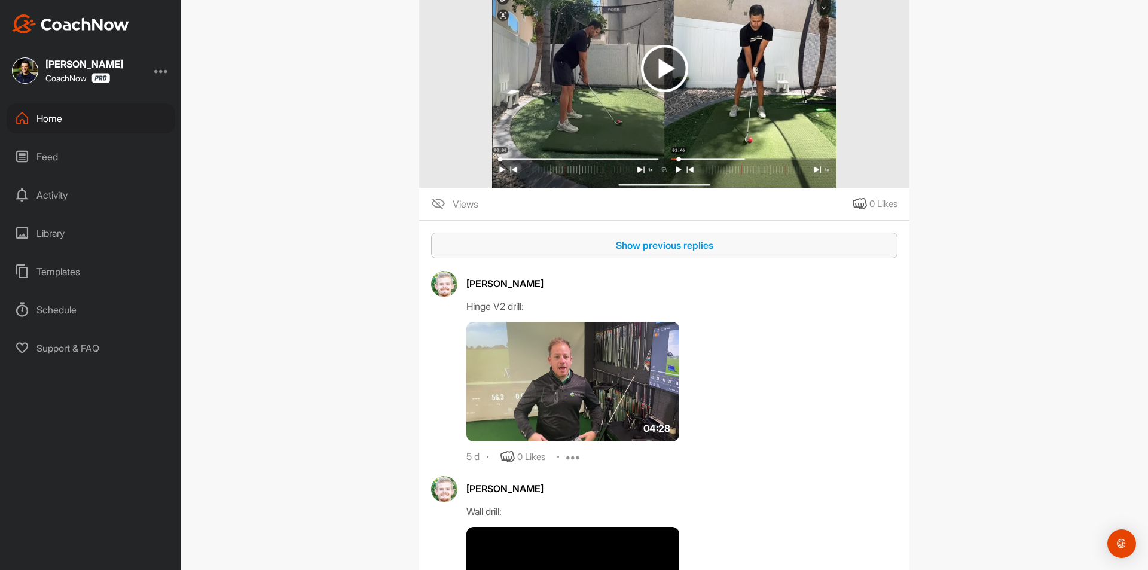
click at [586, 252] on div "Show previous replies" at bounding box center [663, 245] width 447 height 14
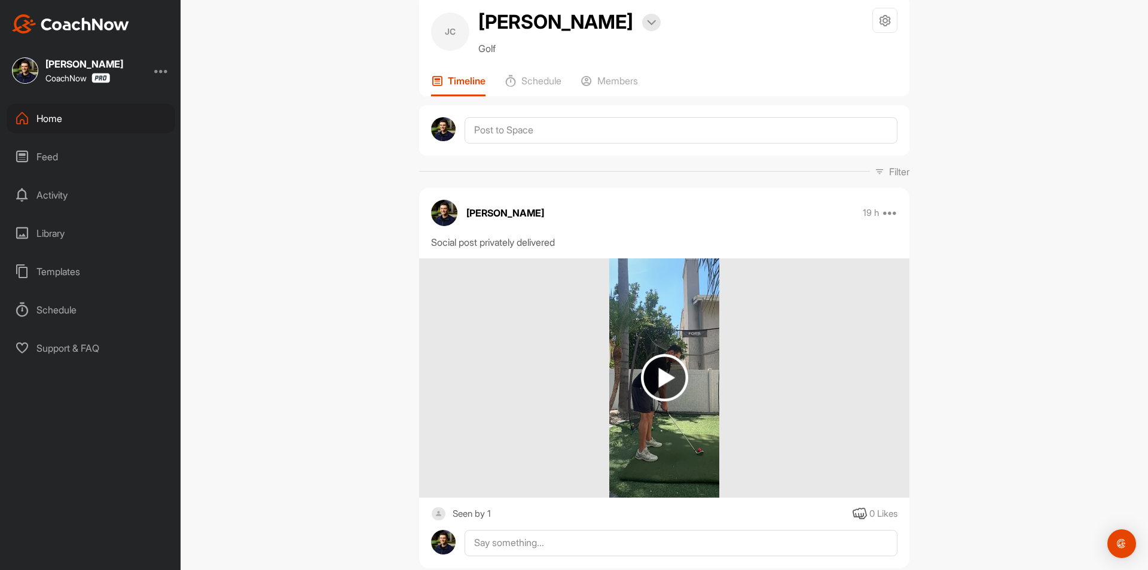
scroll to position [0, 0]
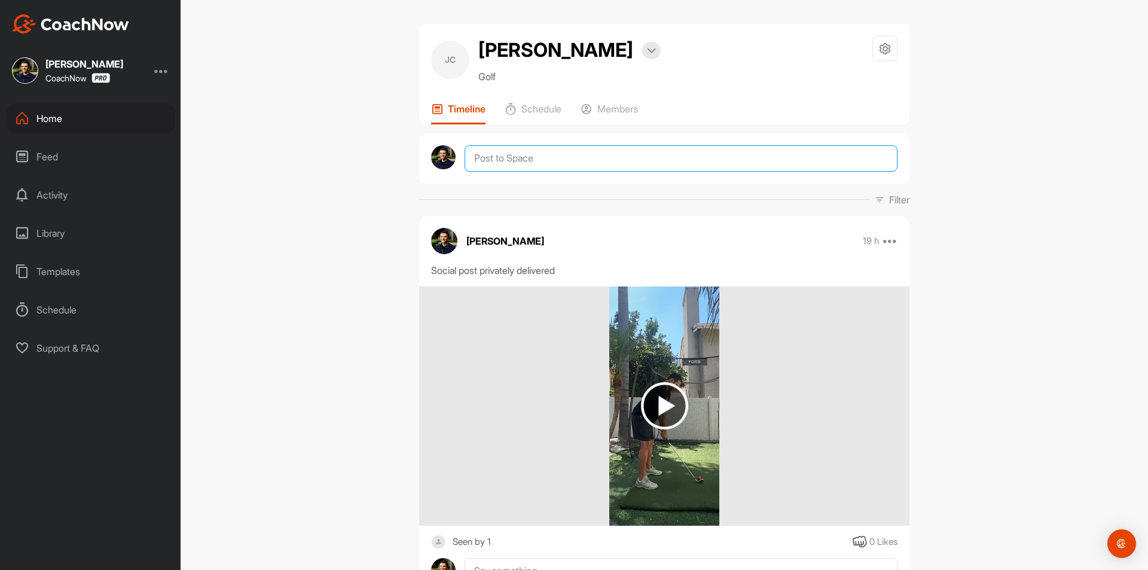
click at [553, 155] on textarea at bounding box center [680, 158] width 433 height 26
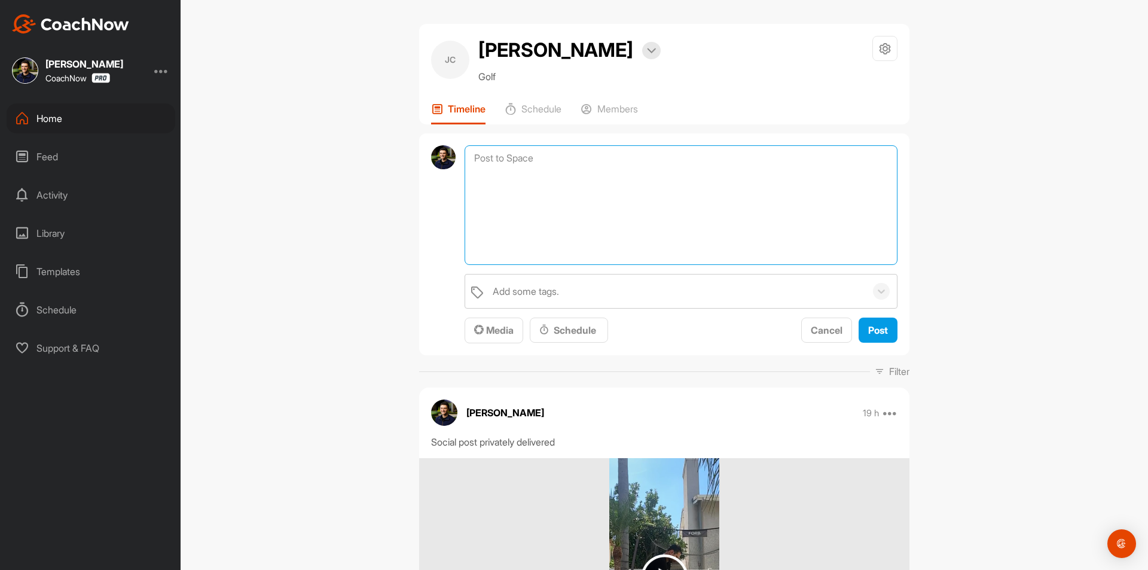
paste textarea "[First Name], I am checking in to see if you have any questions regarding your …"
drag, startPoint x: 526, startPoint y: 158, endPoint x: 456, endPoint y: 152, distance: 70.2
click at [456, 152] on div "[First Name], I am checking in to see if you have any questions regarding your …" at bounding box center [664, 244] width 490 height 222
type textarea "Joe, I am checking in to see if you have any questions regarding your lesson, d…"
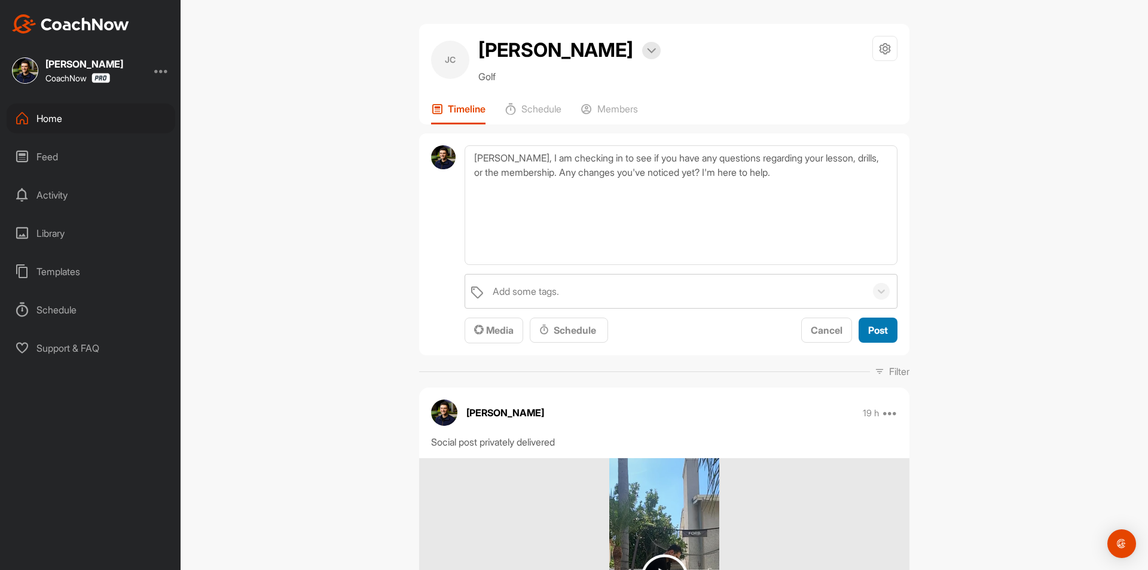
drag, startPoint x: 875, startPoint y: 330, endPoint x: 861, endPoint y: 329, distance: 13.8
click at [874, 330] on span "Post" at bounding box center [878, 330] width 20 height 12
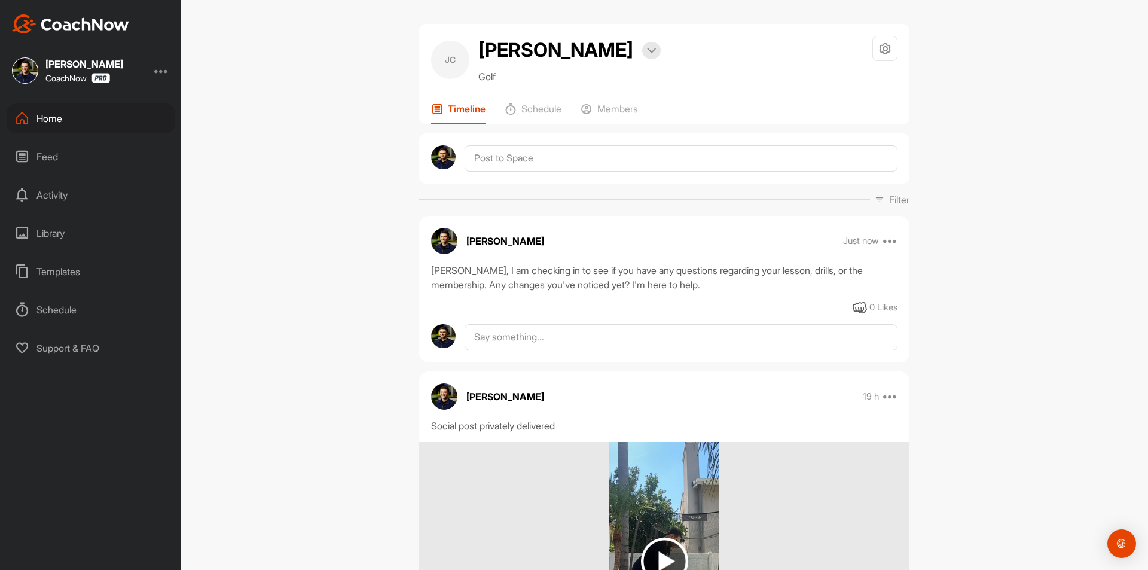
click at [53, 120] on div "Home" at bounding box center [91, 118] width 169 height 30
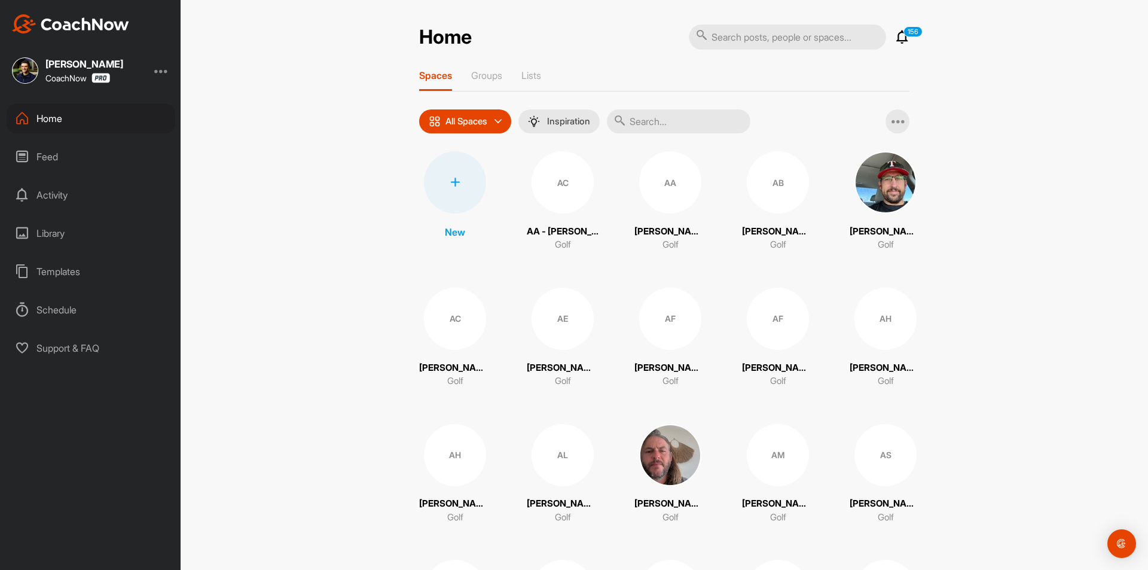
click at [750, 42] on input "text" at bounding box center [787, 37] width 197 height 25
paste input "[PERSON_NAME]"
type input "[PERSON_NAME]"
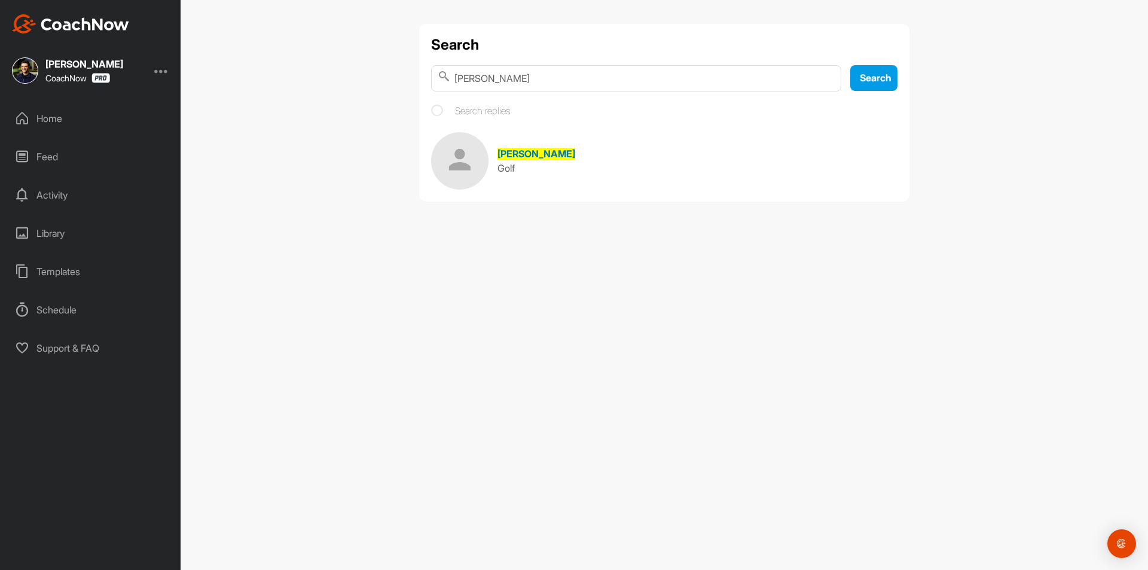
click at [575, 152] on span "[PERSON_NAME]" at bounding box center [536, 154] width 78 height 12
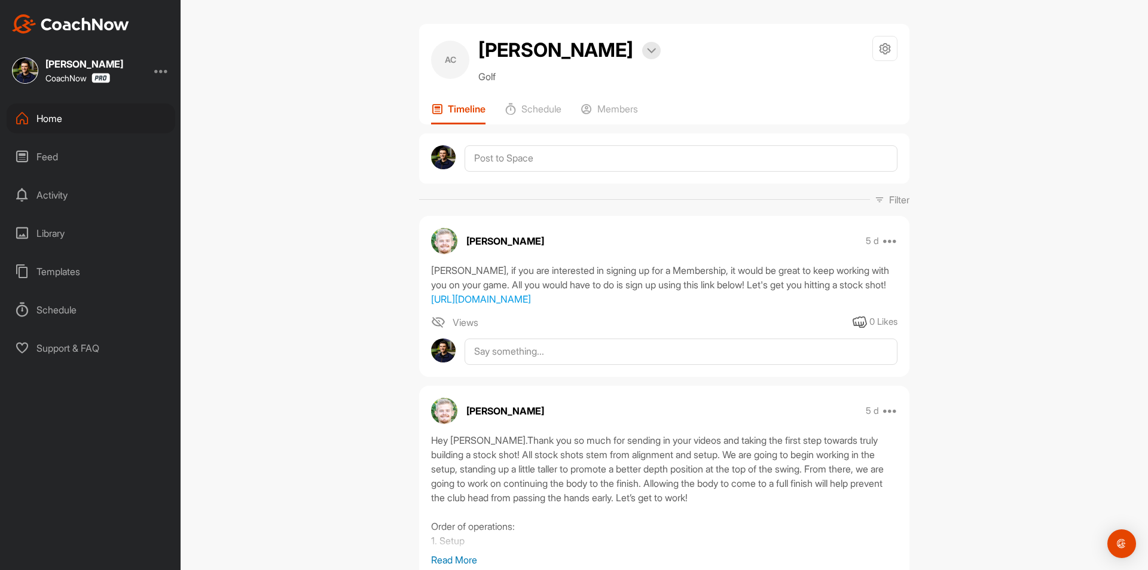
click at [131, 119] on div "Home" at bounding box center [91, 118] width 169 height 30
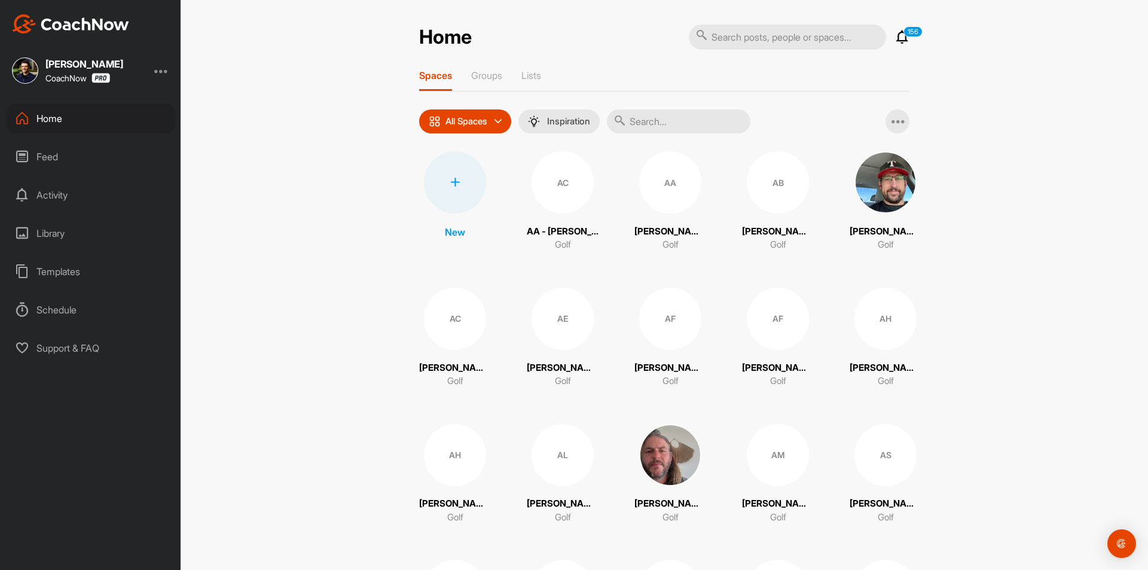
click at [812, 35] on input "text" at bounding box center [787, 37] width 197 height 25
paste input "[PERSON_NAME]"
type input "[PERSON_NAME]"
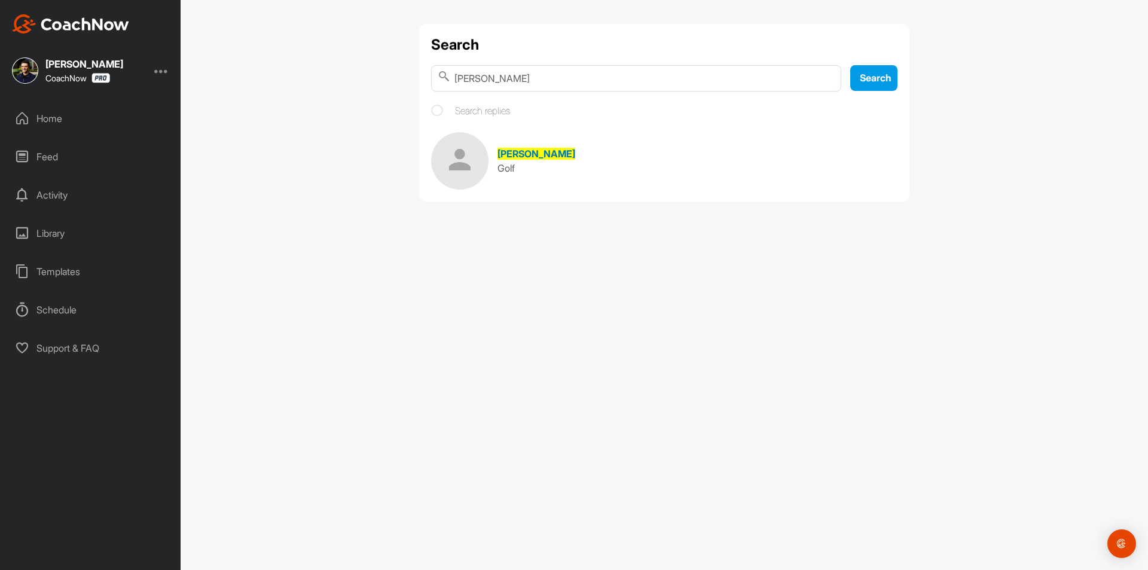
click at [543, 144] on link "Joe Correa Golf" at bounding box center [664, 160] width 466 height 57
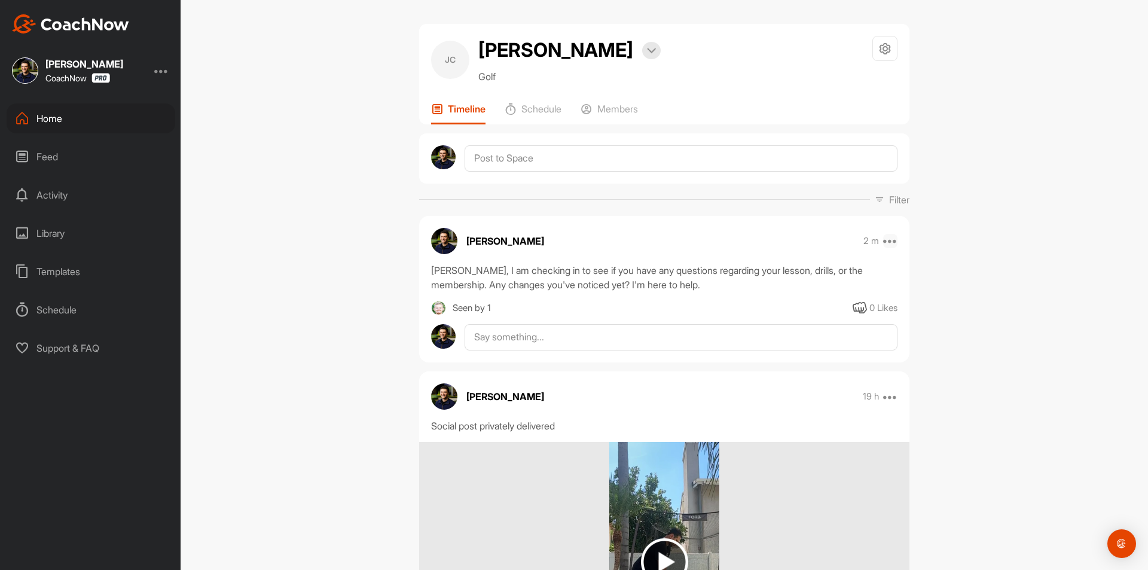
click at [888, 240] on icon at bounding box center [890, 241] width 14 height 14
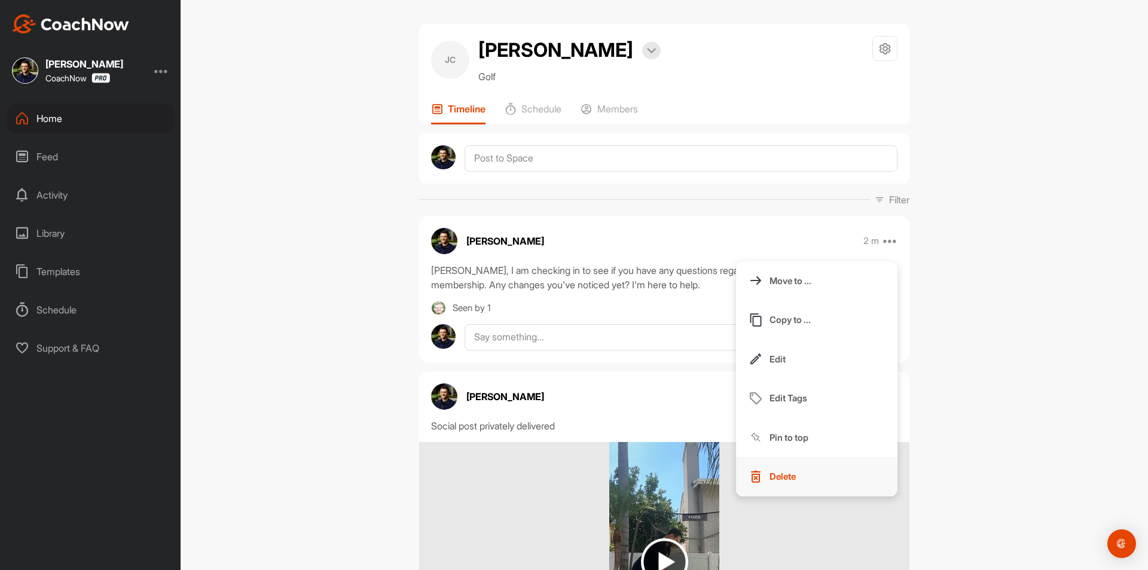
click at [805, 473] on button "Delete" at bounding box center [816, 476] width 161 height 39
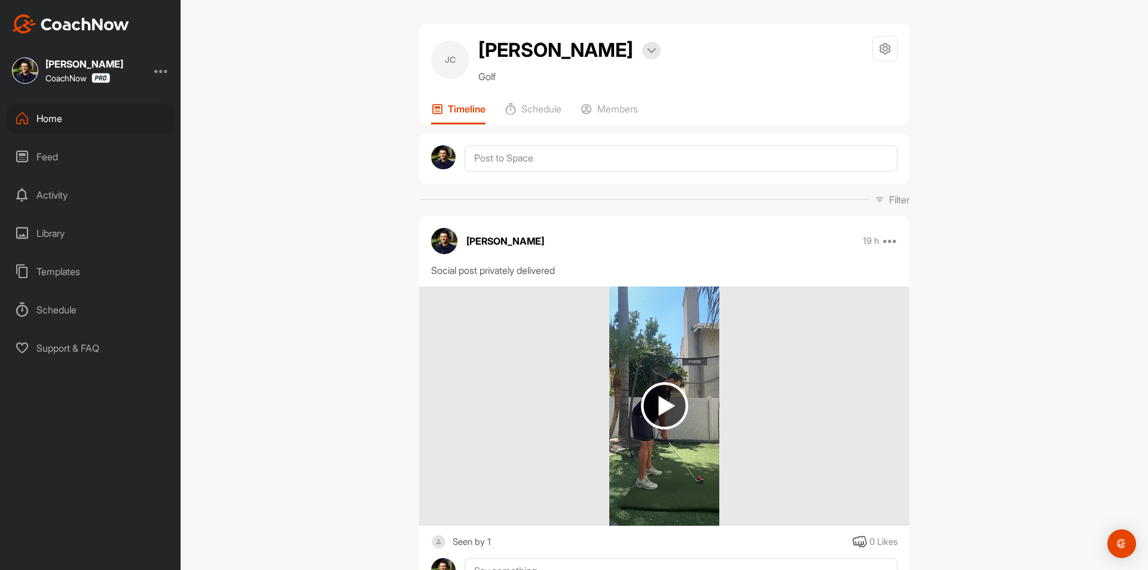
click at [161, 73] on div at bounding box center [161, 70] width 14 height 14
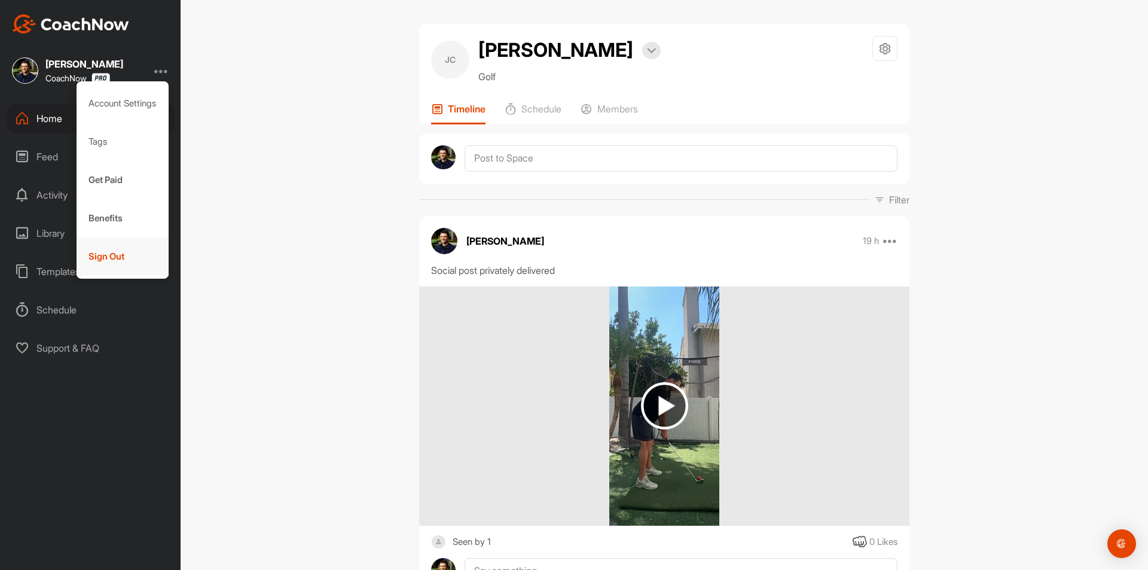
click at [121, 253] on div "Sign Out" at bounding box center [123, 256] width 93 height 38
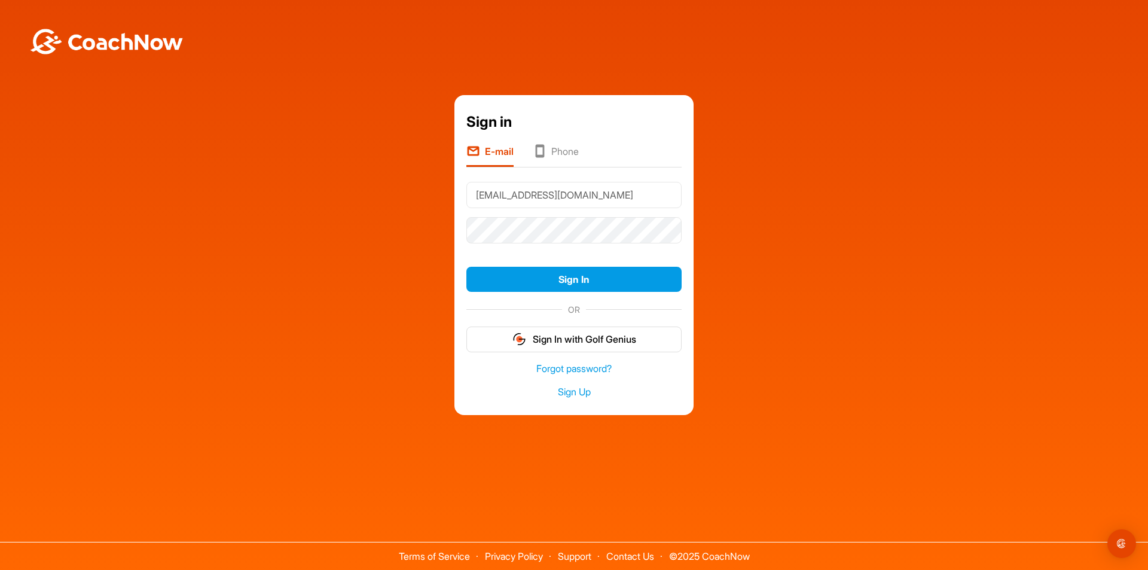
click at [653, 194] on input "[EMAIL_ADDRESS][DOMAIN_NAME]" at bounding box center [573, 195] width 215 height 26
type input "[PERSON_NAME][EMAIL_ADDRESS][DOMAIN_NAME]"
click at [592, 277] on button "Sign In" at bounding box center [573, 280] width 215 height 26
